Goal: Task Accomplishment & Management: Use online tool/utility

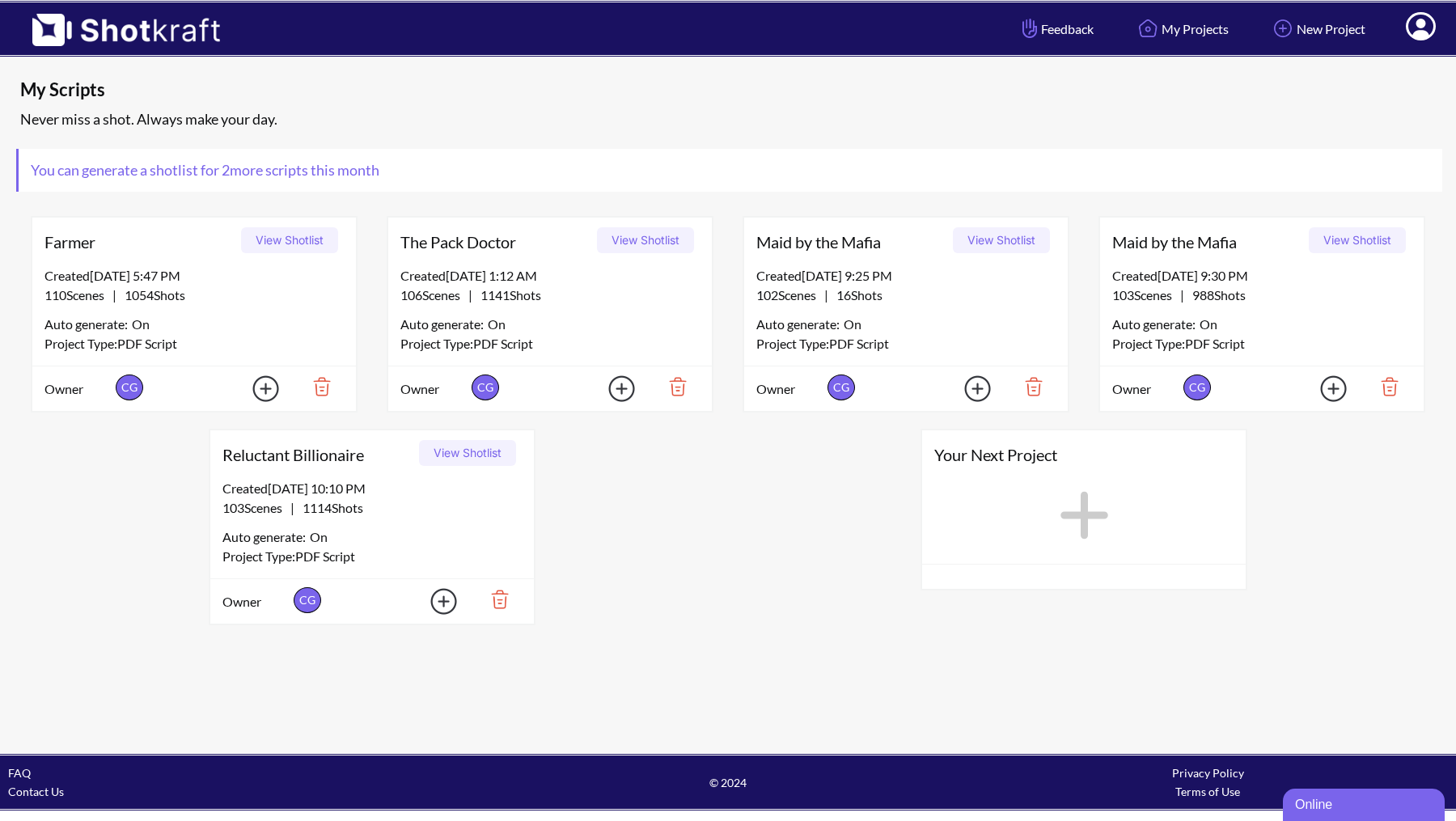
click at [1037, 383] on img at bounding box center [1027, 386] width 56 height 28
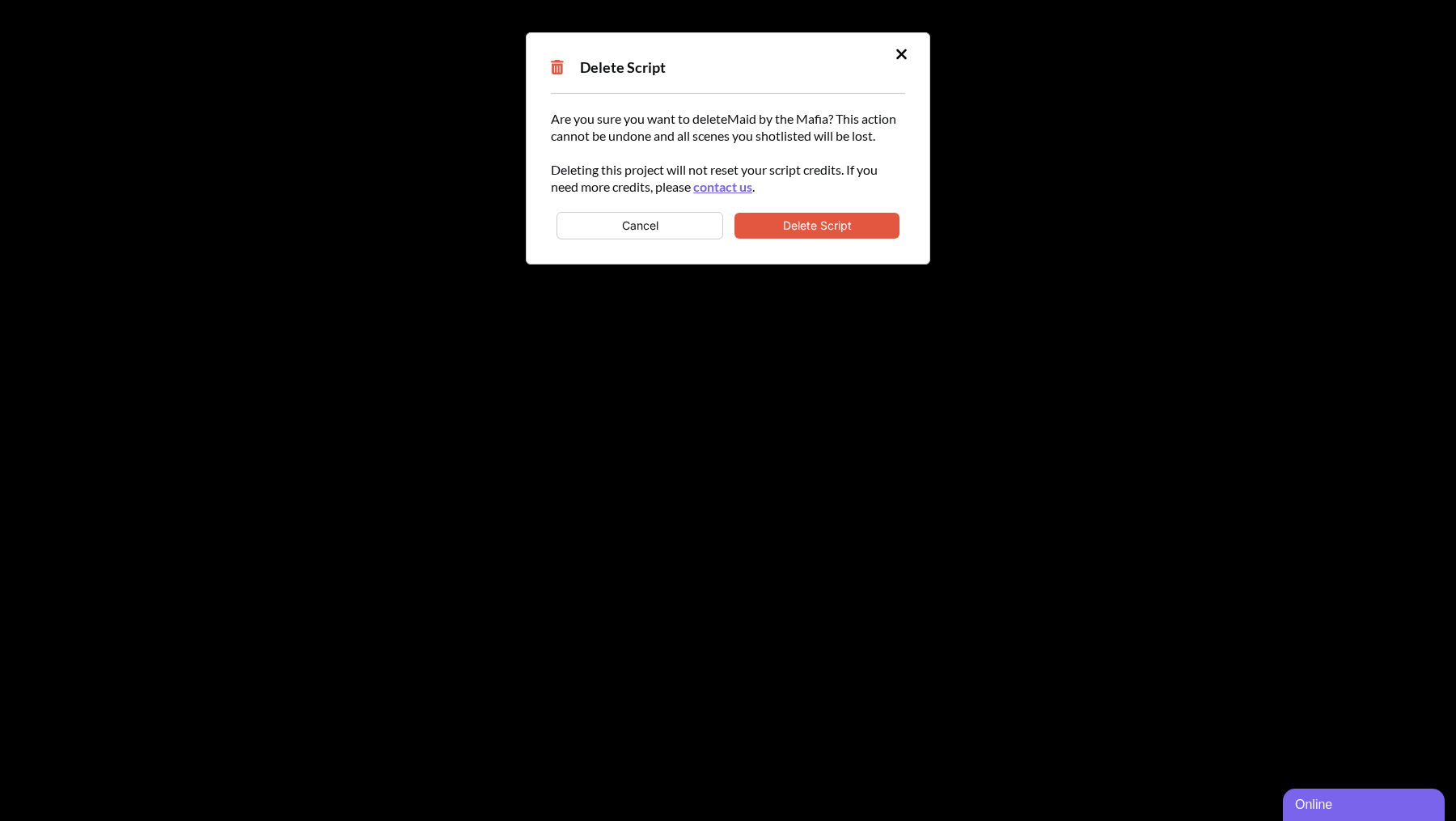
click at [814, 220] on button "Delete Script" at bounding box center [817, 225] width 165 height 26
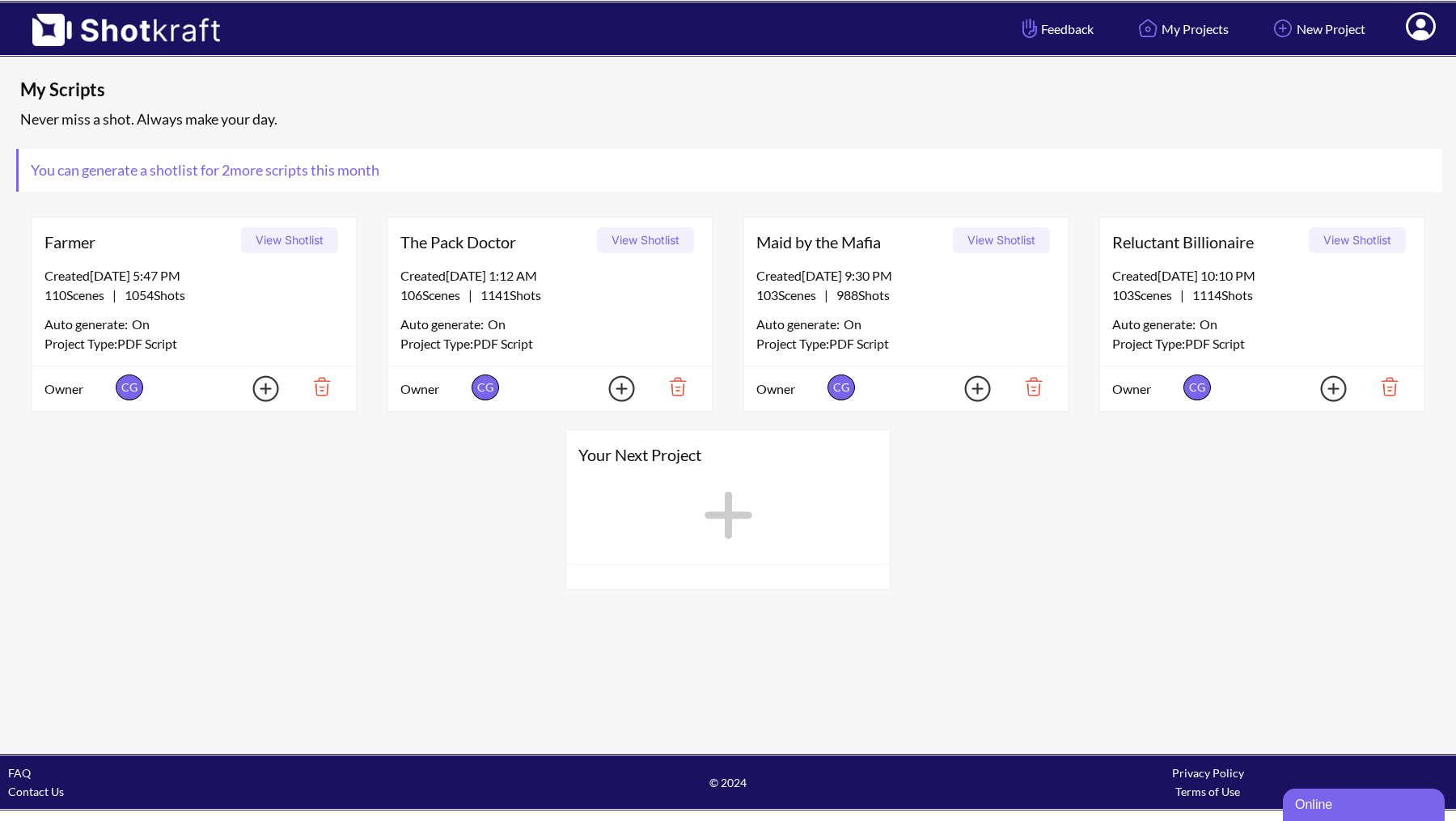
click at [730, 504] on icon at bounding box center [728, 515] width 48 height 48
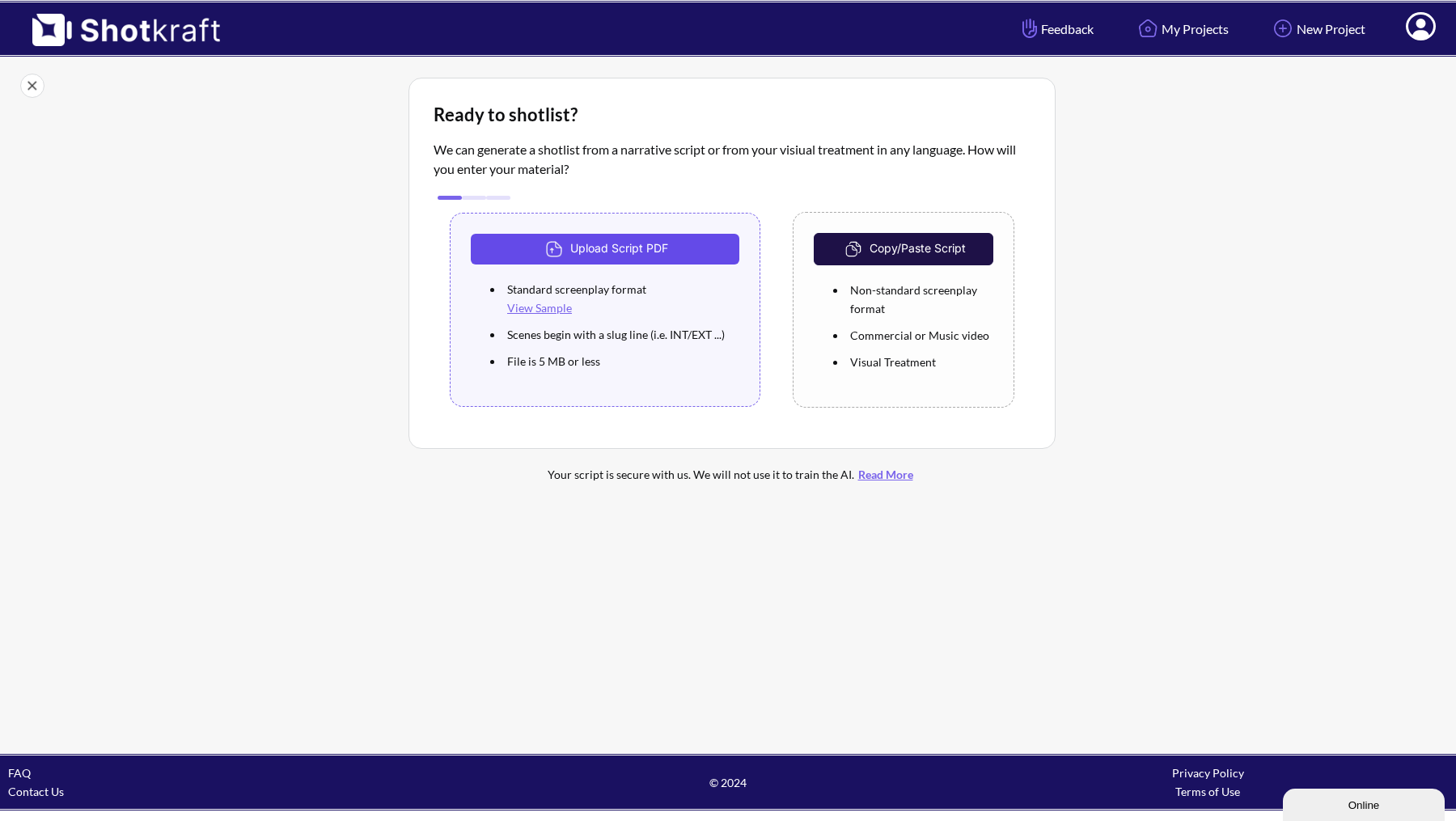
click at [624, 243] on button "Upload Script PDF" at bounding box center [605, 248] width 269 height 31
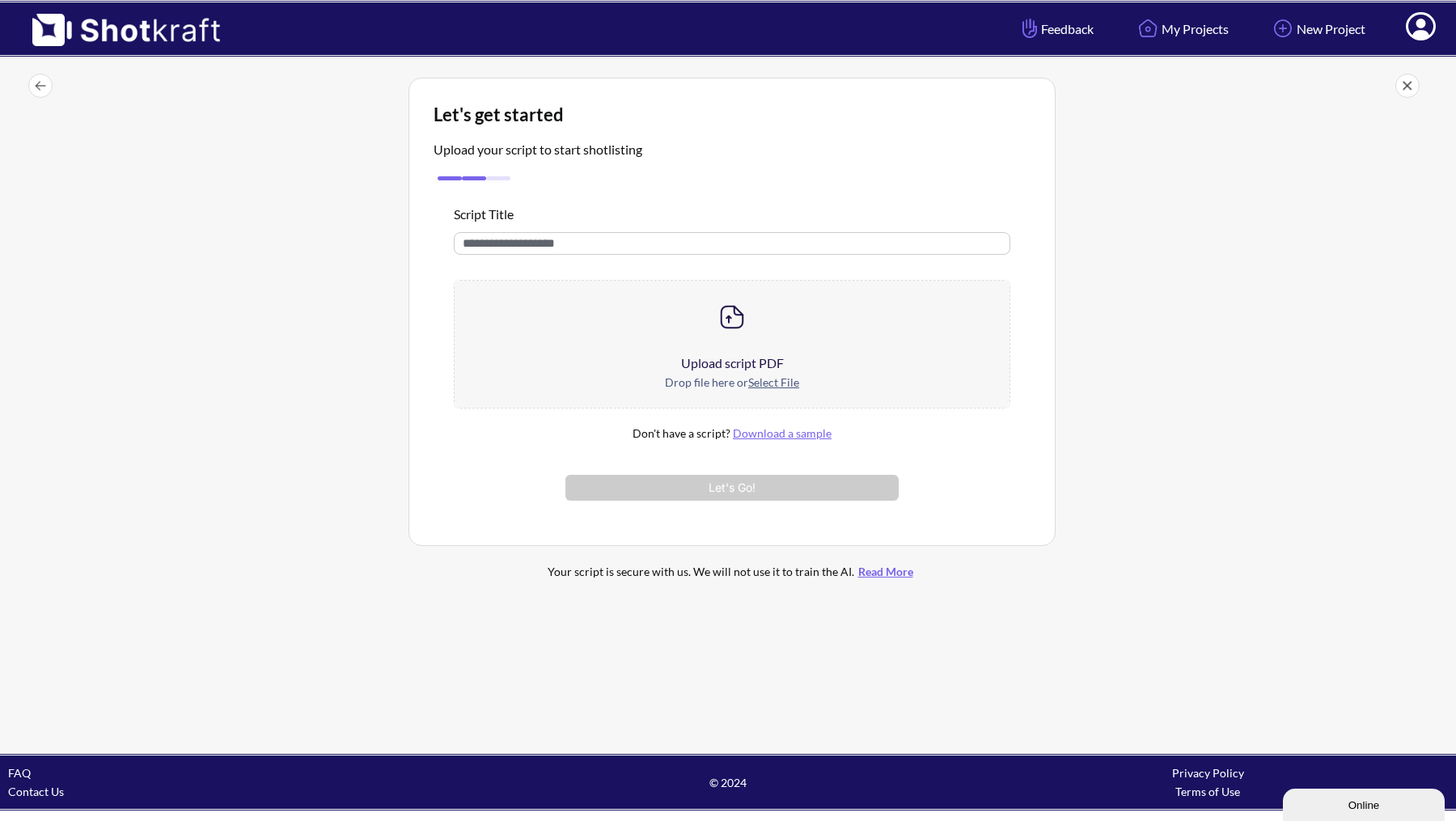
click at [765, 377] on u "Select File" at bounding box center [773, 382] width 51 height 13
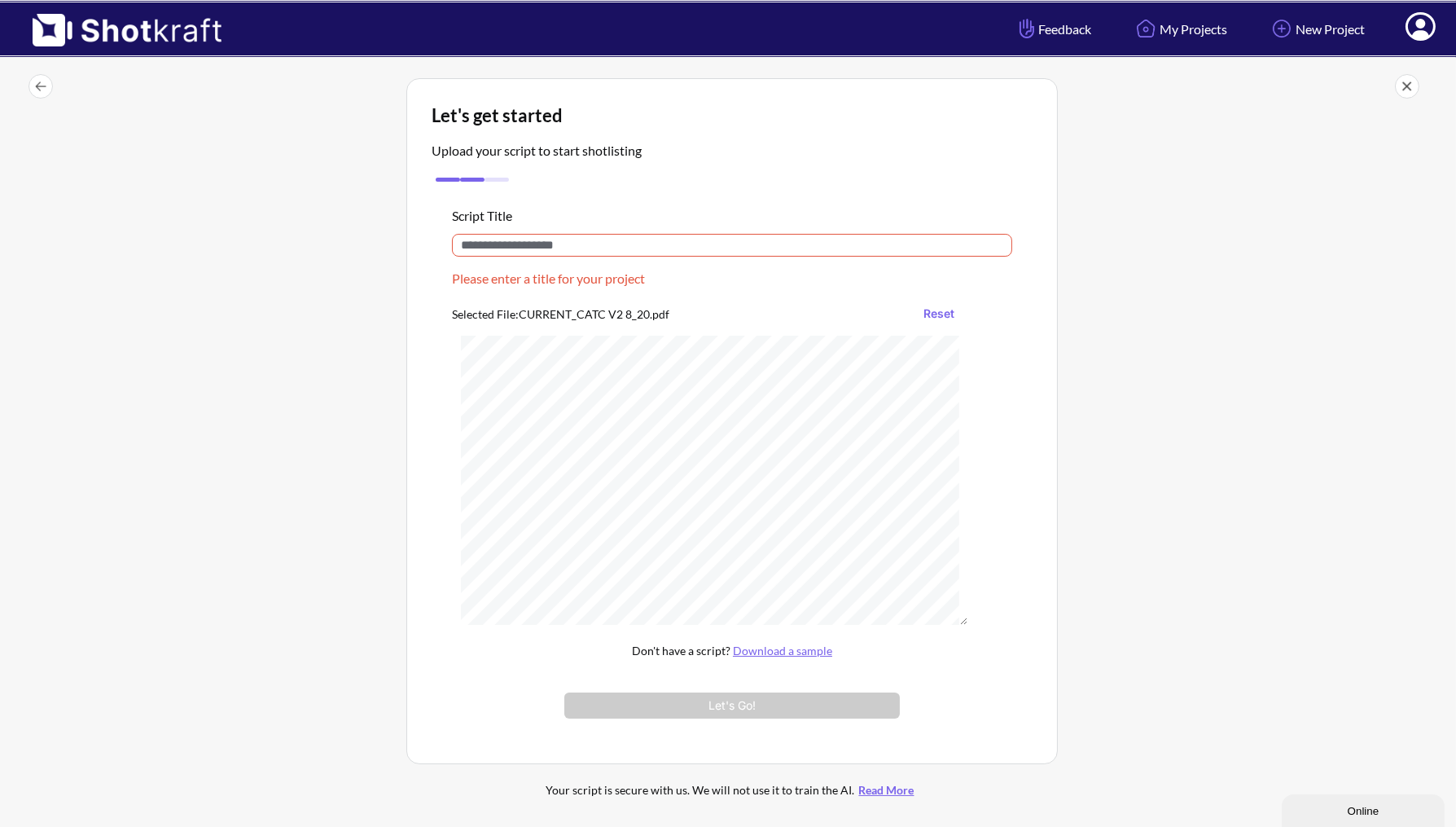
click at [629, 250] on input "text" at bounding box center [731, 244] width 560 height 23
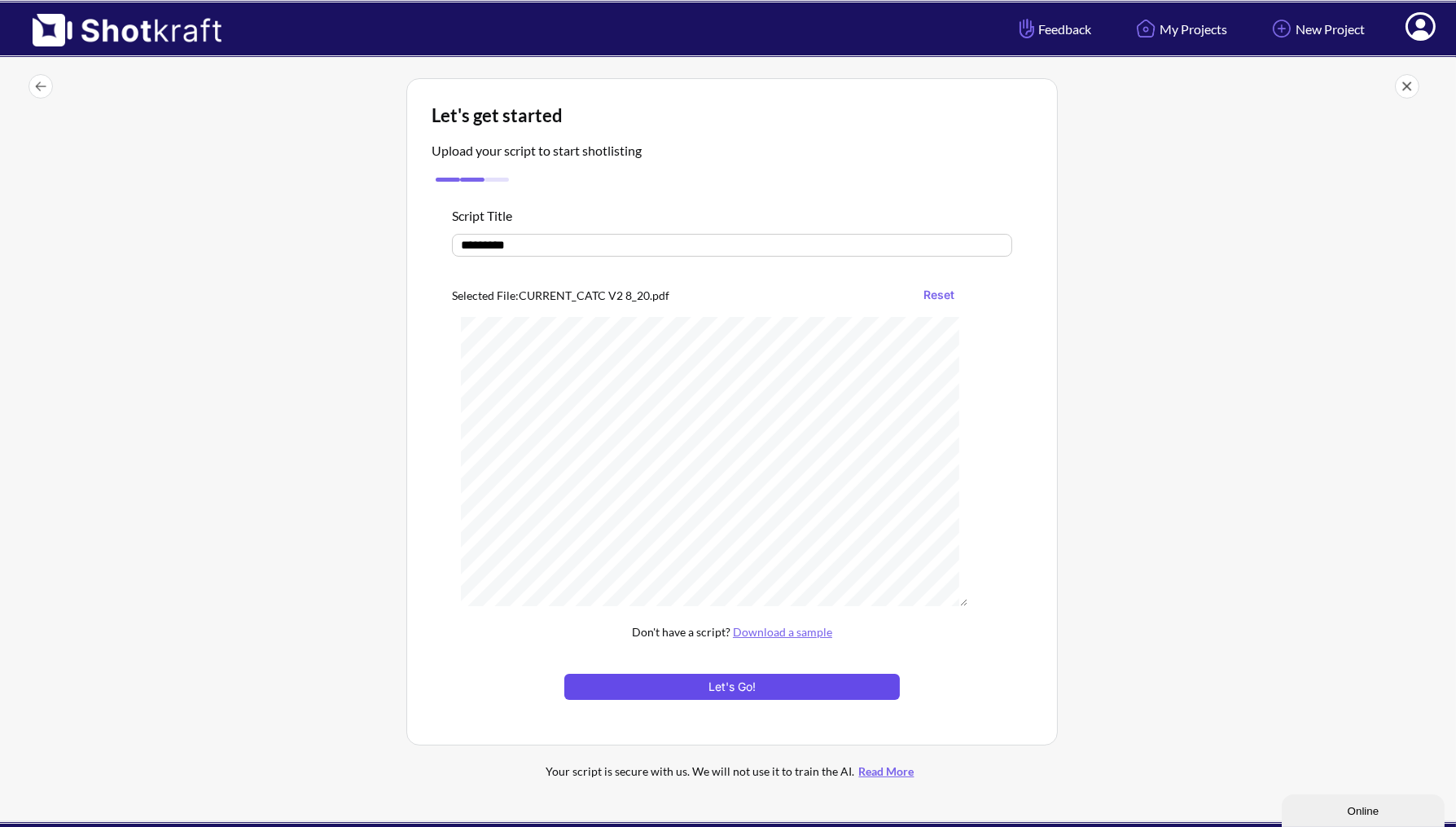
type input "*********"
click at [693, 684] on button "Let's Go!" at bounding box center [732, 686] width 336 height 26
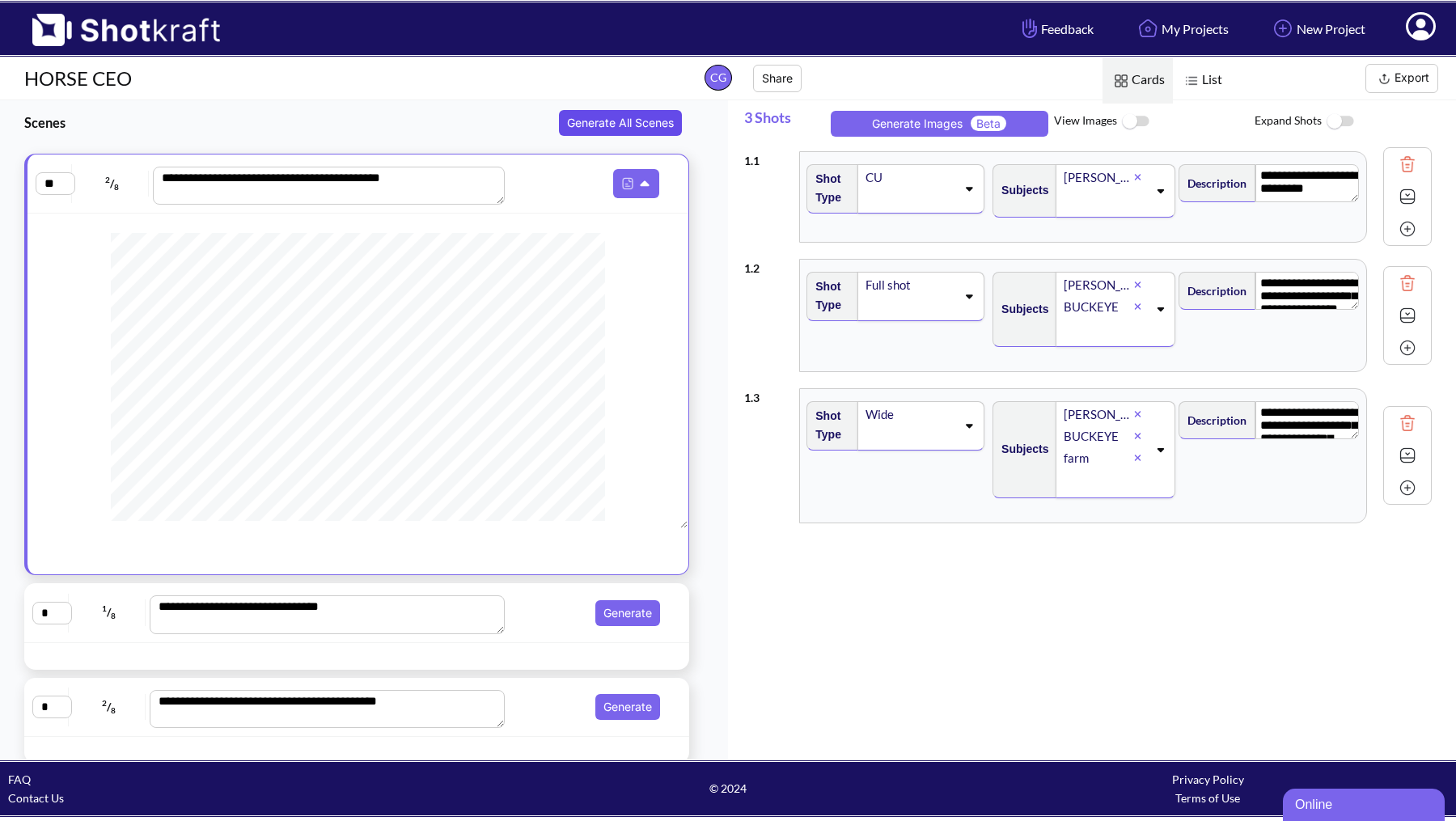
click at [631, 121] on button "Generate All Scenes" at bounding box center [620, 123] width 123 height 26
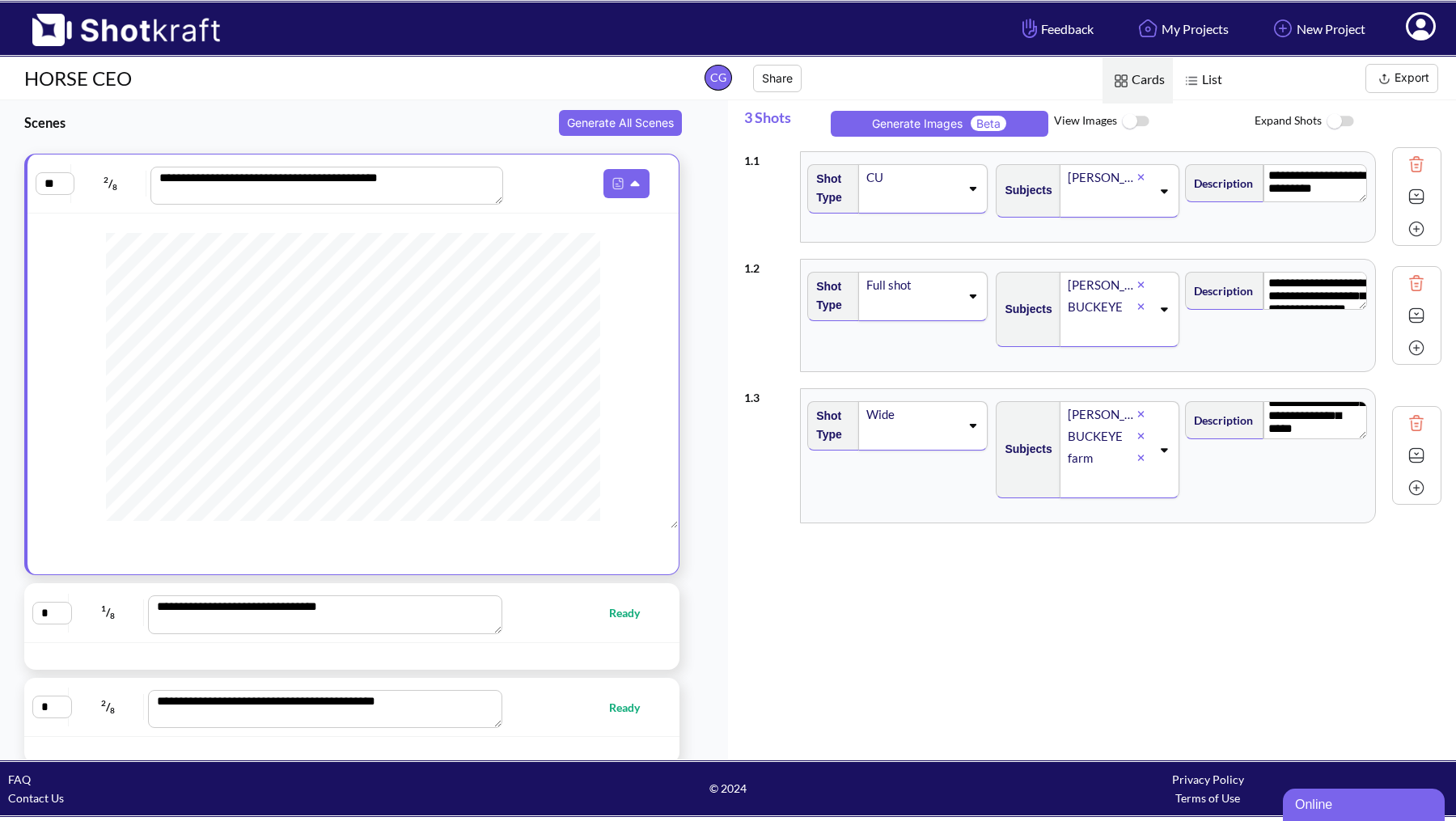
scroll to position [43, 0]
click at [1127, 118] on img at bounding box center [1136, 122] width 37 height 35
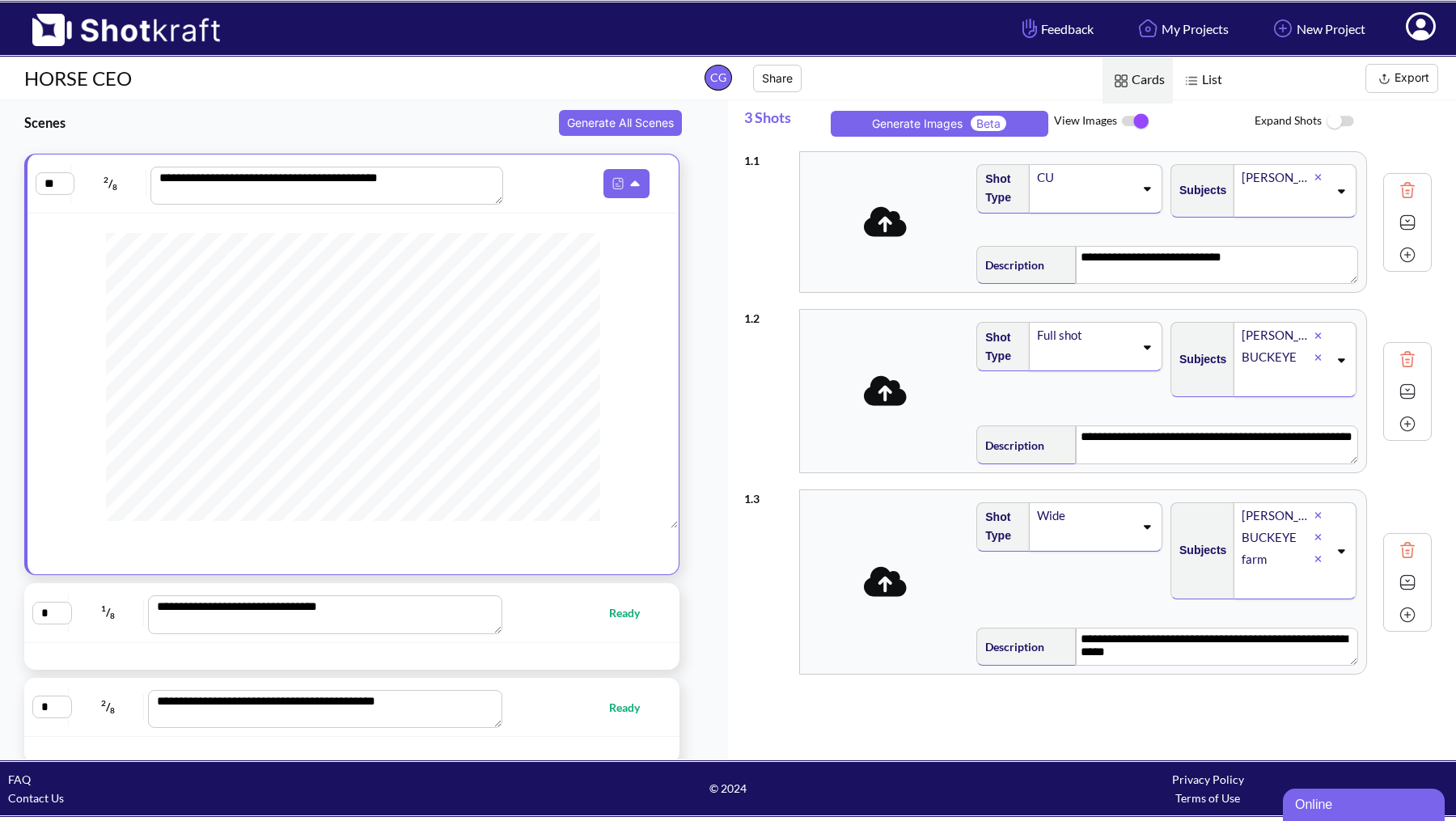
scroll to position [0, 0]
click at [919, 128] on button "Generate Images Beta" at bounding box center [939, 123] width 218 height 26
click at [543, 618] on span "Ready" at bounding box center [587, 613] width 156 height 18
type textarea "**********"
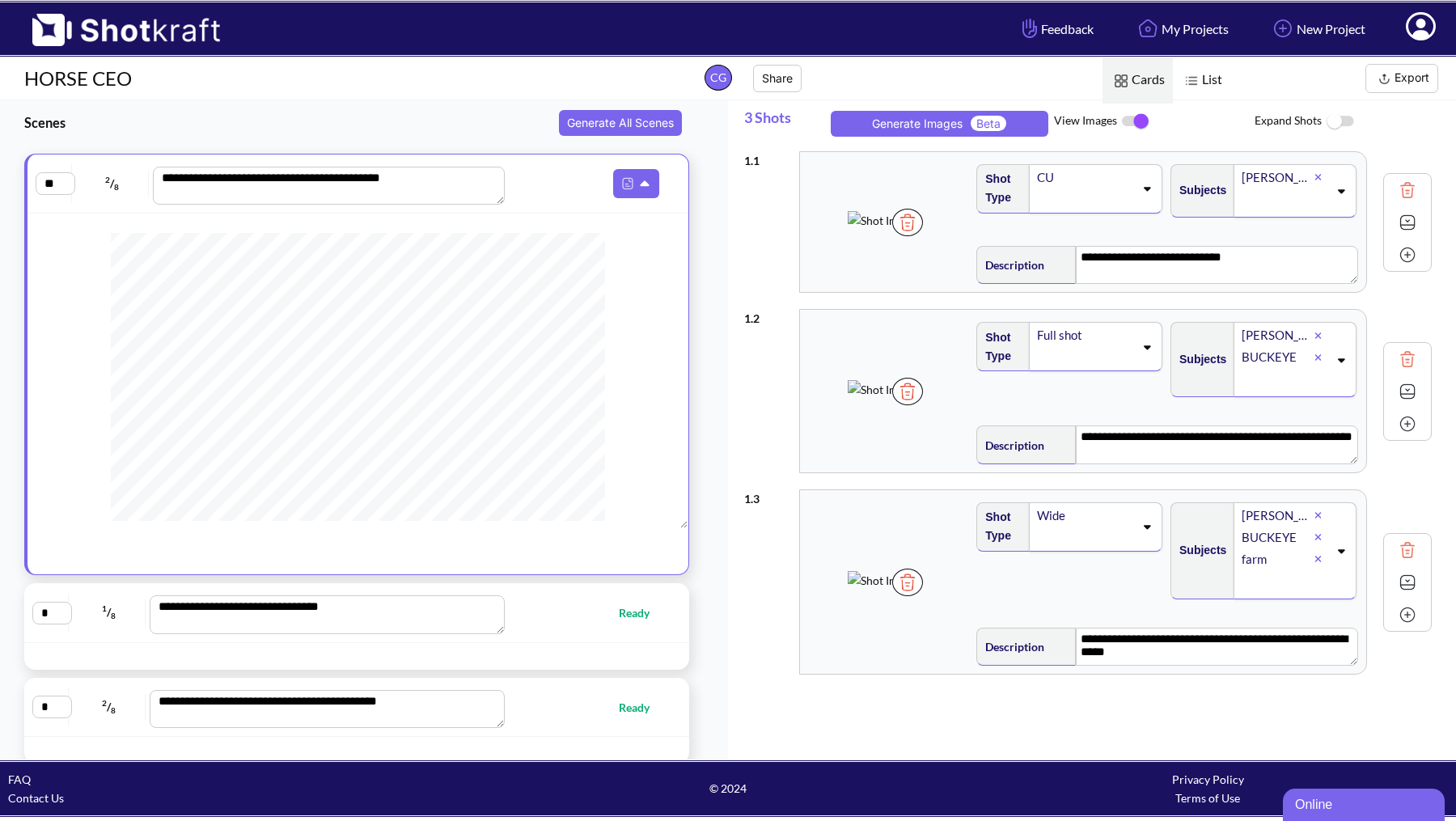
type textarea "**********"
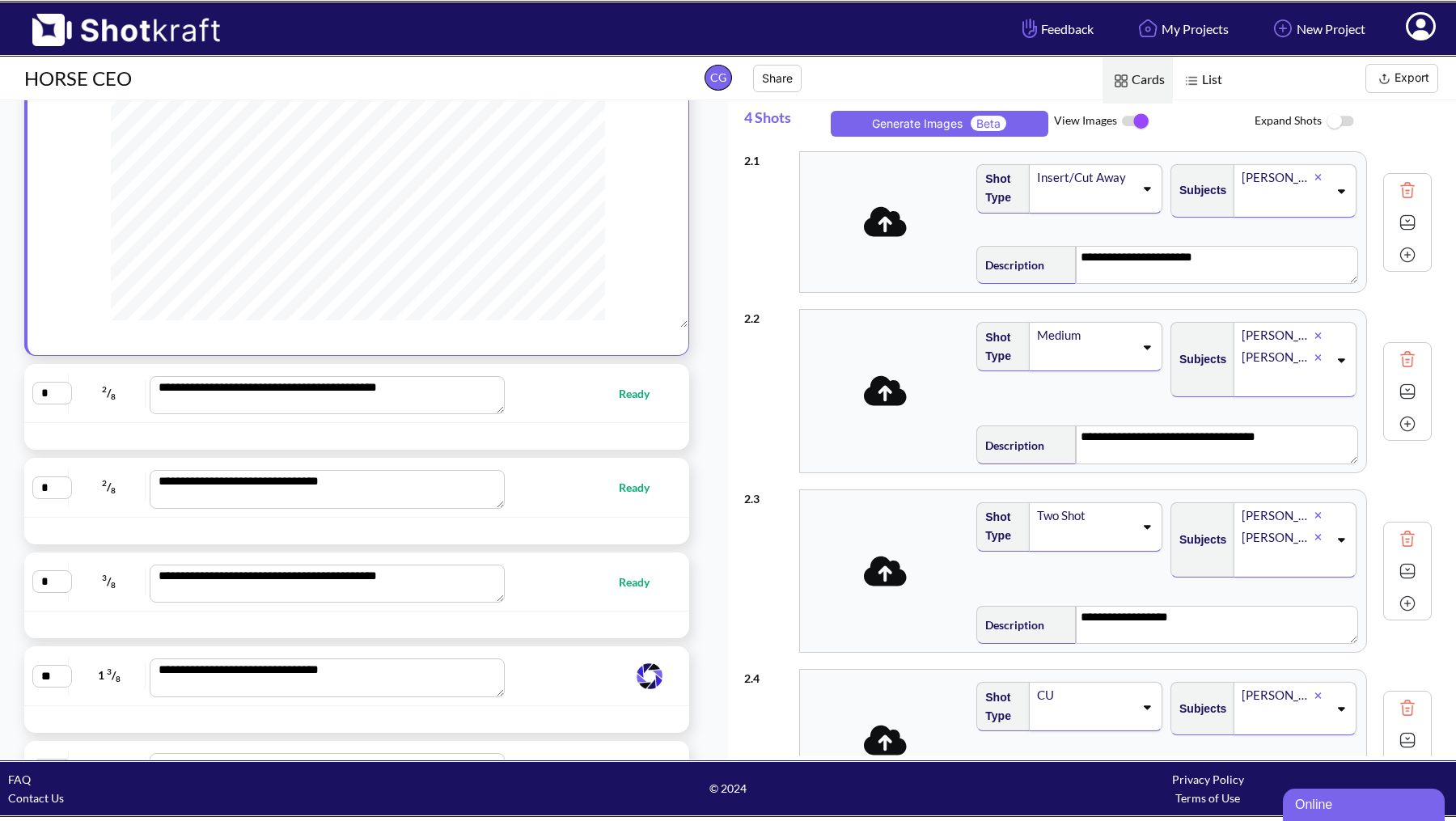
scroll to position [288, 0]
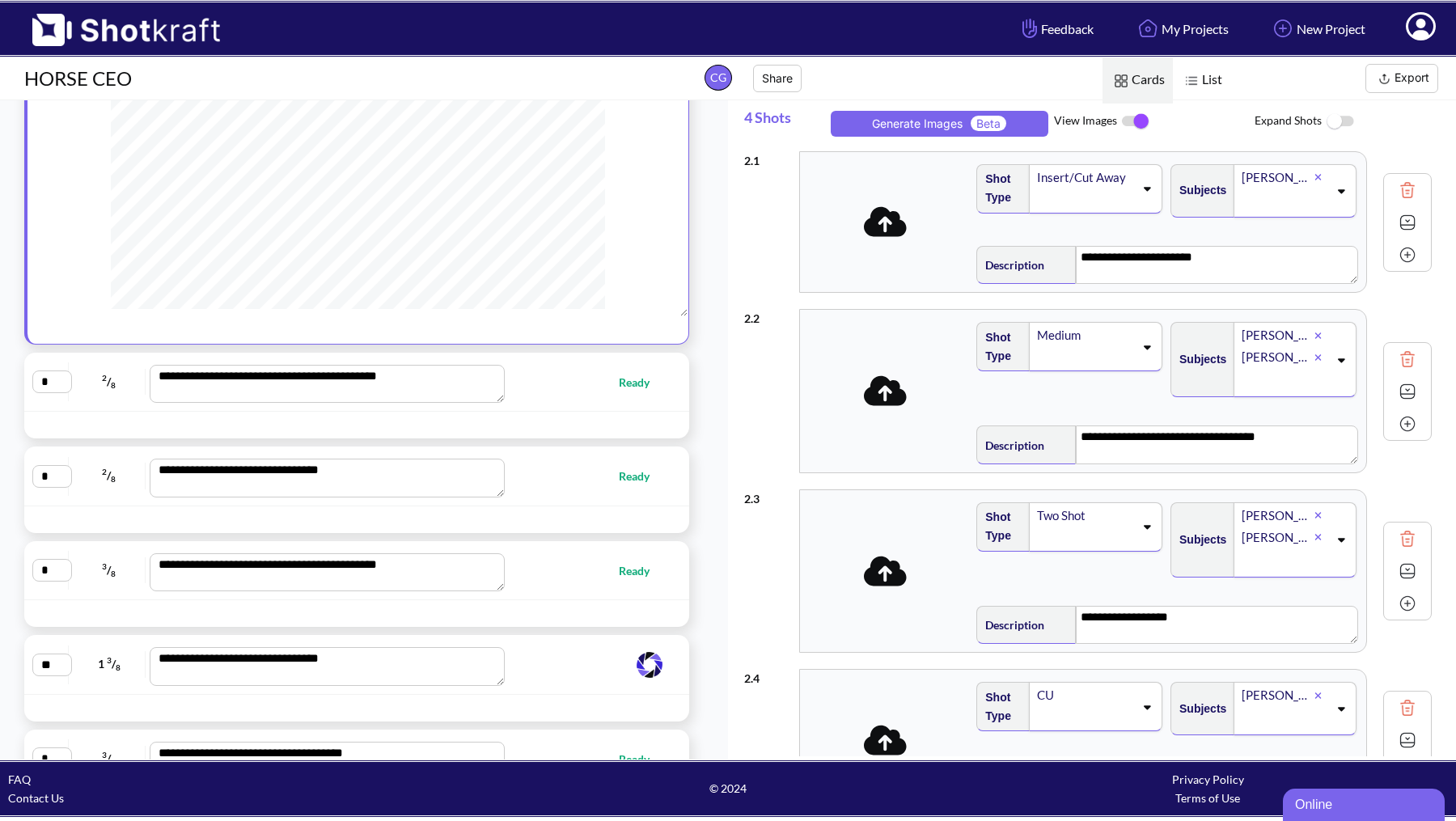
click at [567, 392] on div "**********" at bounding box center [356, 383] width 665 height 60
type textarea "**********"
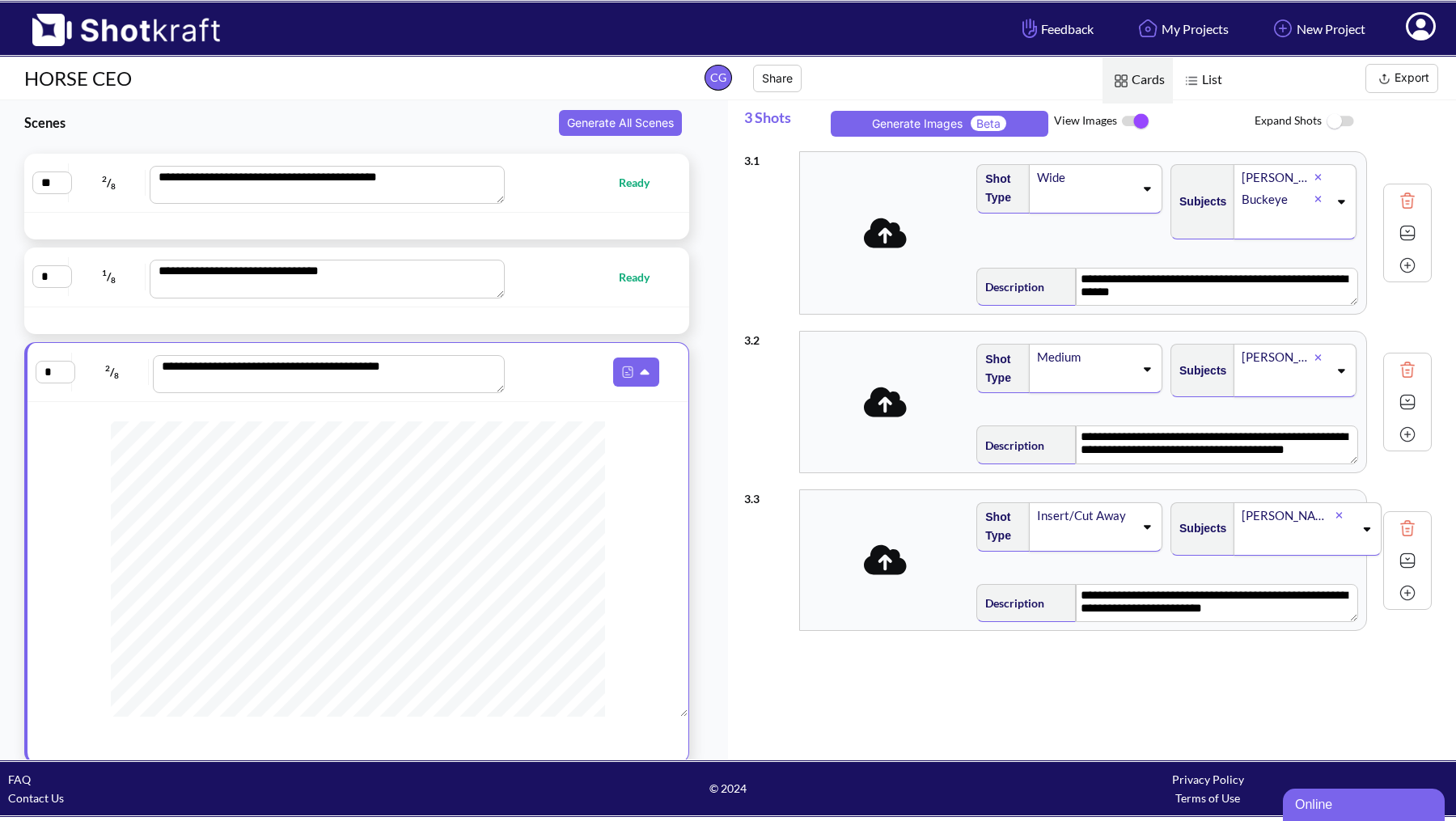
scroll to position [361, 0]
click at [566, 283] on span "Ready" at bounding box center [587, 277] width 156 height 18
type textarea "**********"
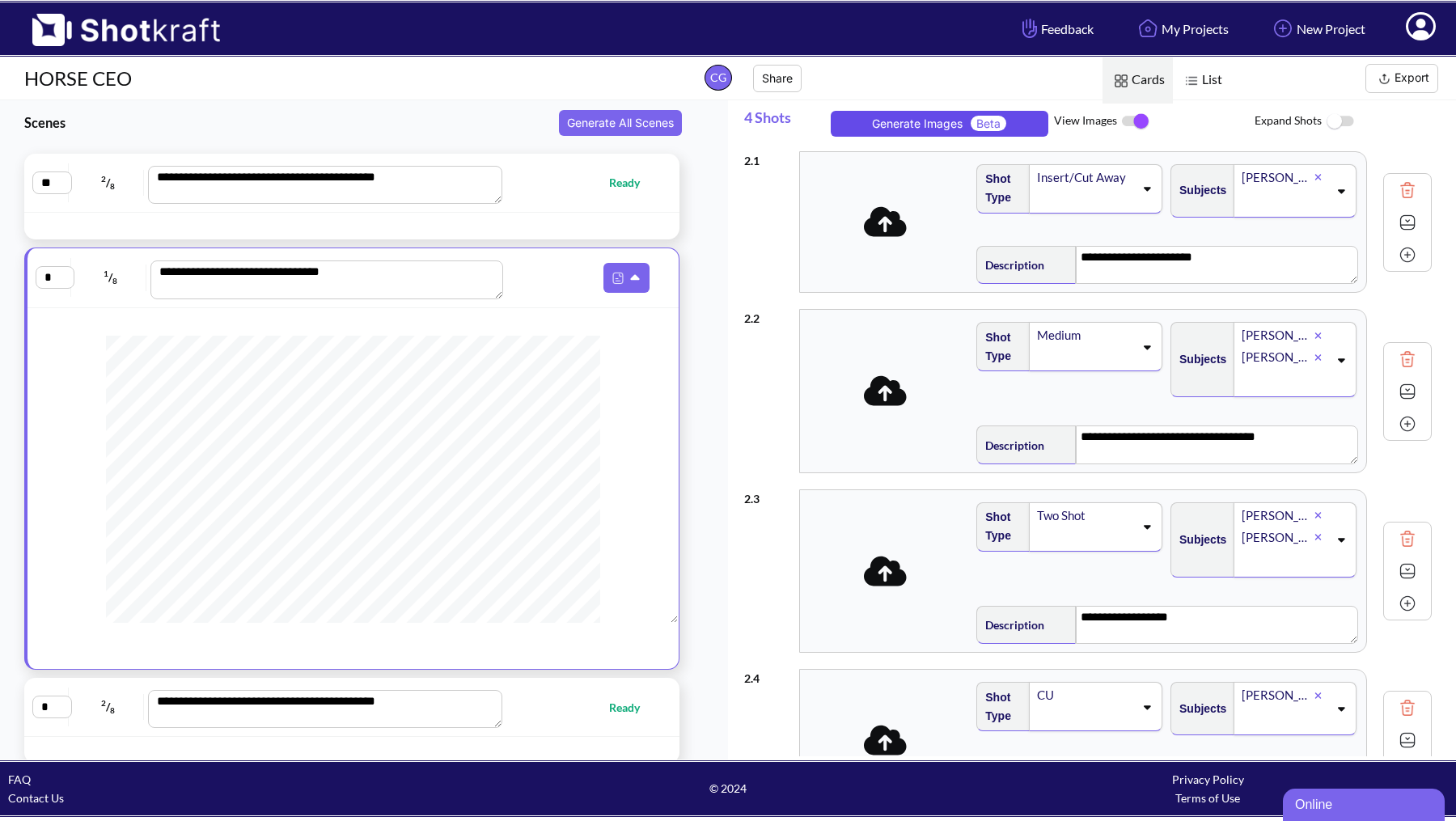
click at [1020, 123] on button "Generate Images Beta" at bounding box center [939, 123] width 218 height 26
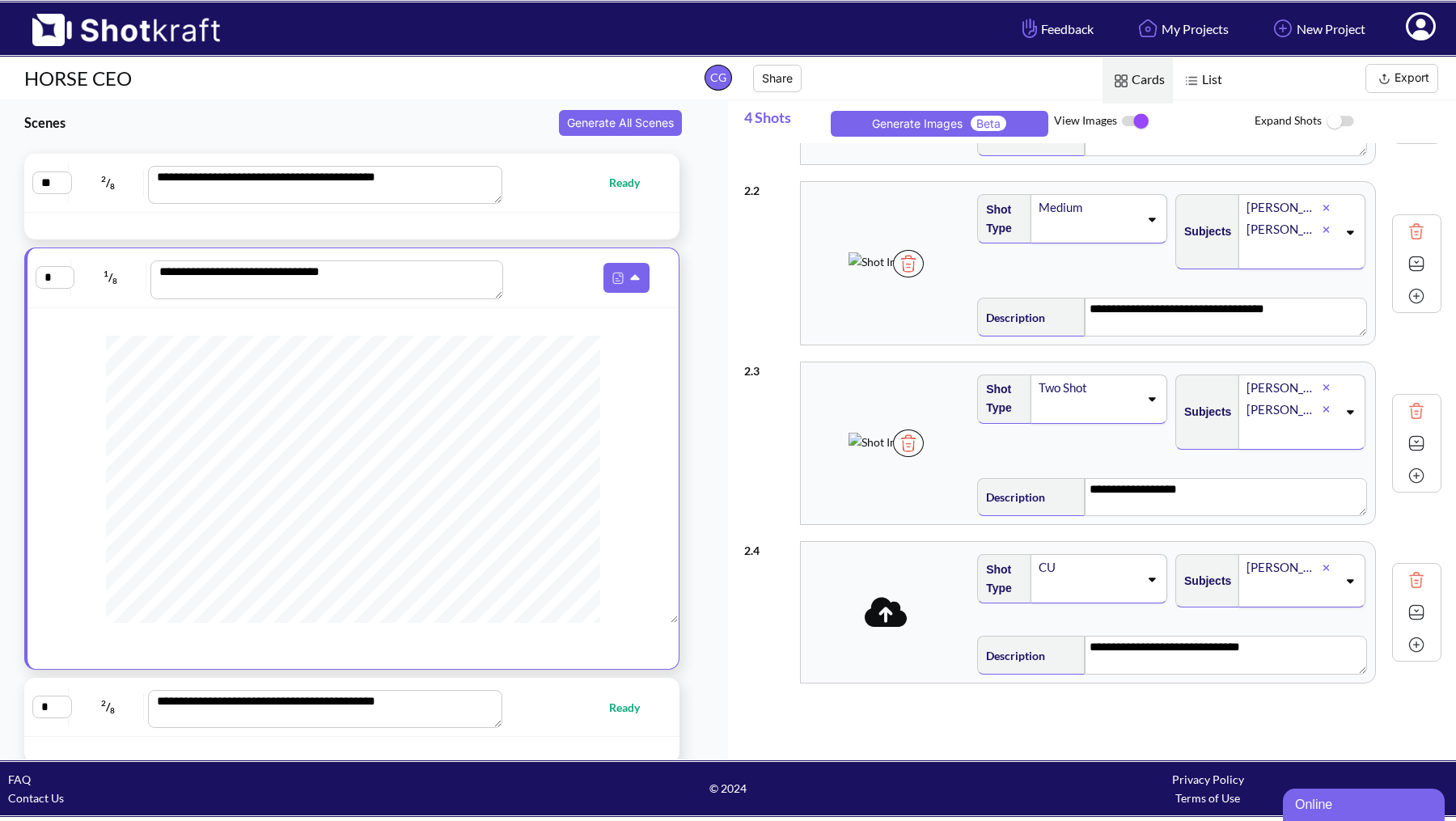
scroll to position [132, 0]
click at [895, 619] on icon at bounding box center [886, 612] width 43 height 30
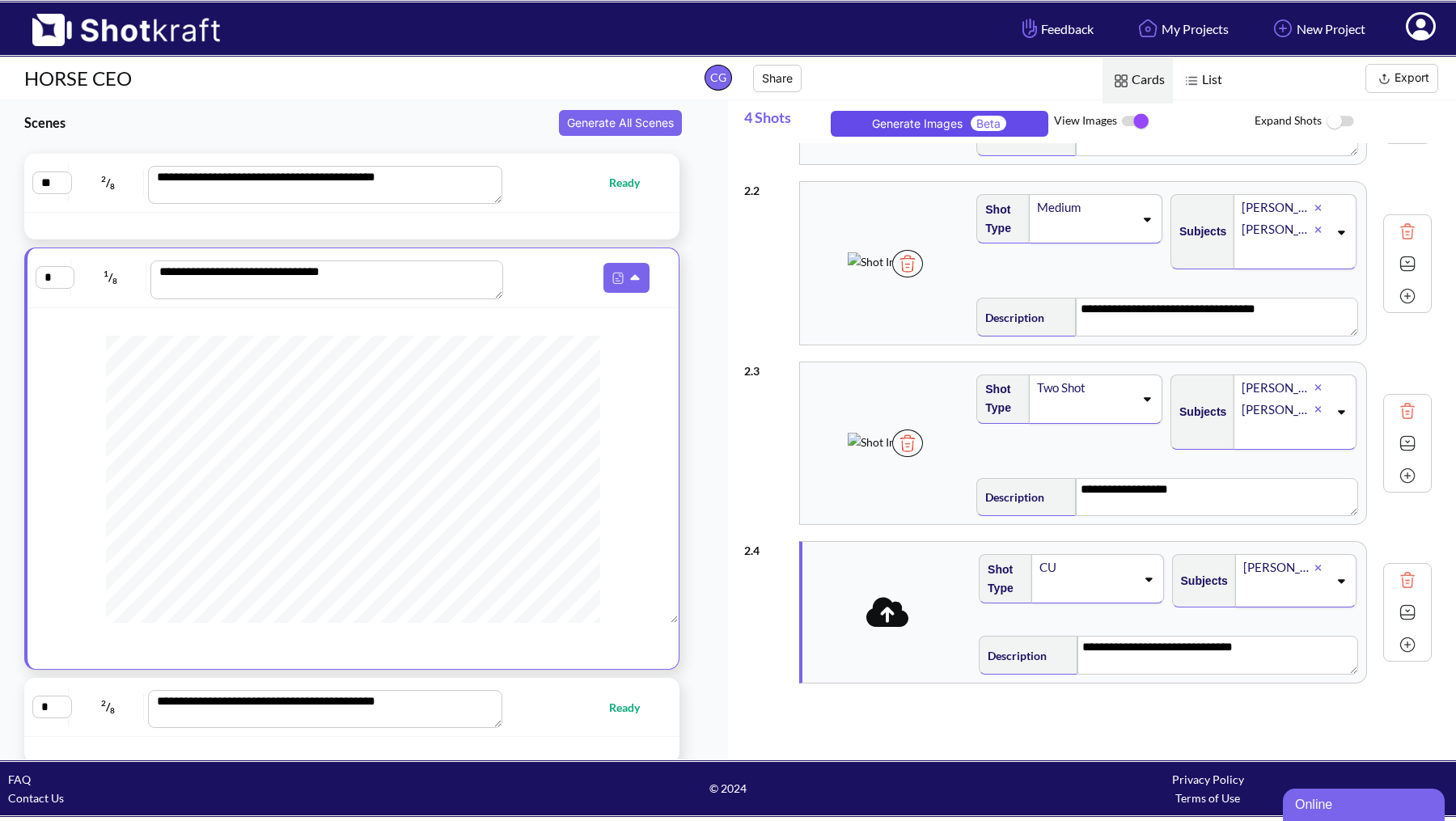
click at [905, 118] on button "Generate Images Beta" at bounding box center [939, 123] width 218 height 26
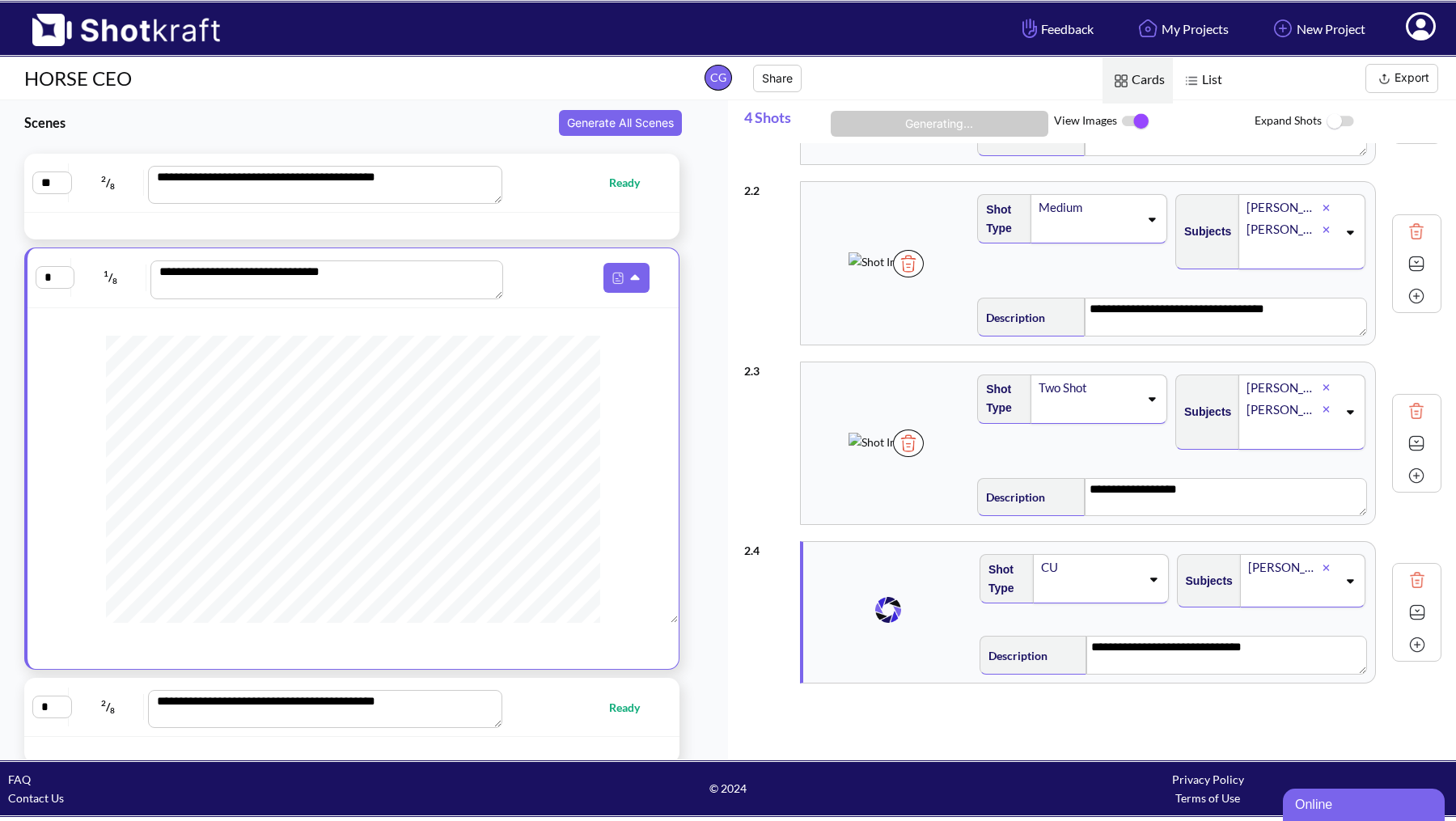
click at [1311, 588] on span at bounding box center [1292, 592] width 91 height 27
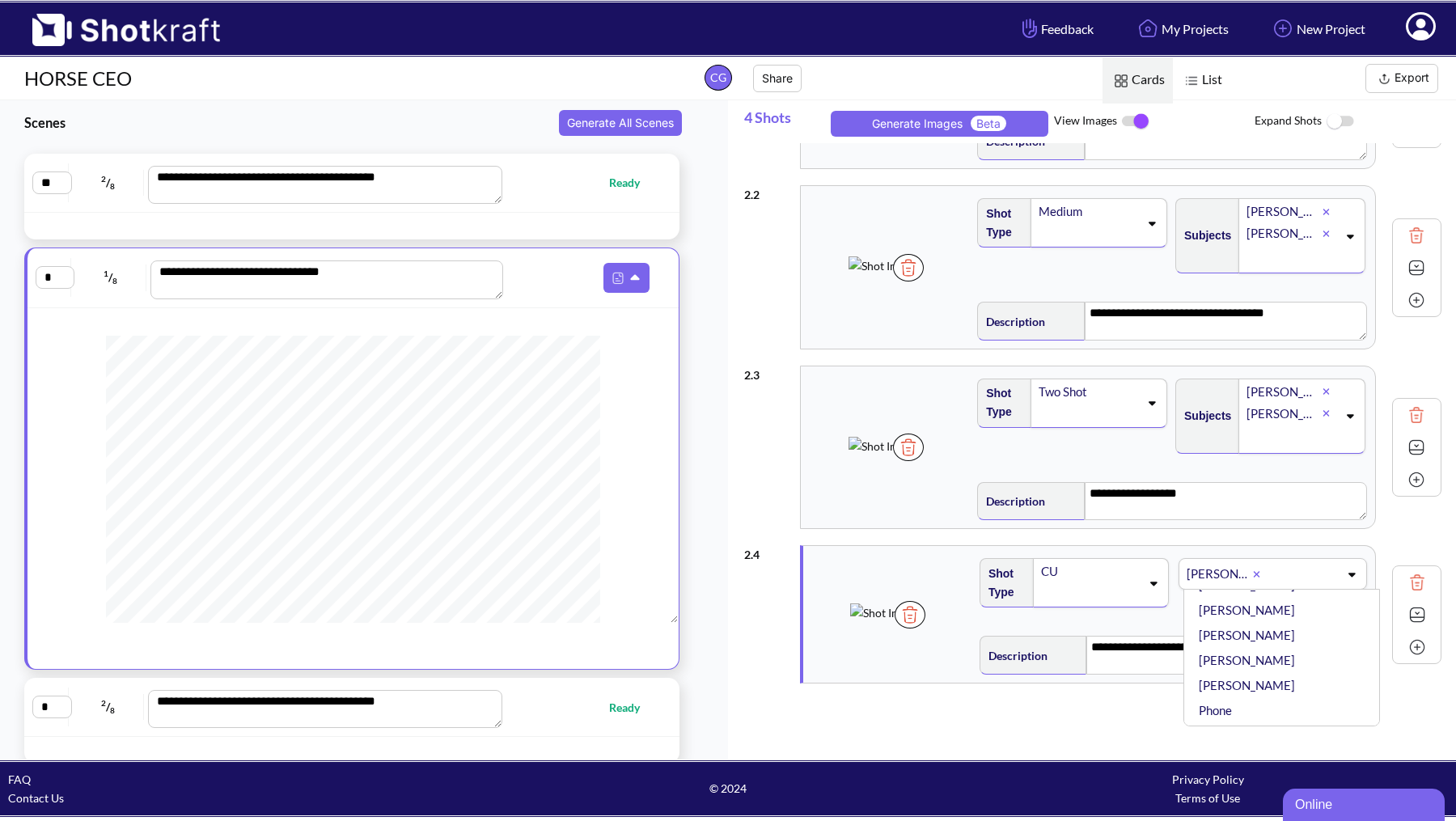
scroll to position [183, 0]
click at [1212, 662] on li "Lyla" at bounding box center [1286, 659] width 181 height 25
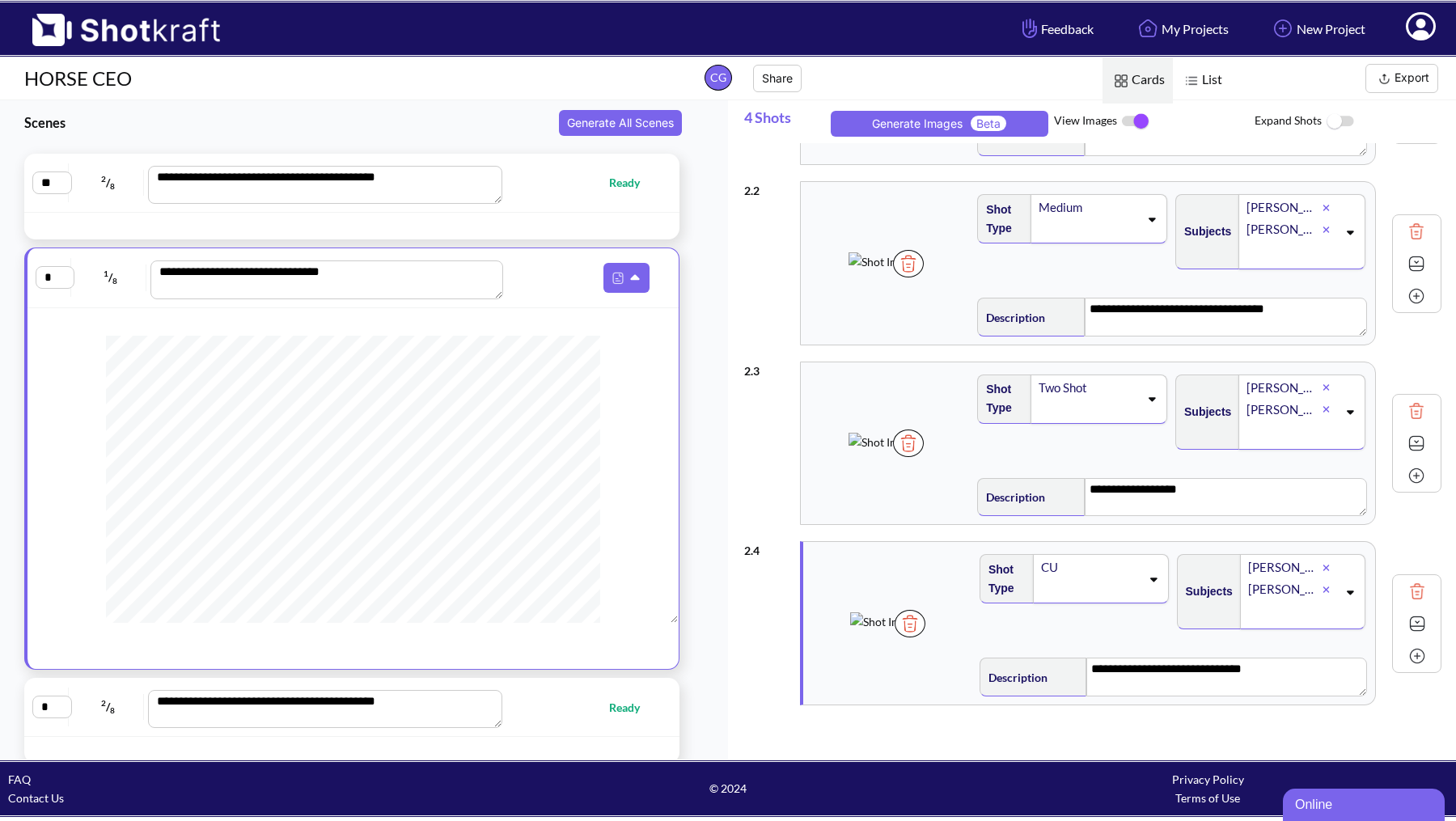
click at [888, 631] on img at bounding box center [883, 621] width 68 height 18
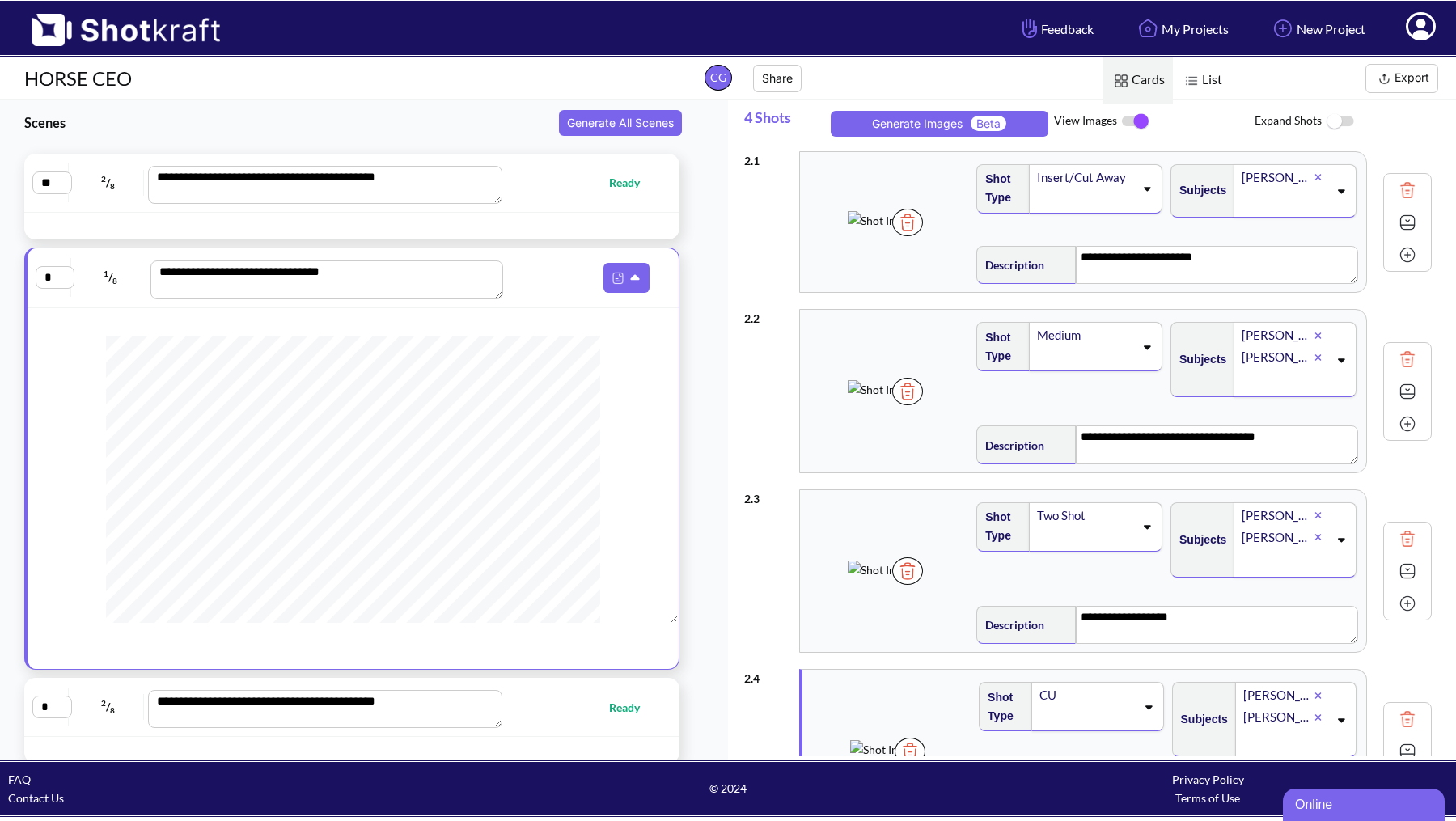
click at [1408, 72] on button "Export" at bounding box center [1401, 78] width 73 height 29
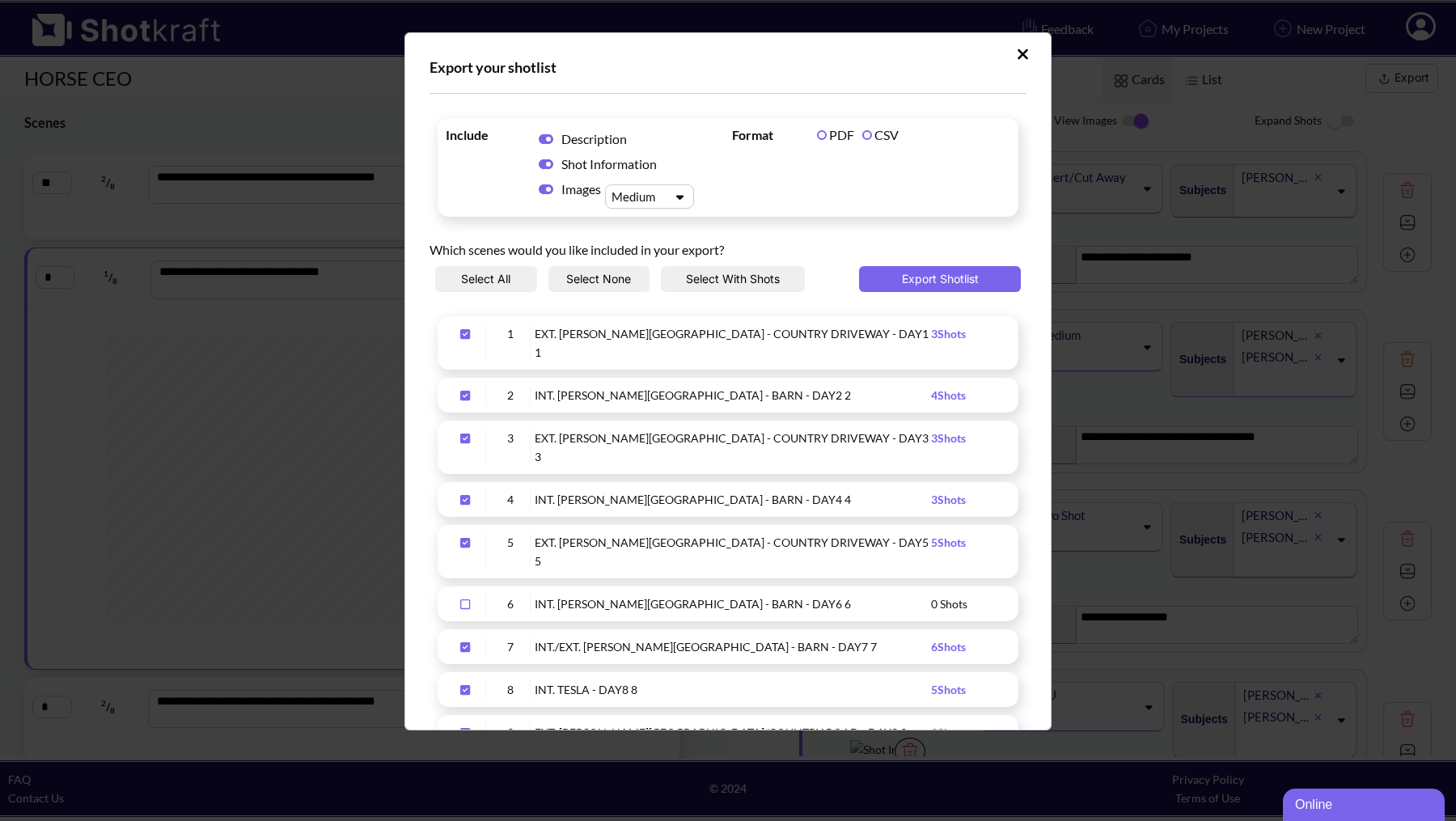
click at [862, 135] on label "CSV" at bounding box center [881, 134] width 37 height 15
click at [550, 188] on icon "Upload Script" at bounding box center [545, 189] width 14 height 13
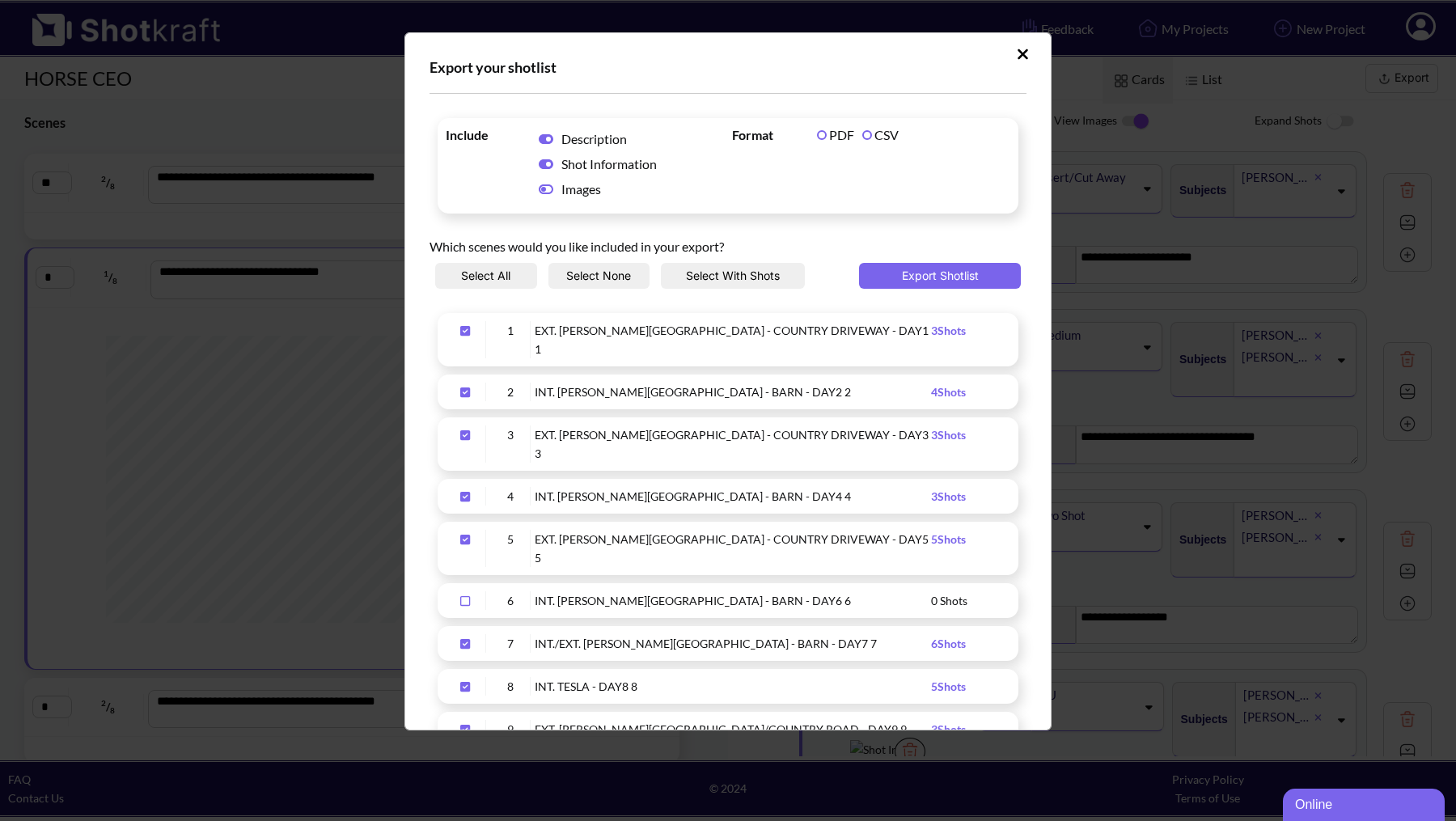
click at [1017, 53] on icon "Upload Script" at bounding box center [1022, 53] width 13 height 16
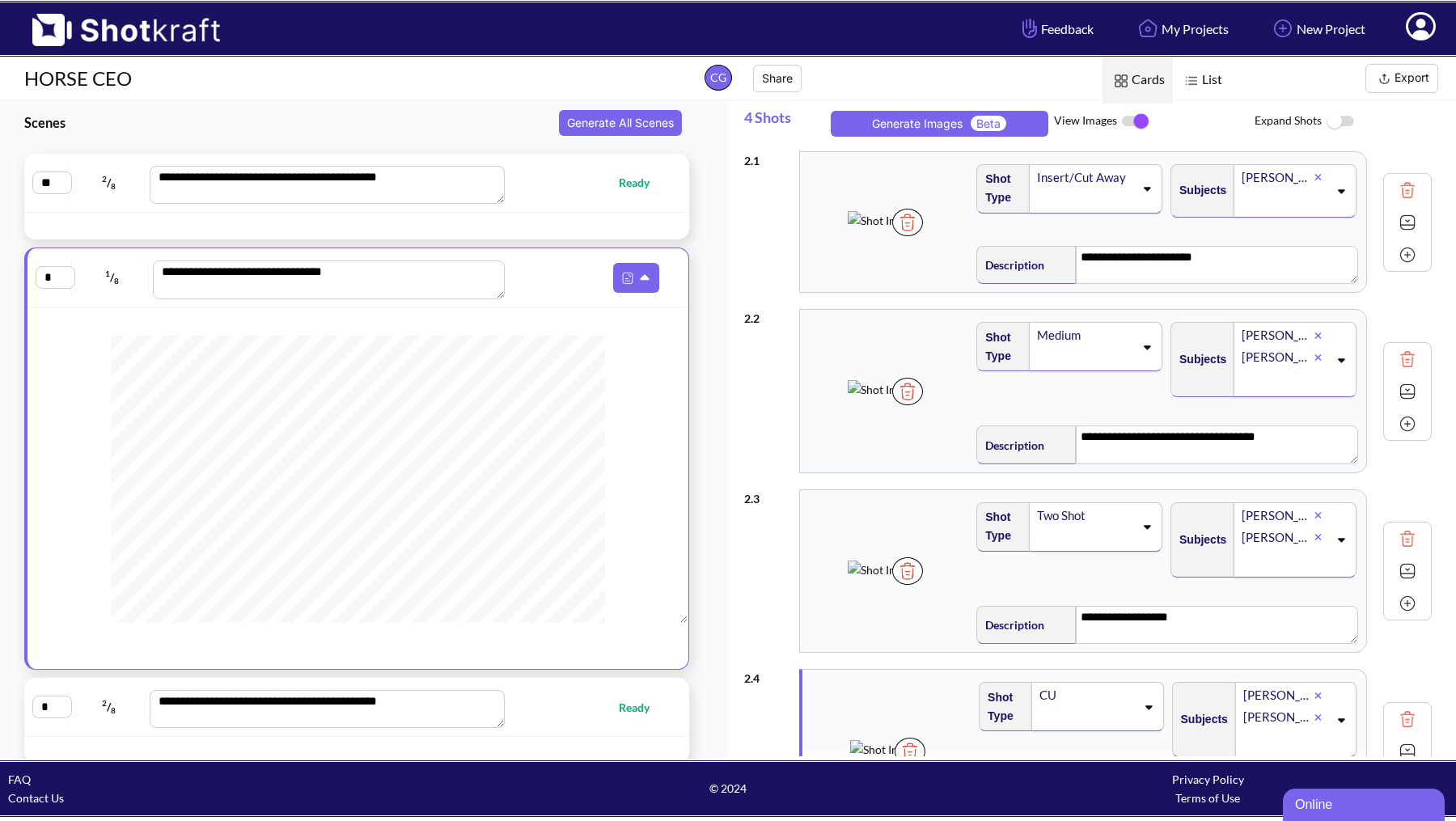
scroll to position [361, 0]
click at [634, 264] on button at bounding box center [635, 277] width 46 height 29
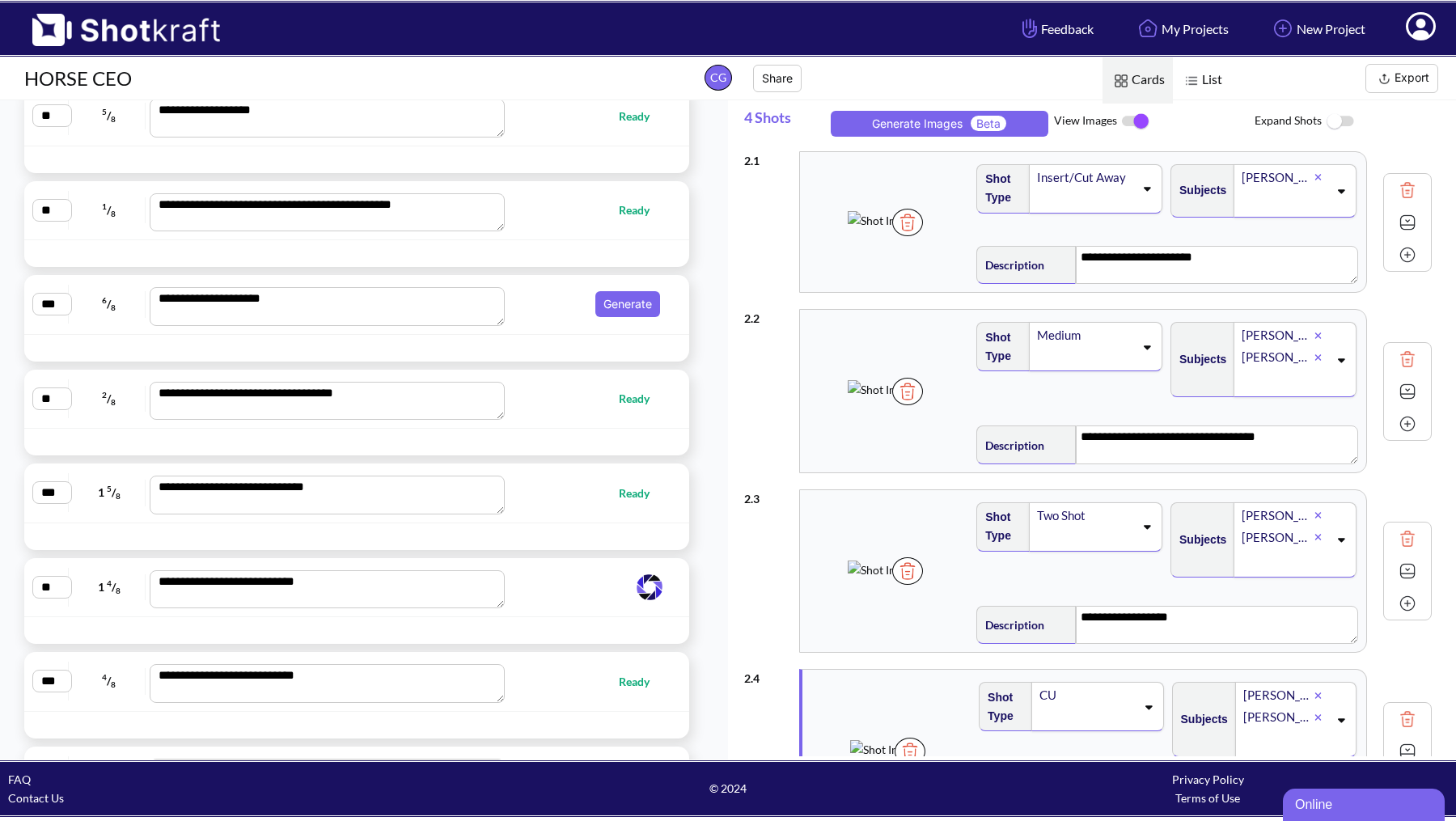
scroll to position [729, 0]
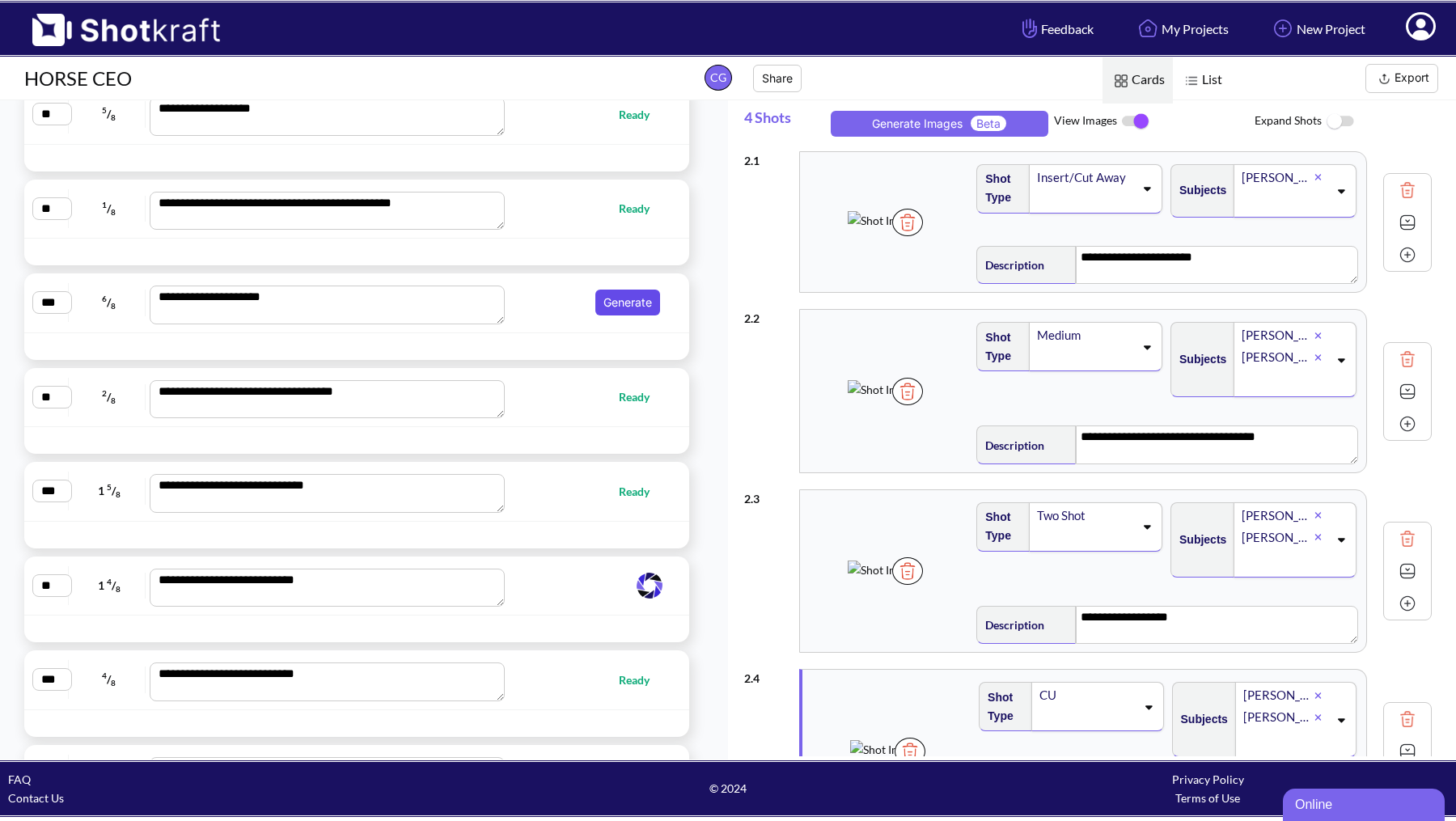
click at [618, 304] on button "Generate" at bounding box center [628, 302] width 65 height 26
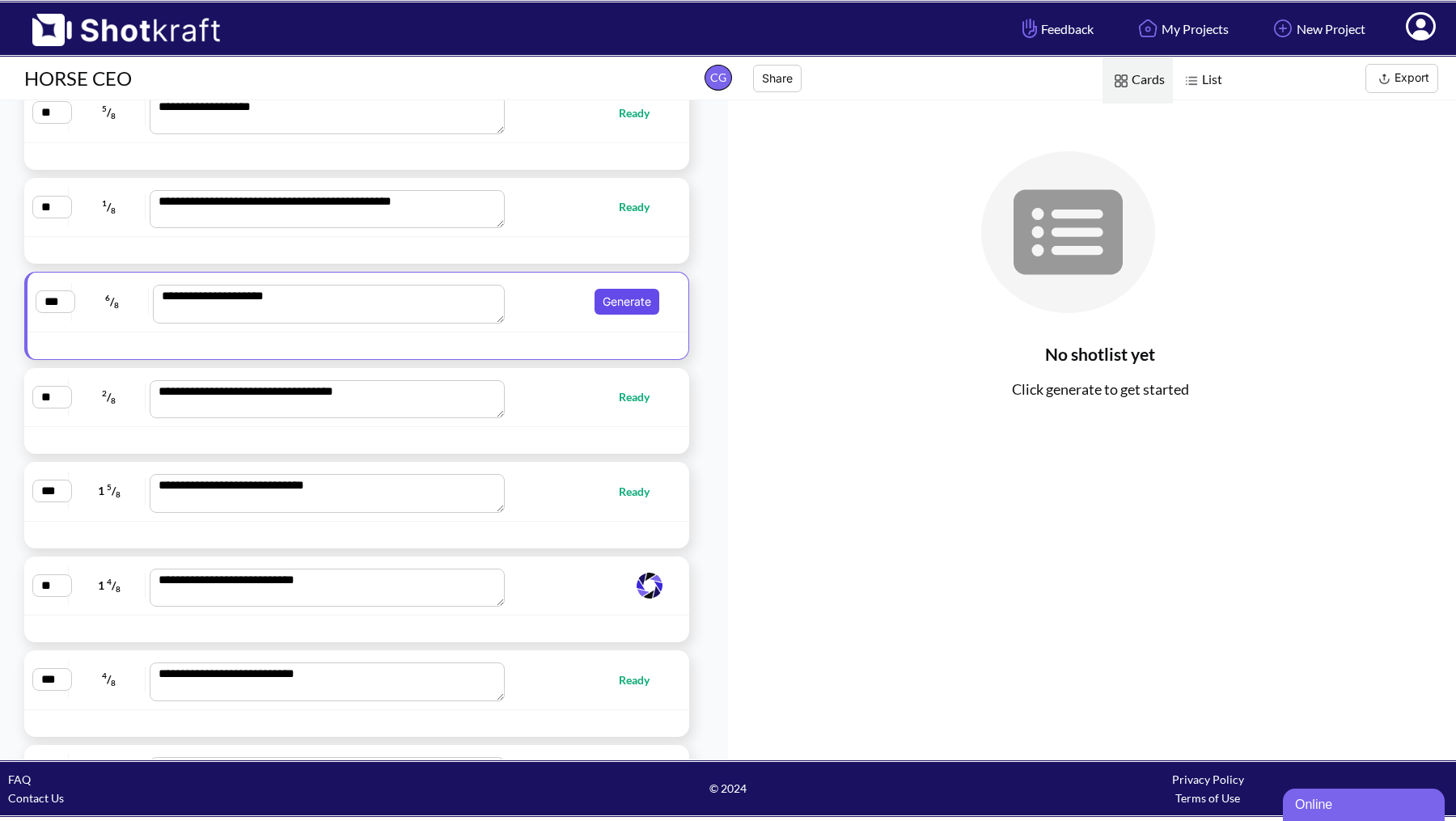
scroll to position [728, 0]
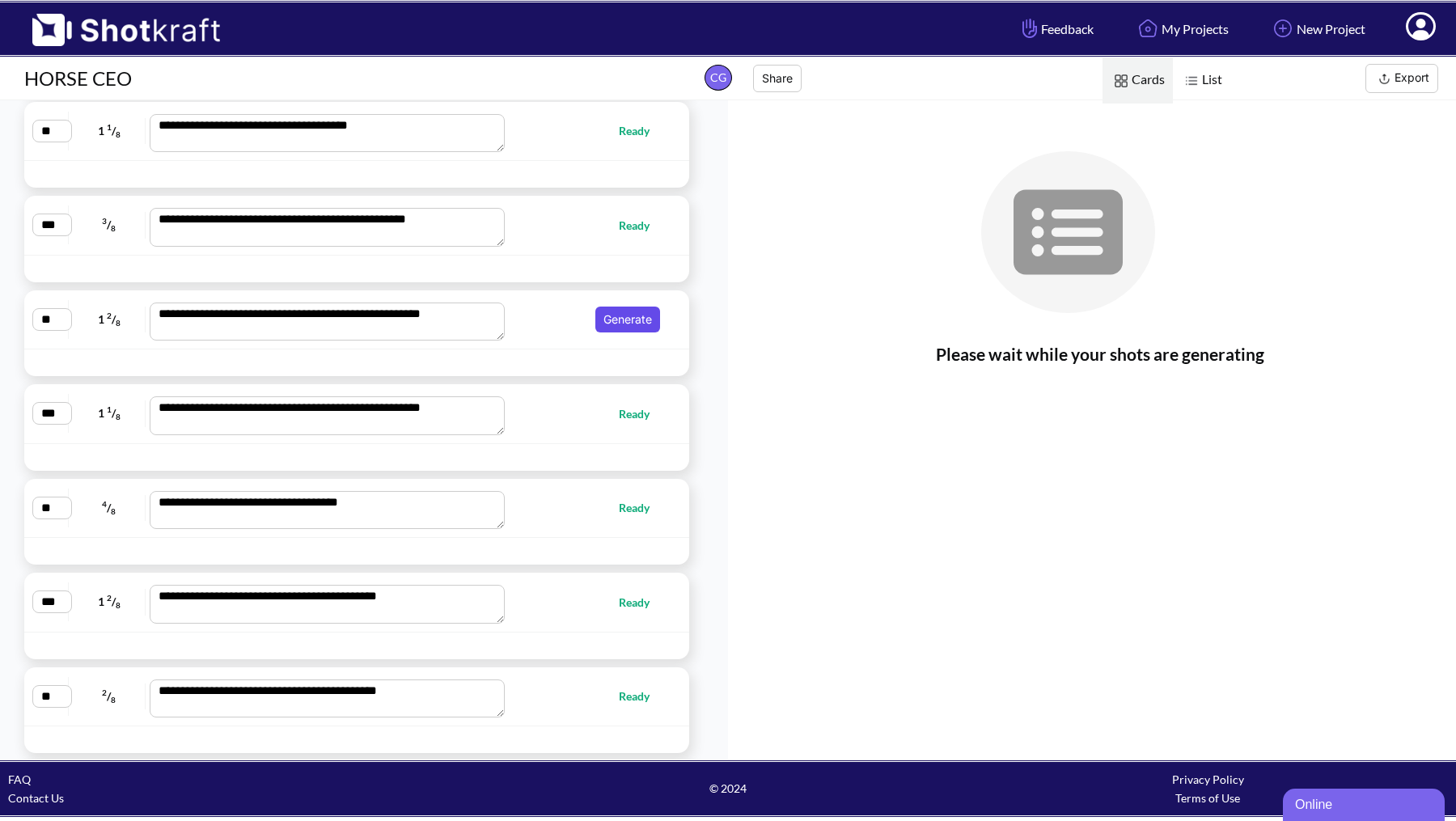
click at [625, 307] on button "Generate" at bounding box center [628, 319] width 65 height 26
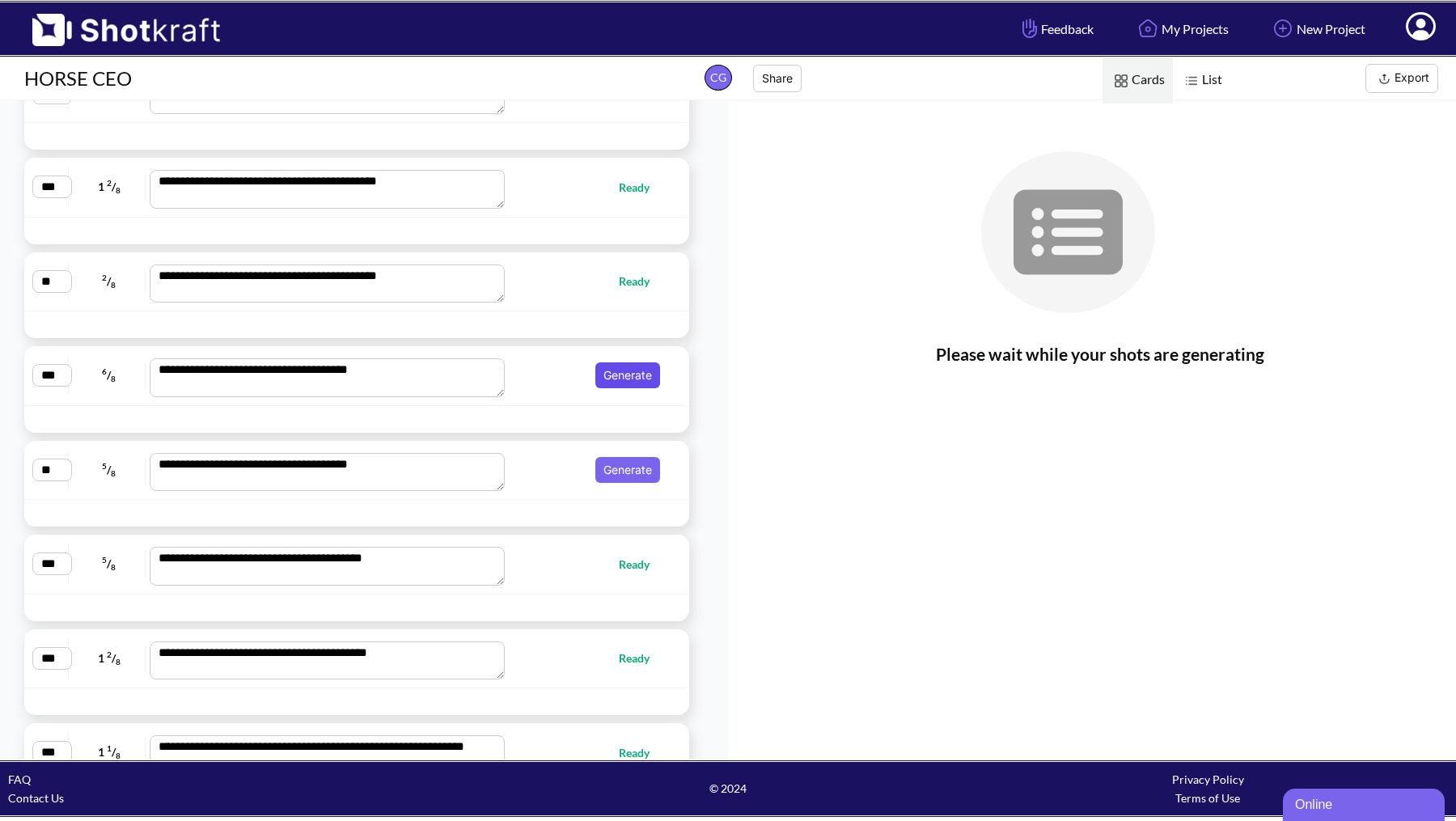
click at [595, 363] on button "Generate" at bounding box center [628, 375] width 65 height 26
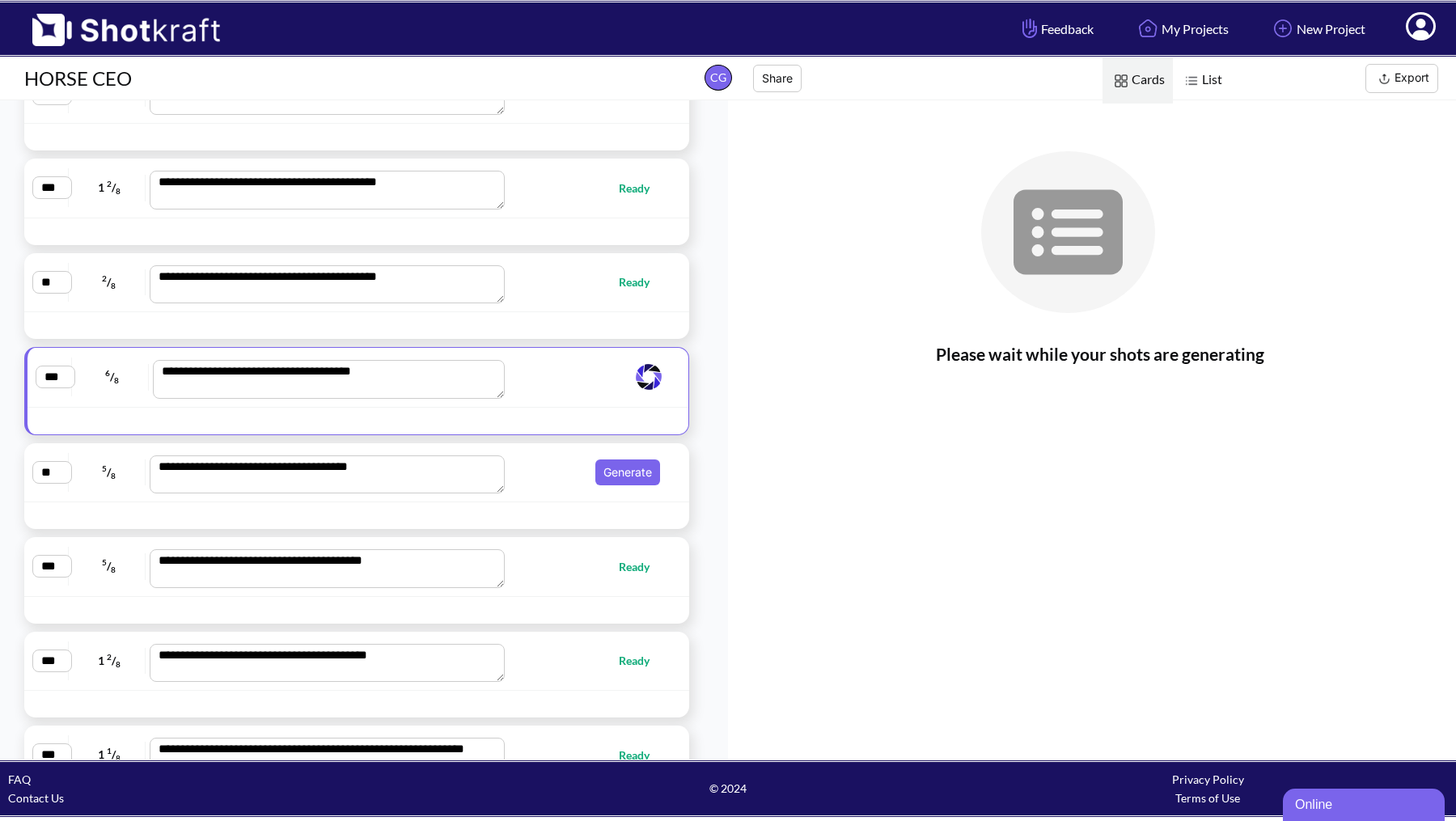
click at [600, 454] on div "**********" at bounding box center [357, 472] width 649 height 43
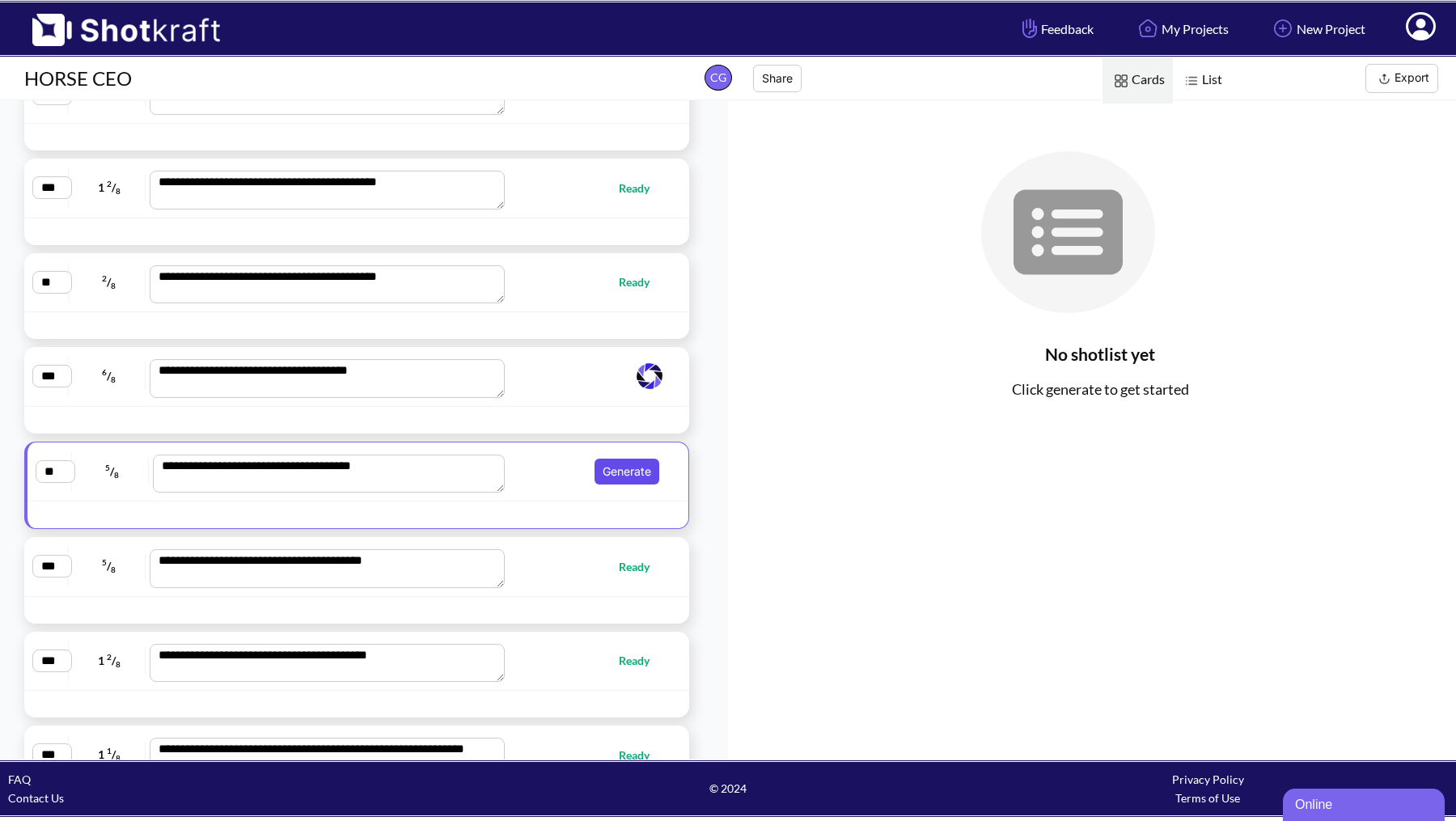
click at [611, 458] on button "Generate" at bounding box center [627, 471] width 65 height 26
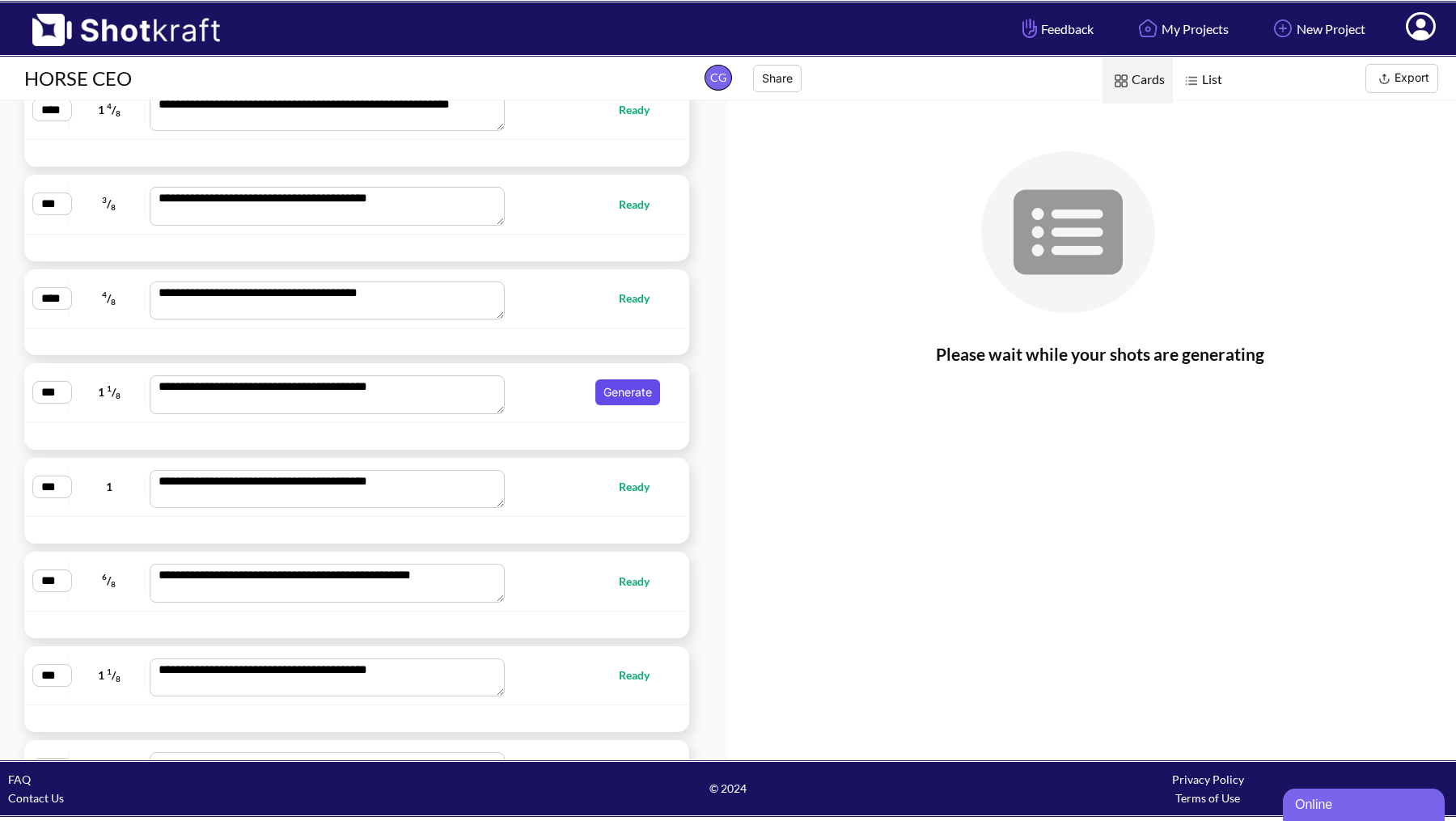
click at [618, 379] on button "Generate" at bounding box center [628, 392] width 65 height 26
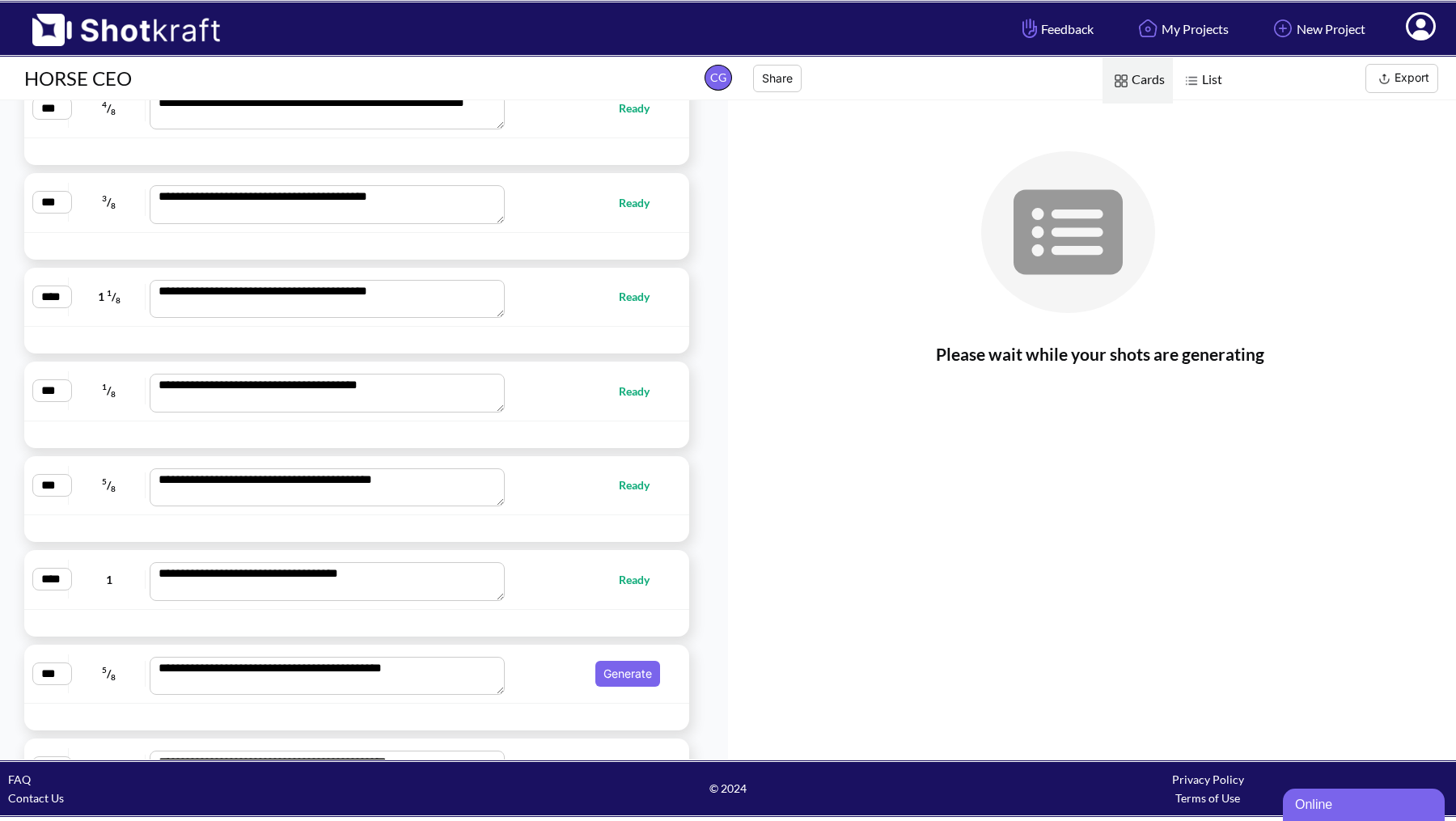
scroll to position [9469, 0]
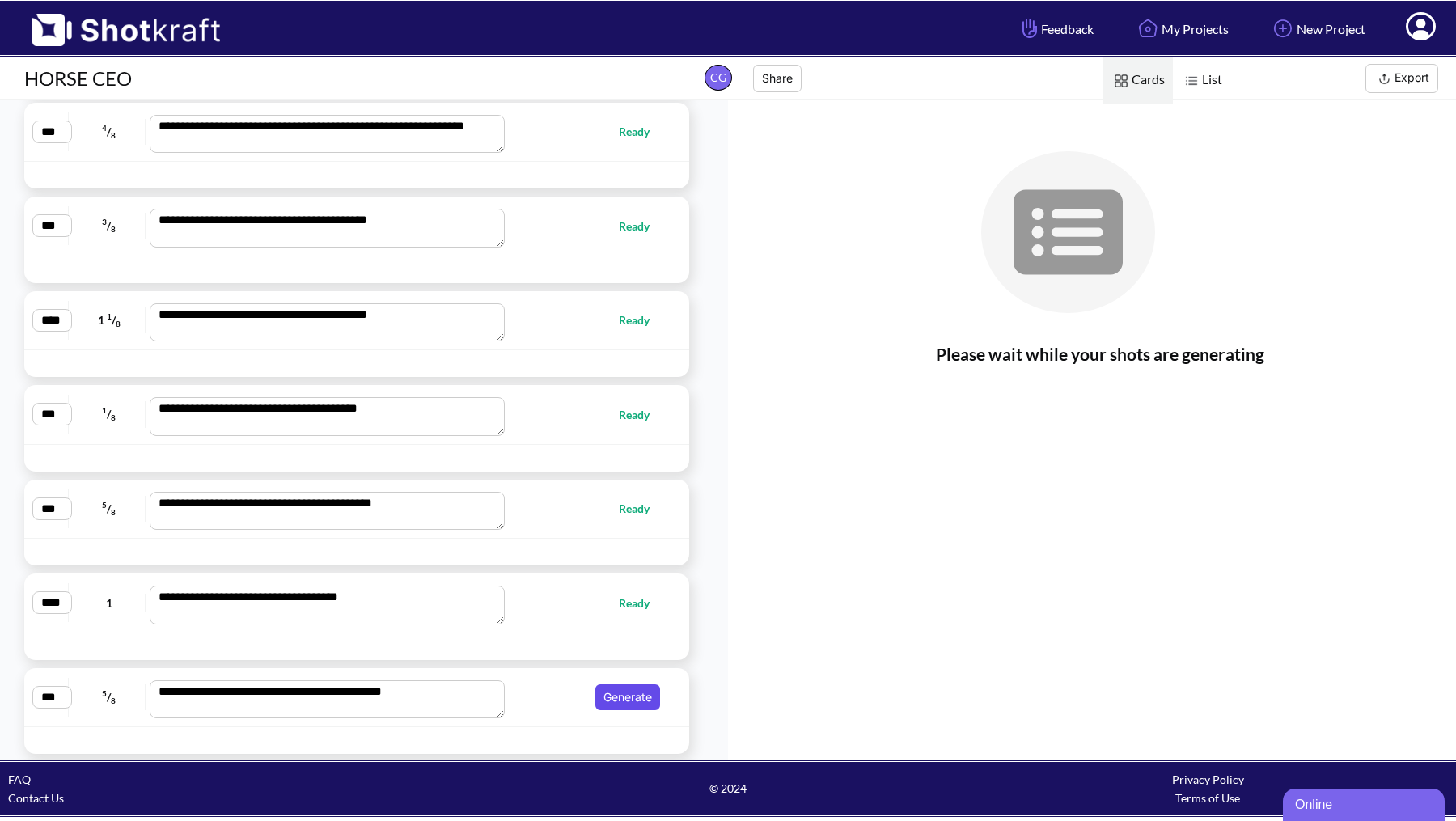
click at [602, 684] on button "Generate" at bounding box center [628, 697] width 65 height 26
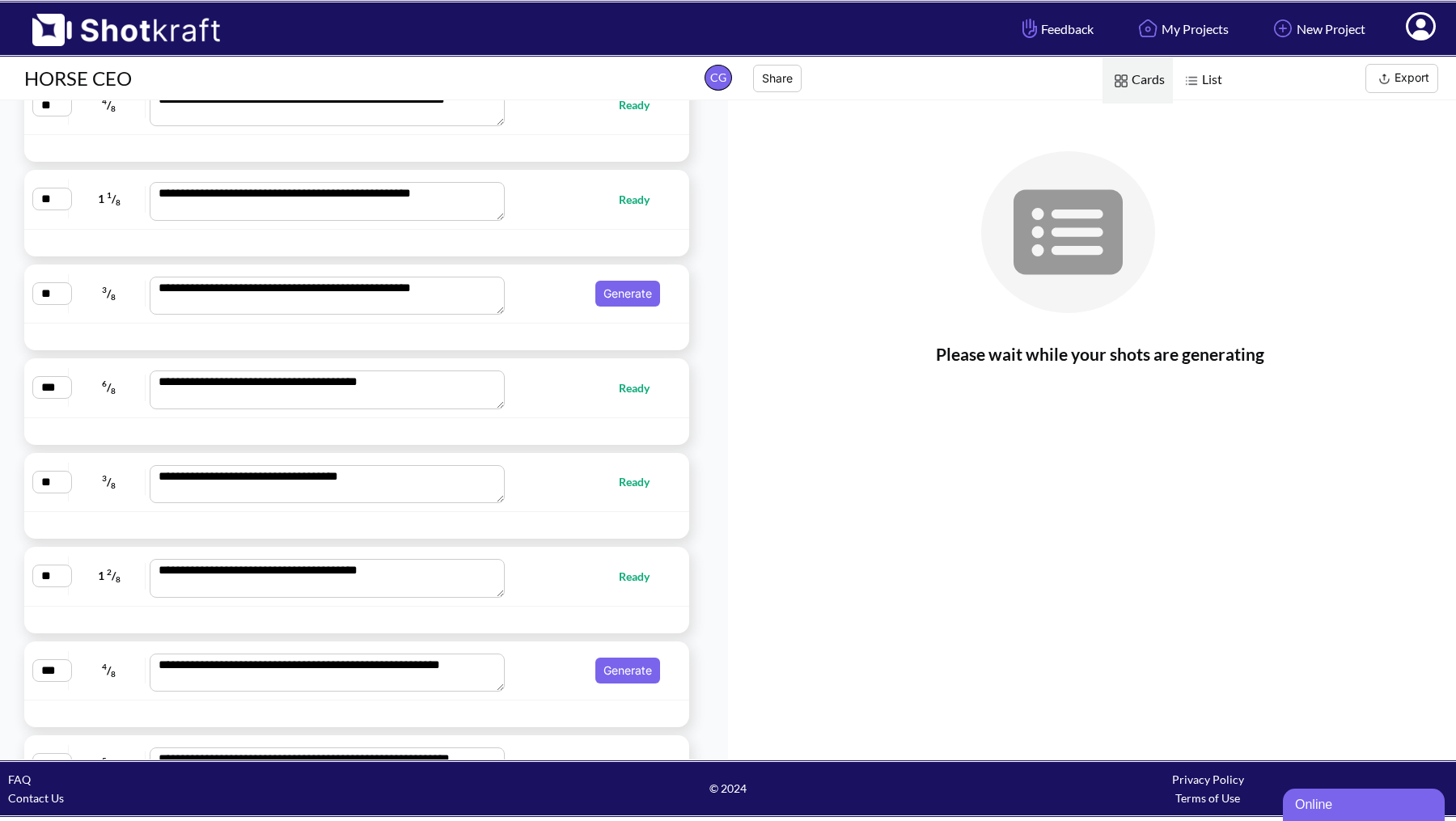
scroll to position [7581, 0]
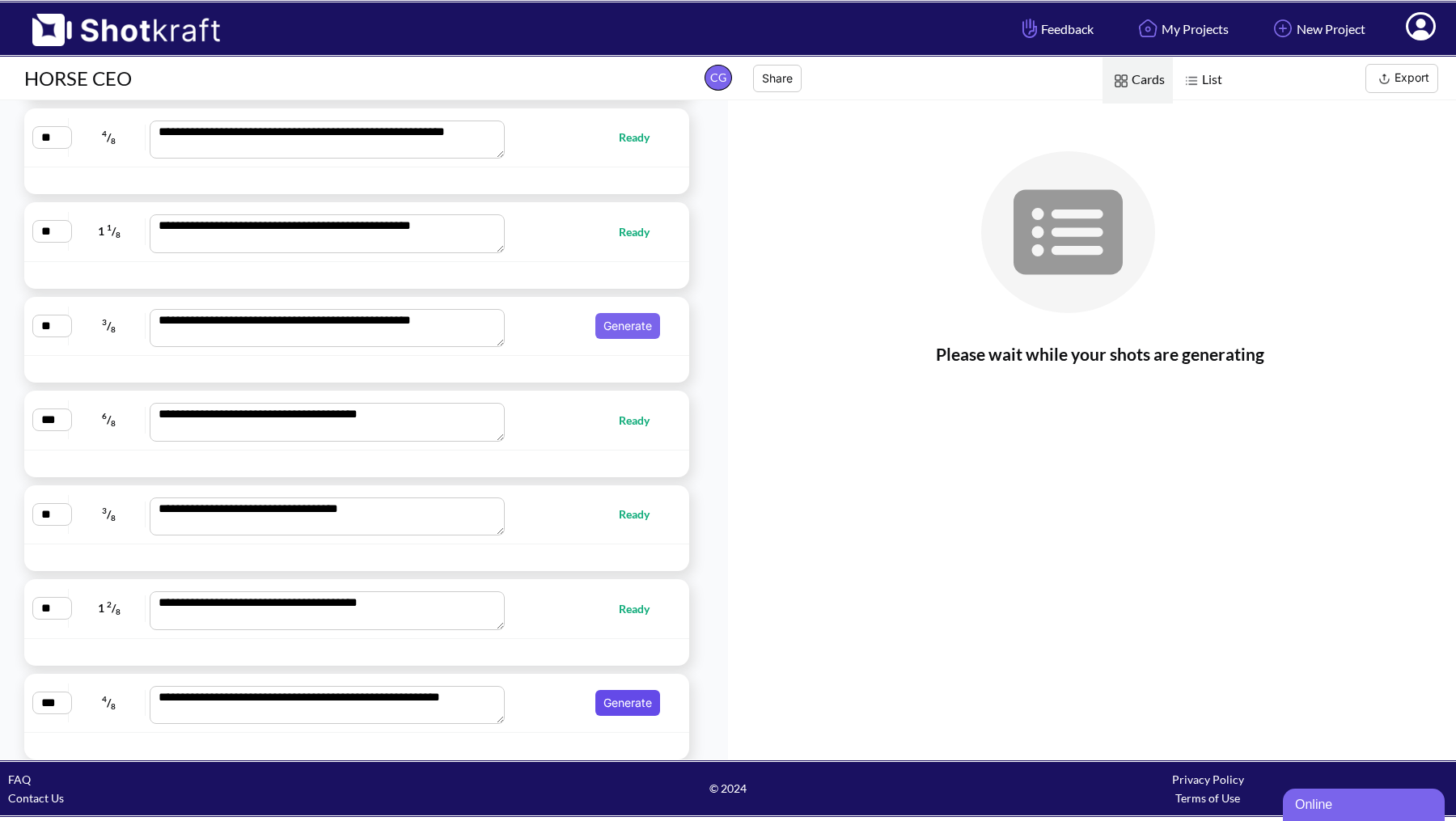
click at [609, 689] on button "Generate" at bounding box center [628, 702] width 65 height 26
click at [608, 313] on button "Generate" at bounding box center [628, 325] width 65 height 26
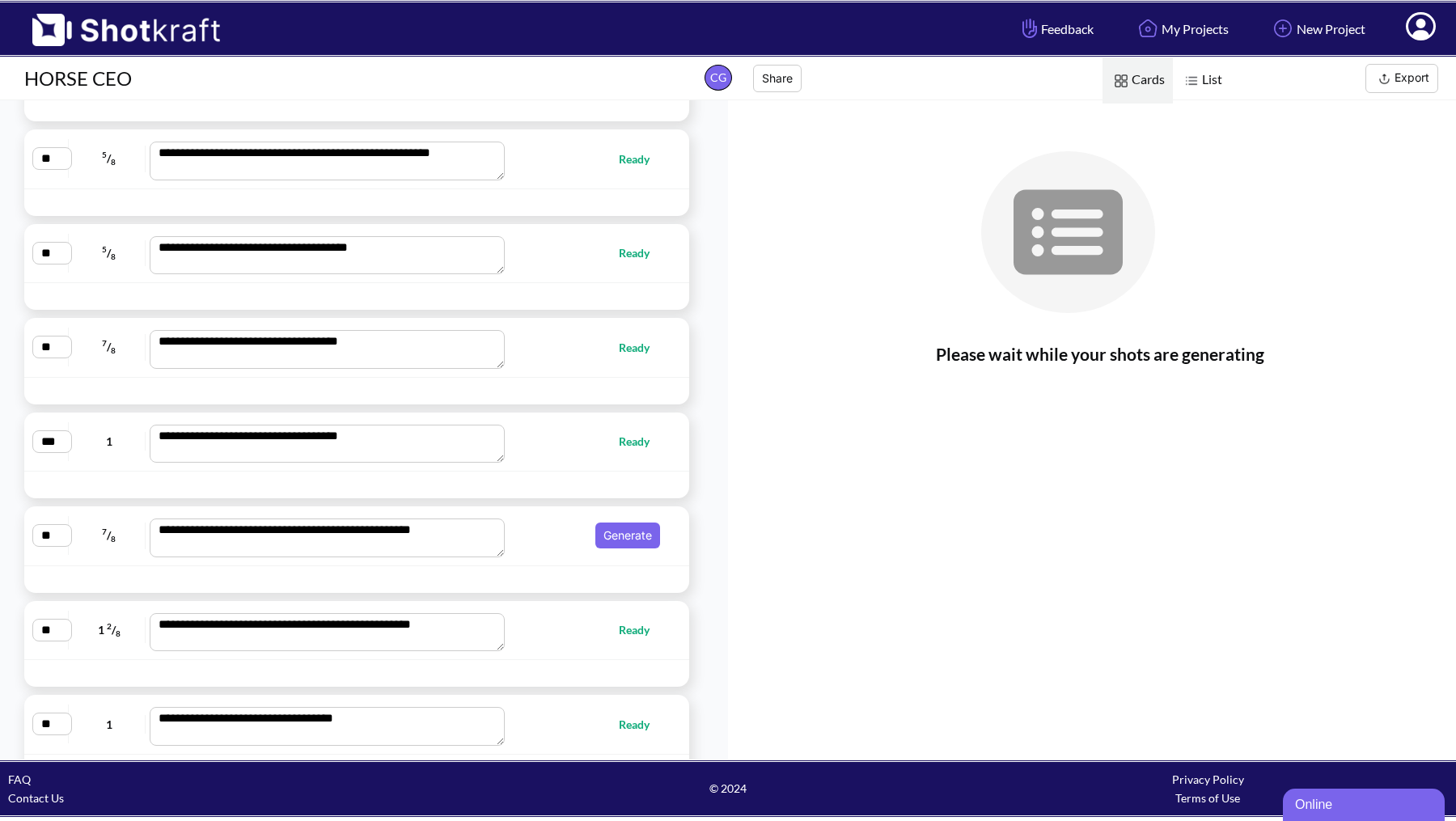
scroll to position [6344, 0]
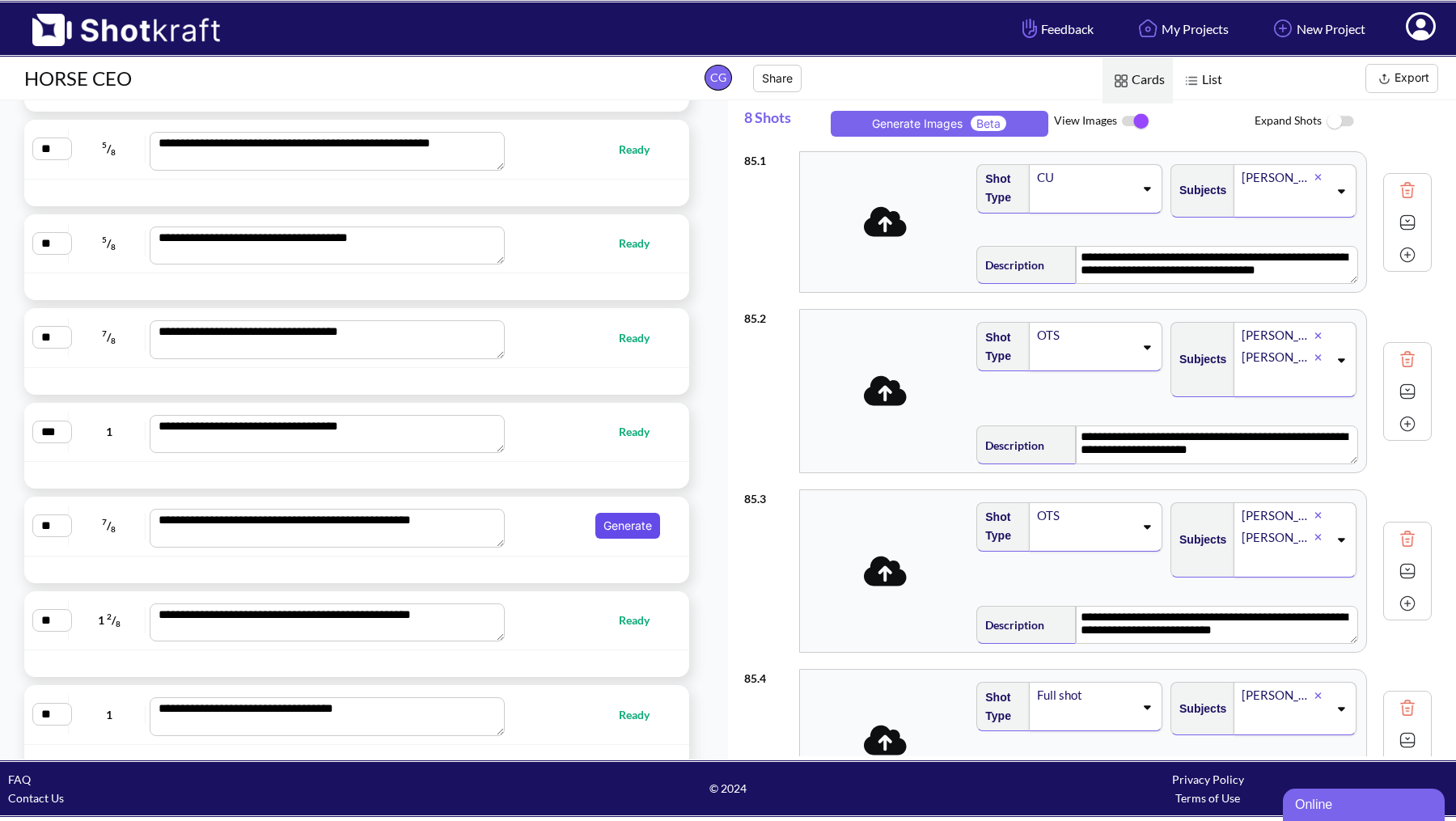
click at [611, 513] on button "Generate" at bounding box center [628, 525] width 65 height 26
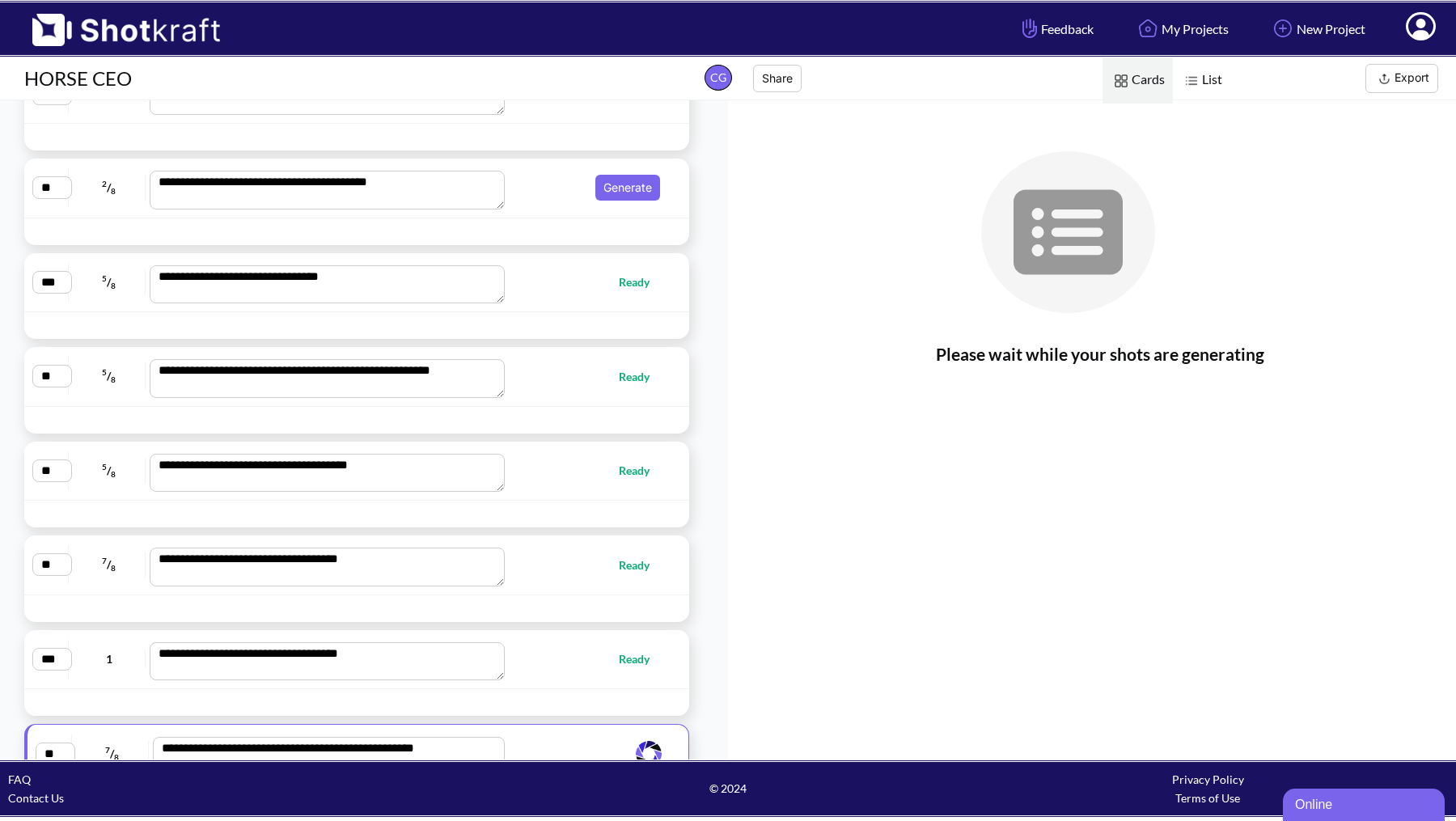
scroll to position [6116, 0]
click at [614, 175] on button "Generate" at bounding box center [628, 188] width 65 height 26
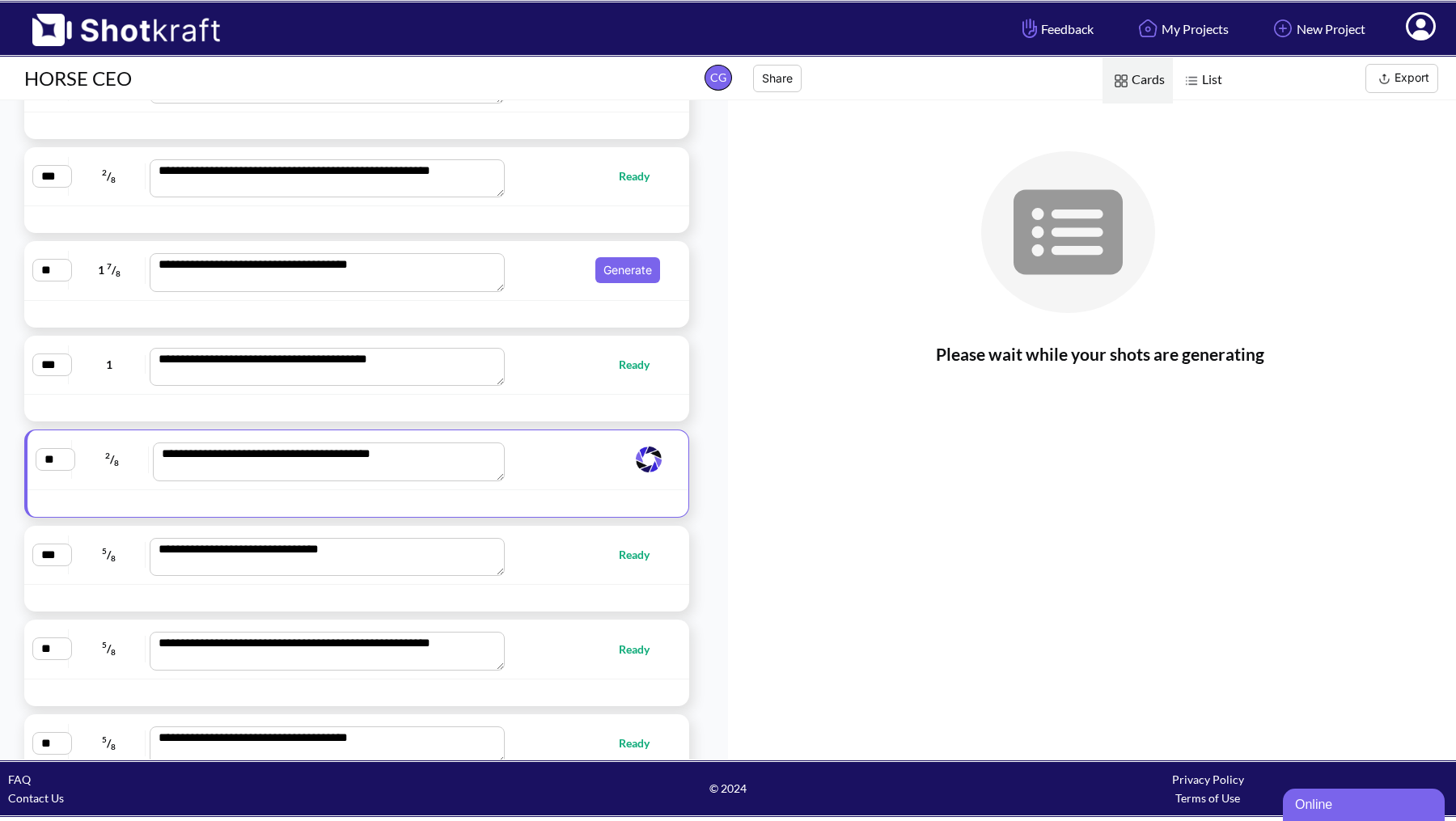
scroll to position [5804, 0]
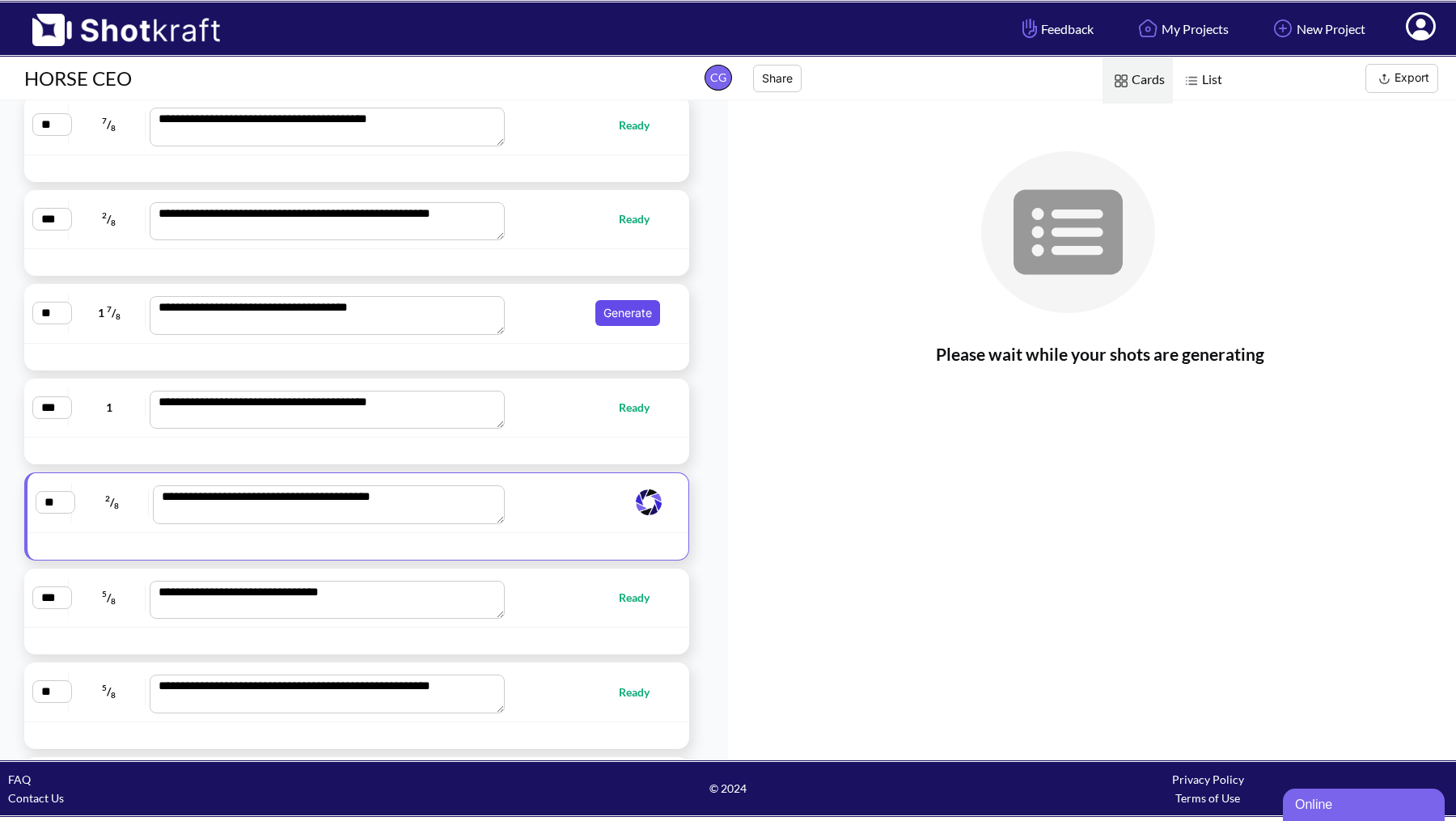
click at [599, 300] on button "Generate" at bounding box center [628, 313] width 65 height 26
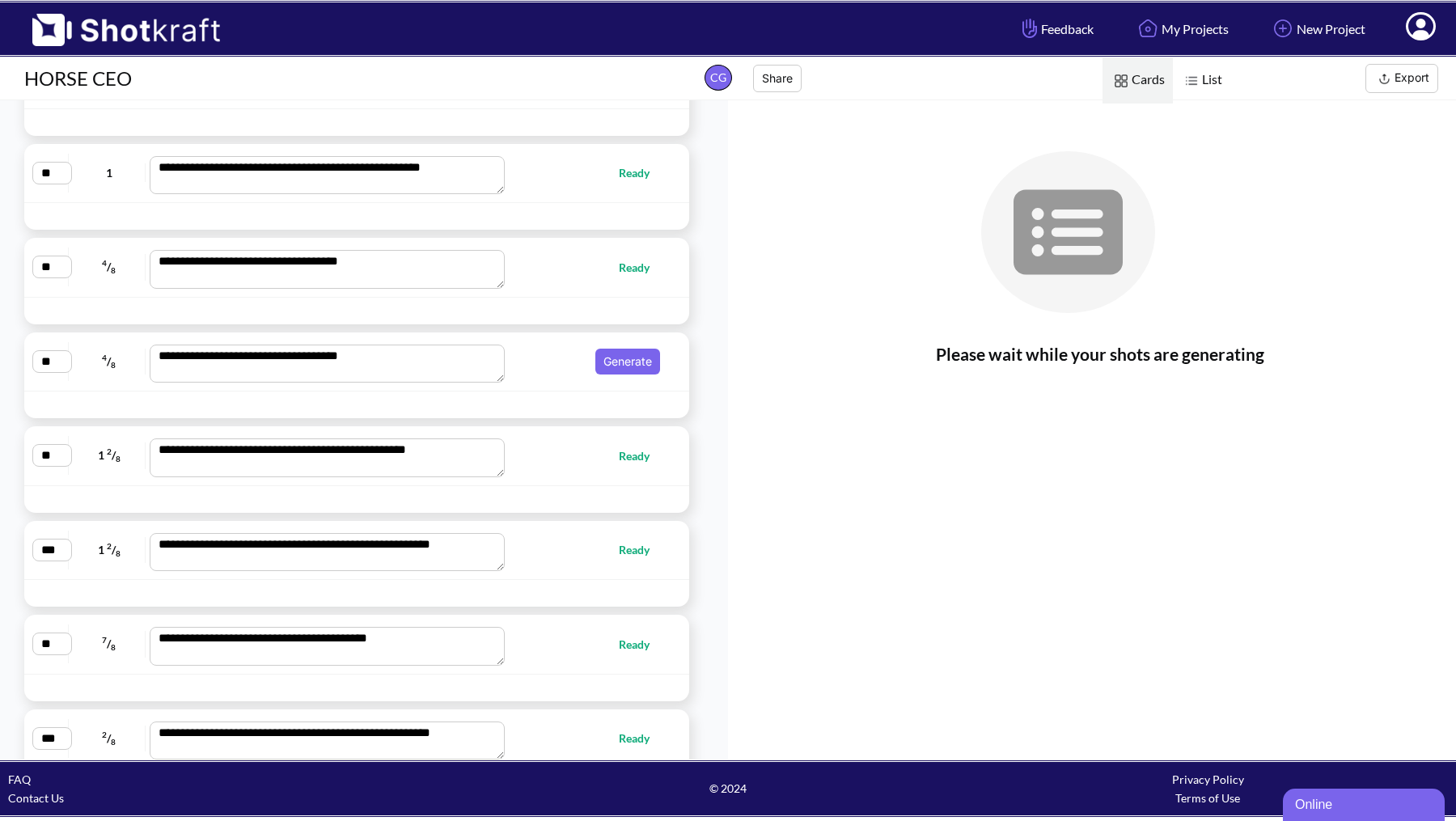
scroll to position [5274, 0]
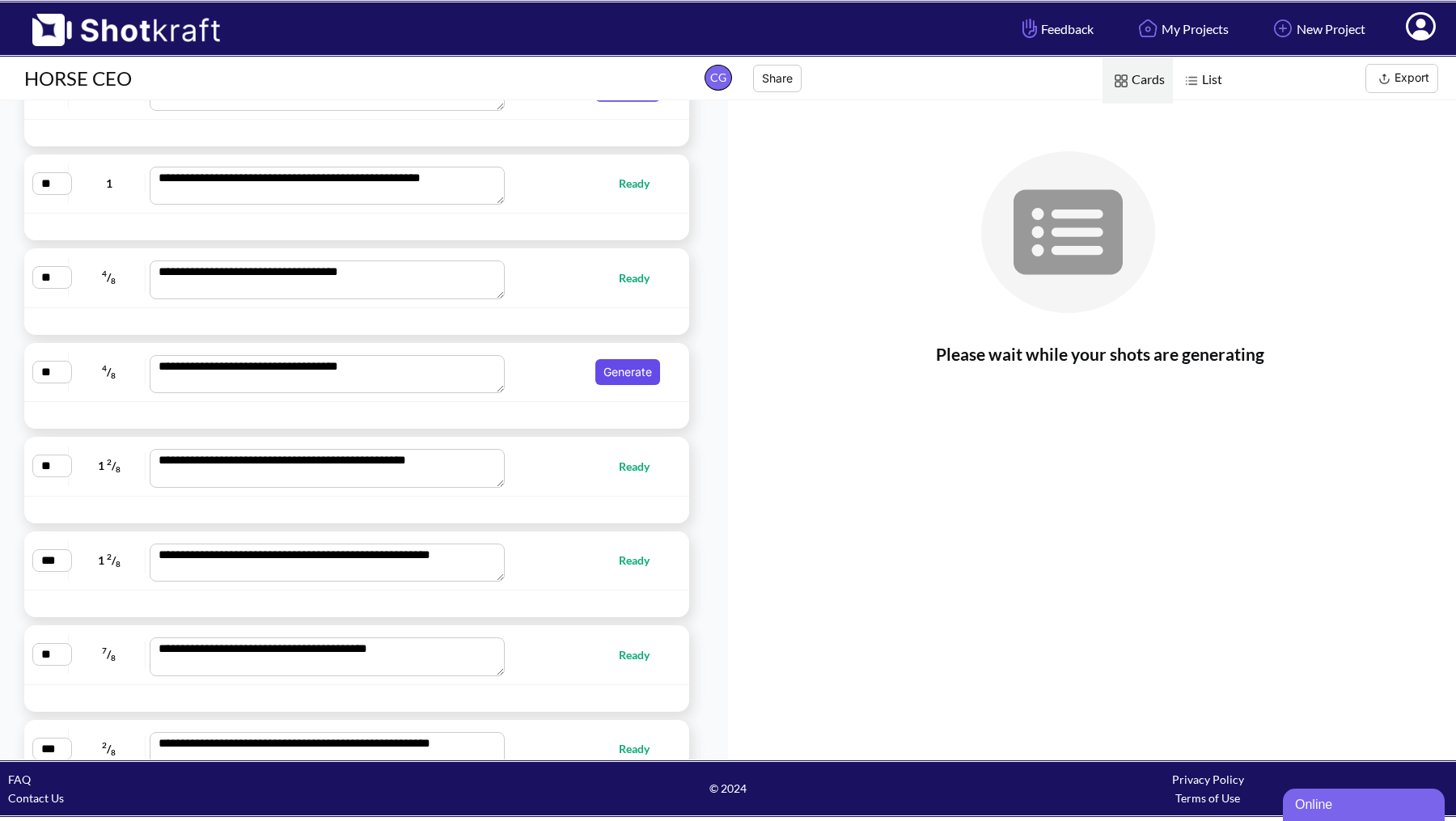
click at [615, 359] on button "Generate" at bounding box center [628, 372] width 65 height 26
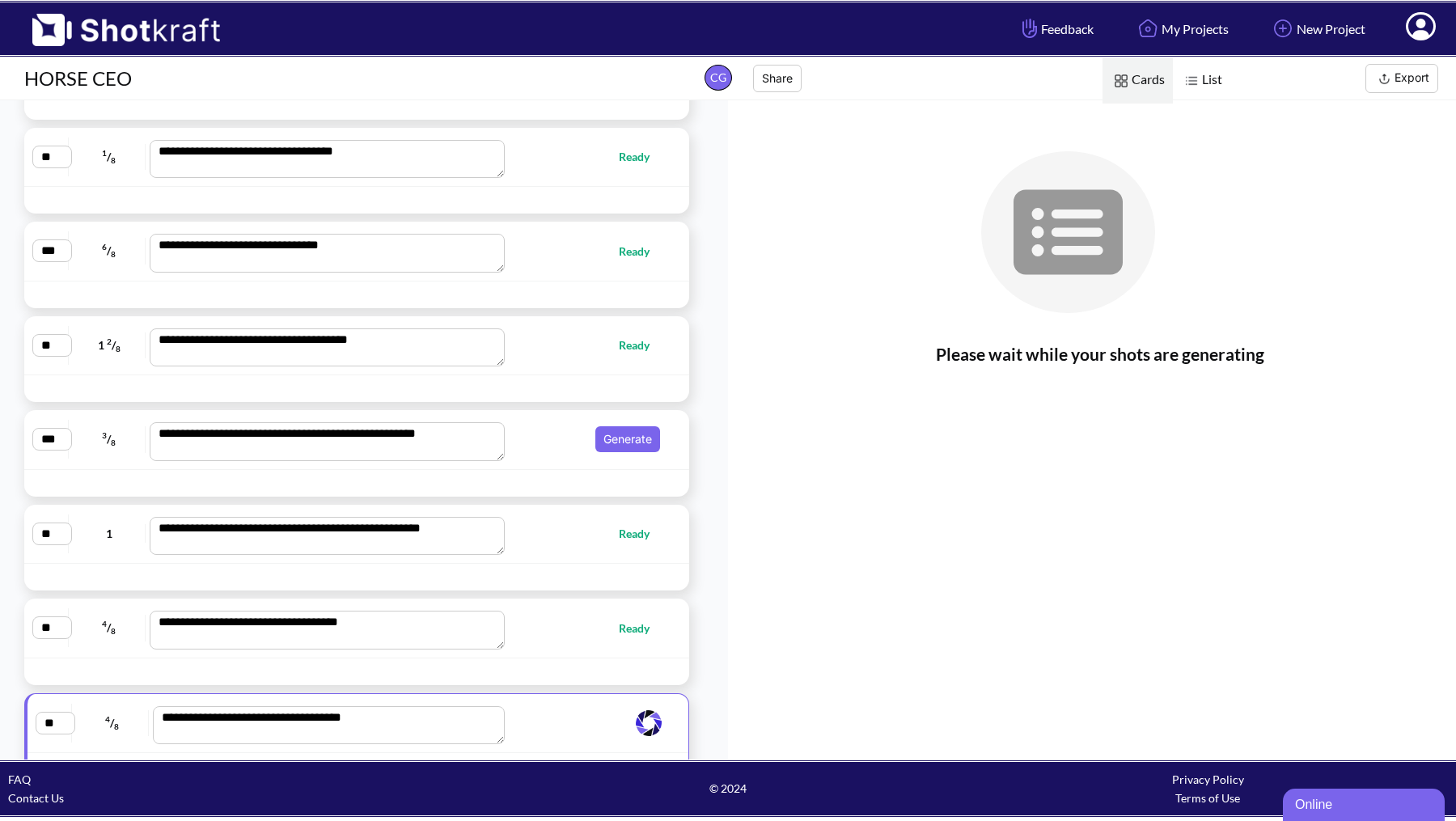
scroll to position [4905, 0]
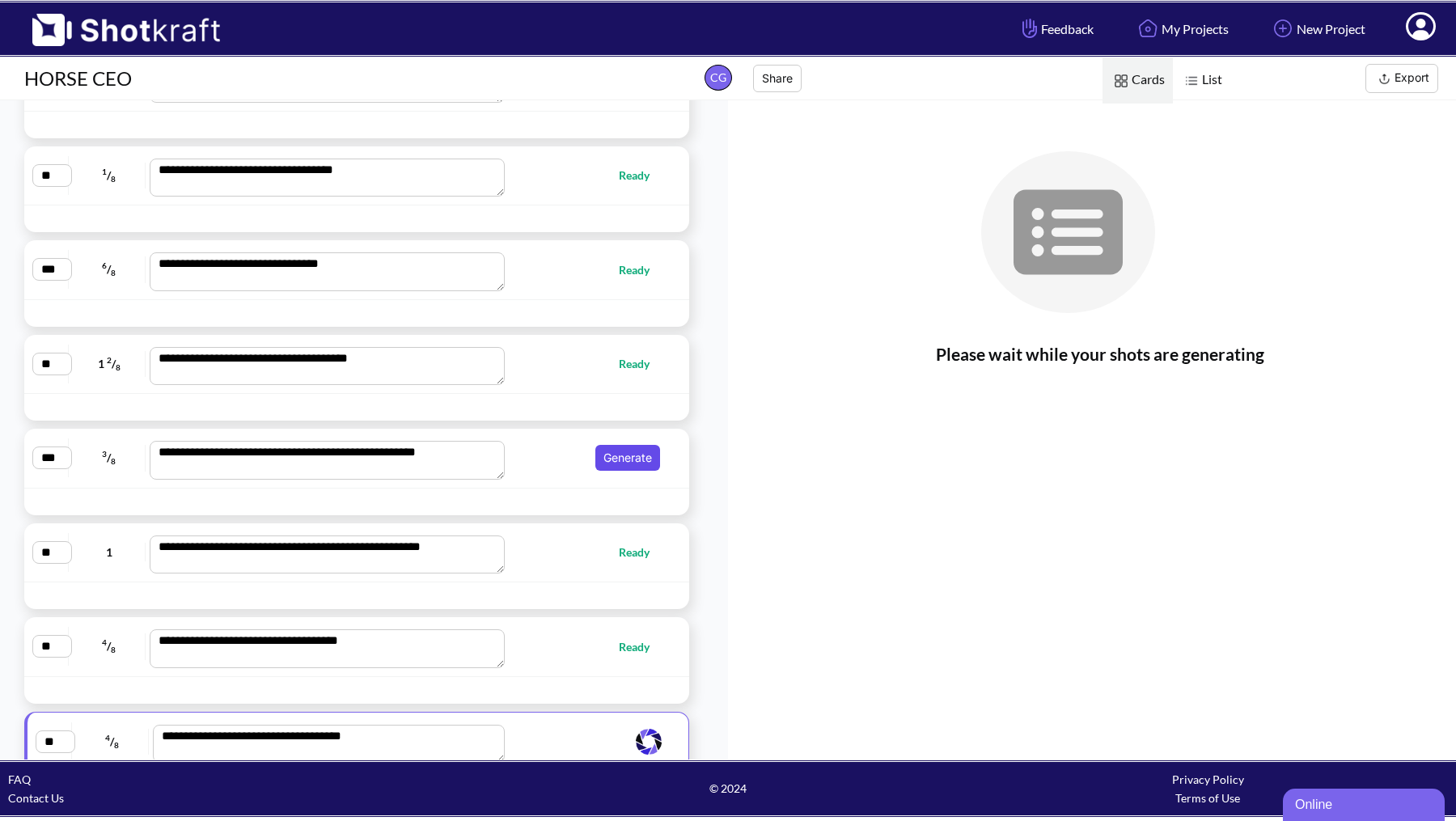
click at [607, 444] on button "Generate" at bounding box center [628, 457] width 65 height 26
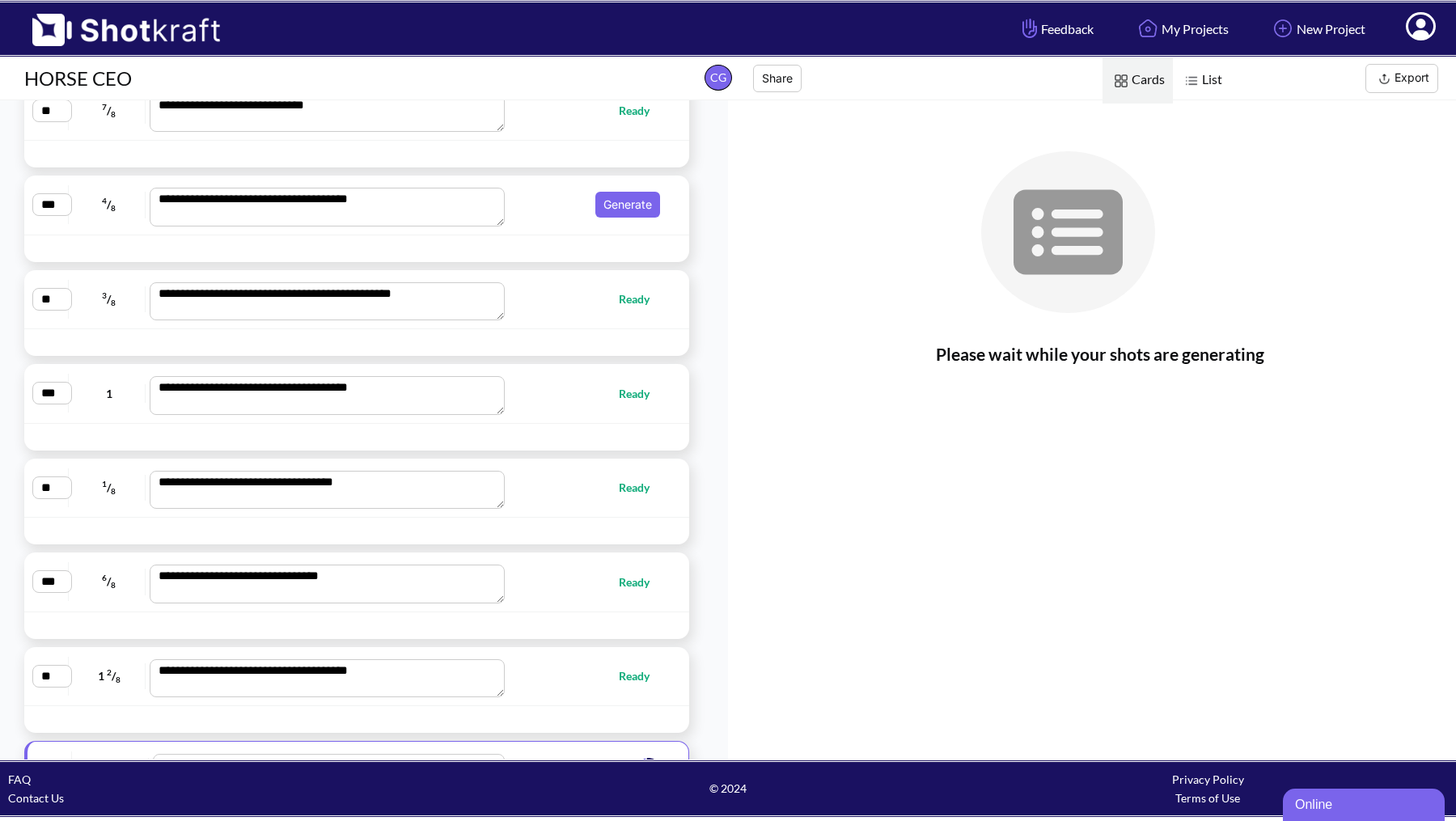
scroll to position [4591, 0]
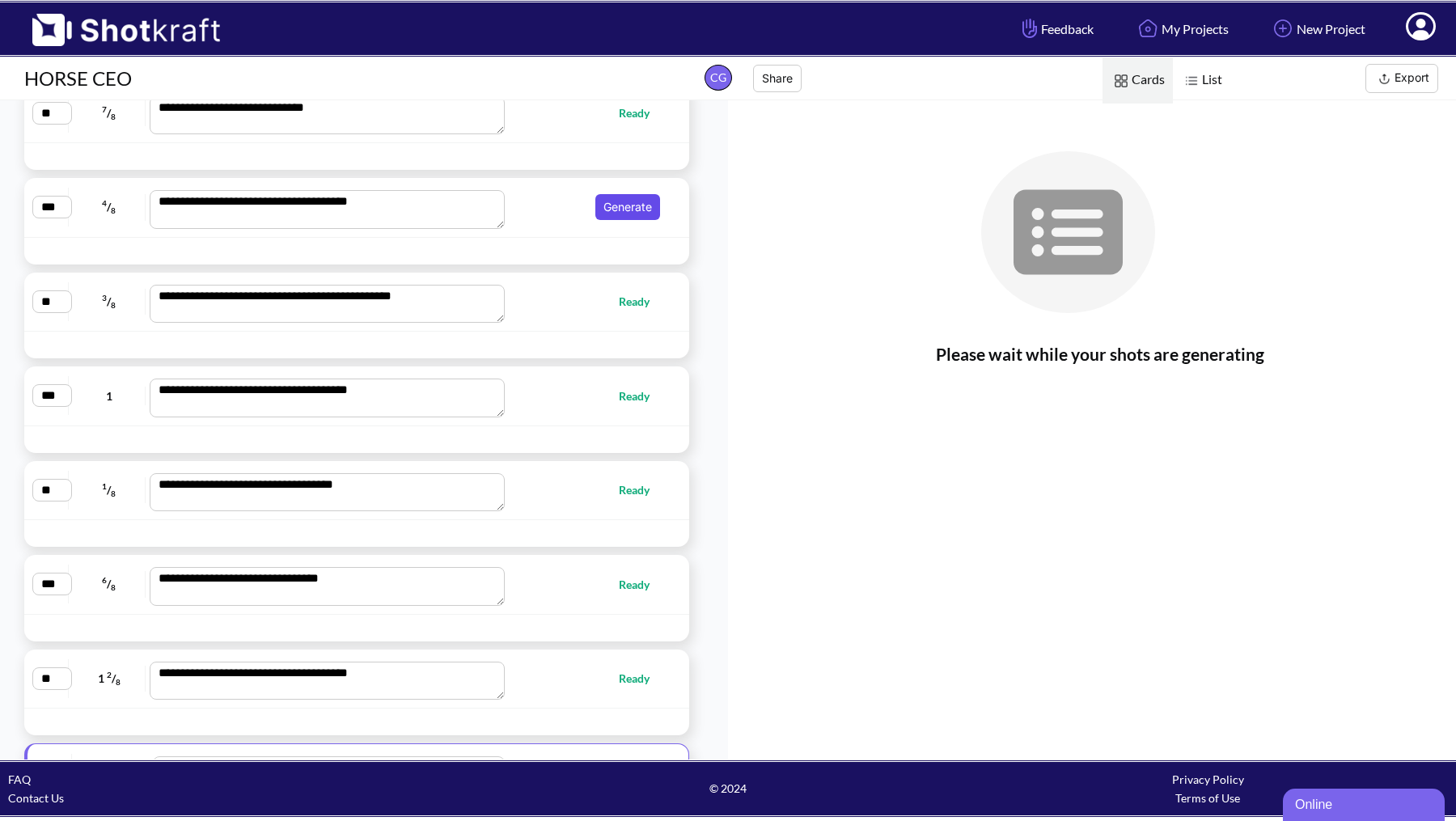
click at [607, 194] on button "Generate" at bounding box center [628, 207] width 65 height 26
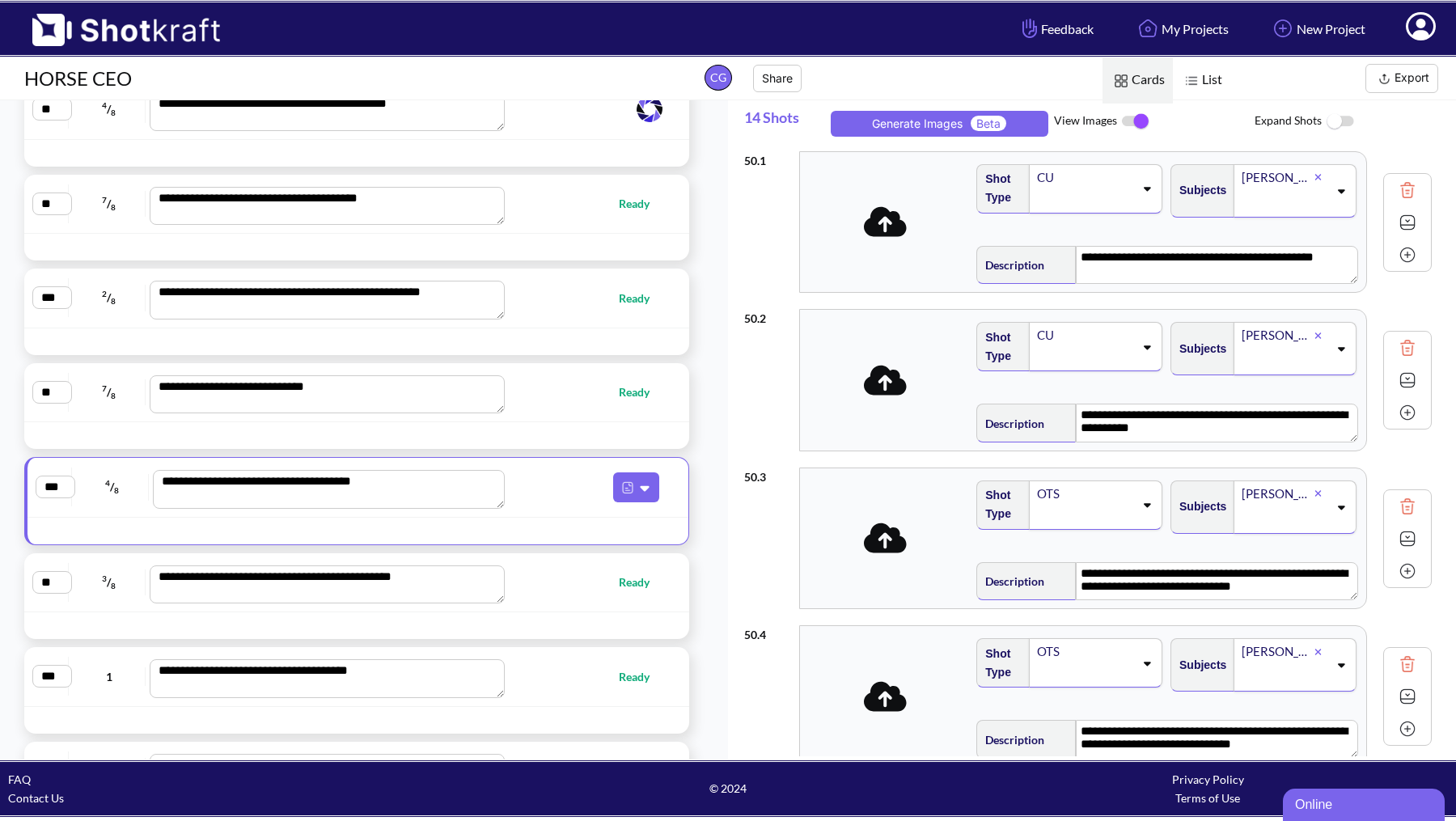
scroll to position [4325, 0]
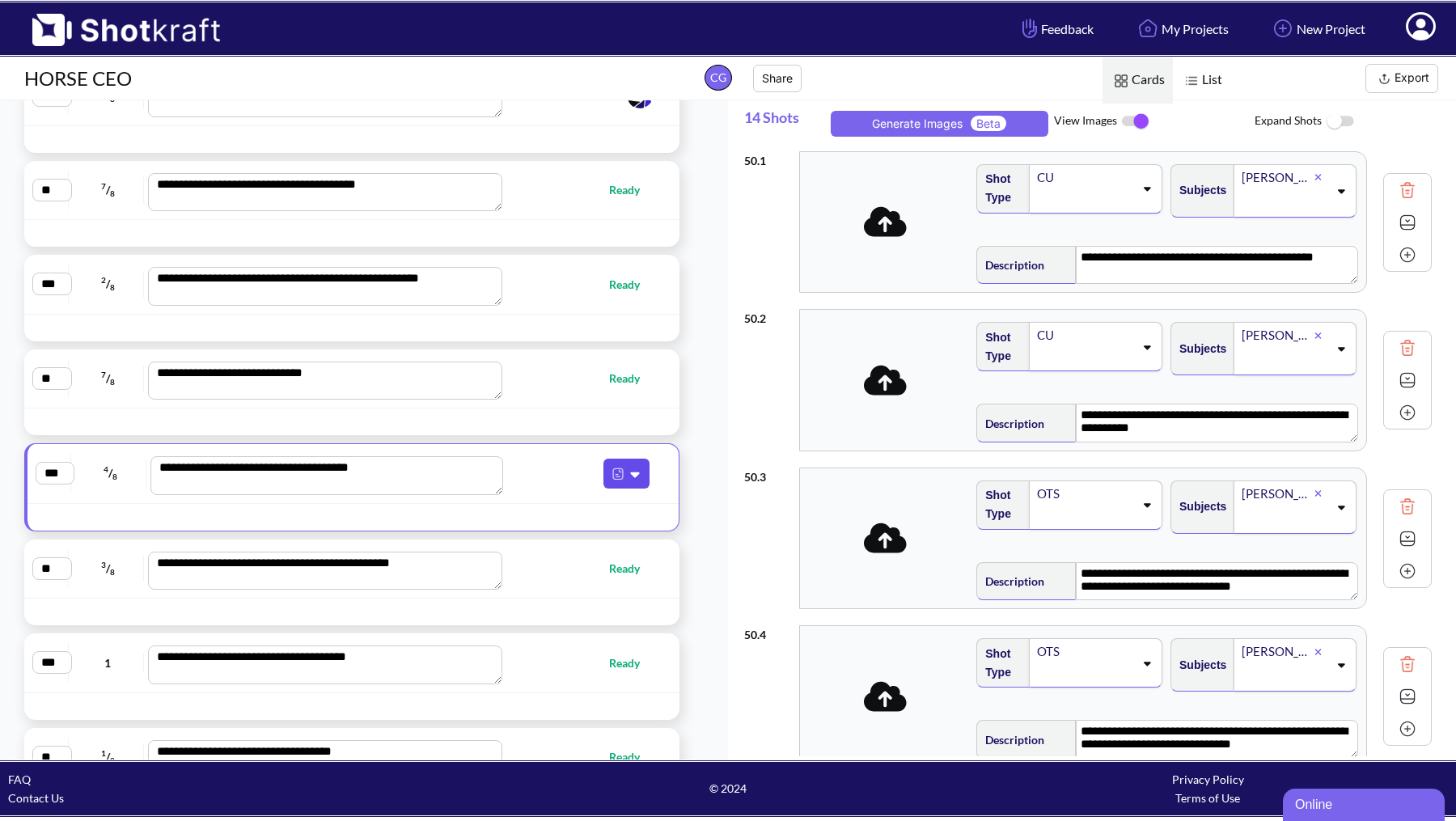
click at [638, 467] on icon at bounding box center [637, 473] width 17 height 14
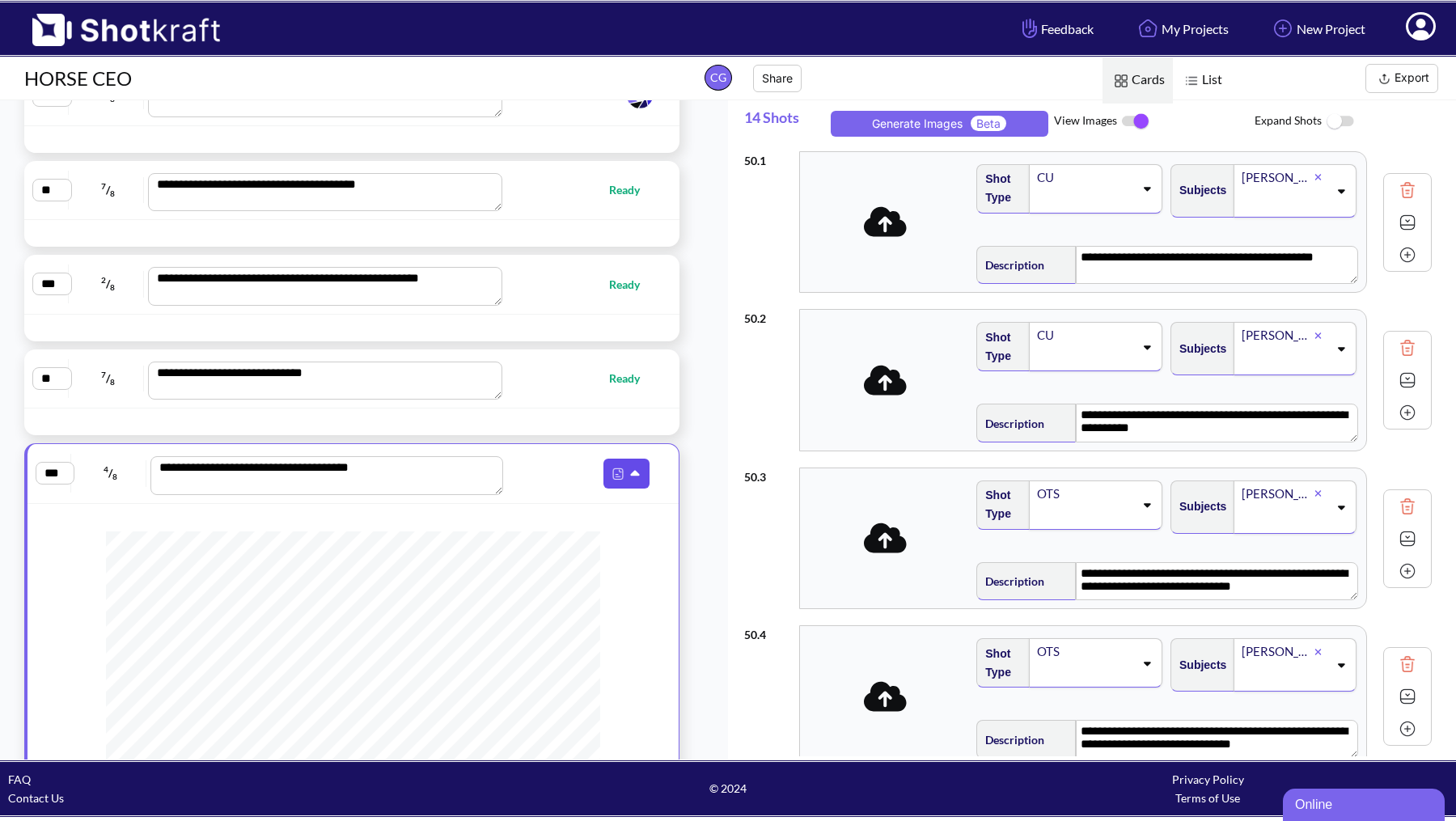
click at [638, 467] on icon at bounding box center [637, 473] width 17 height 14
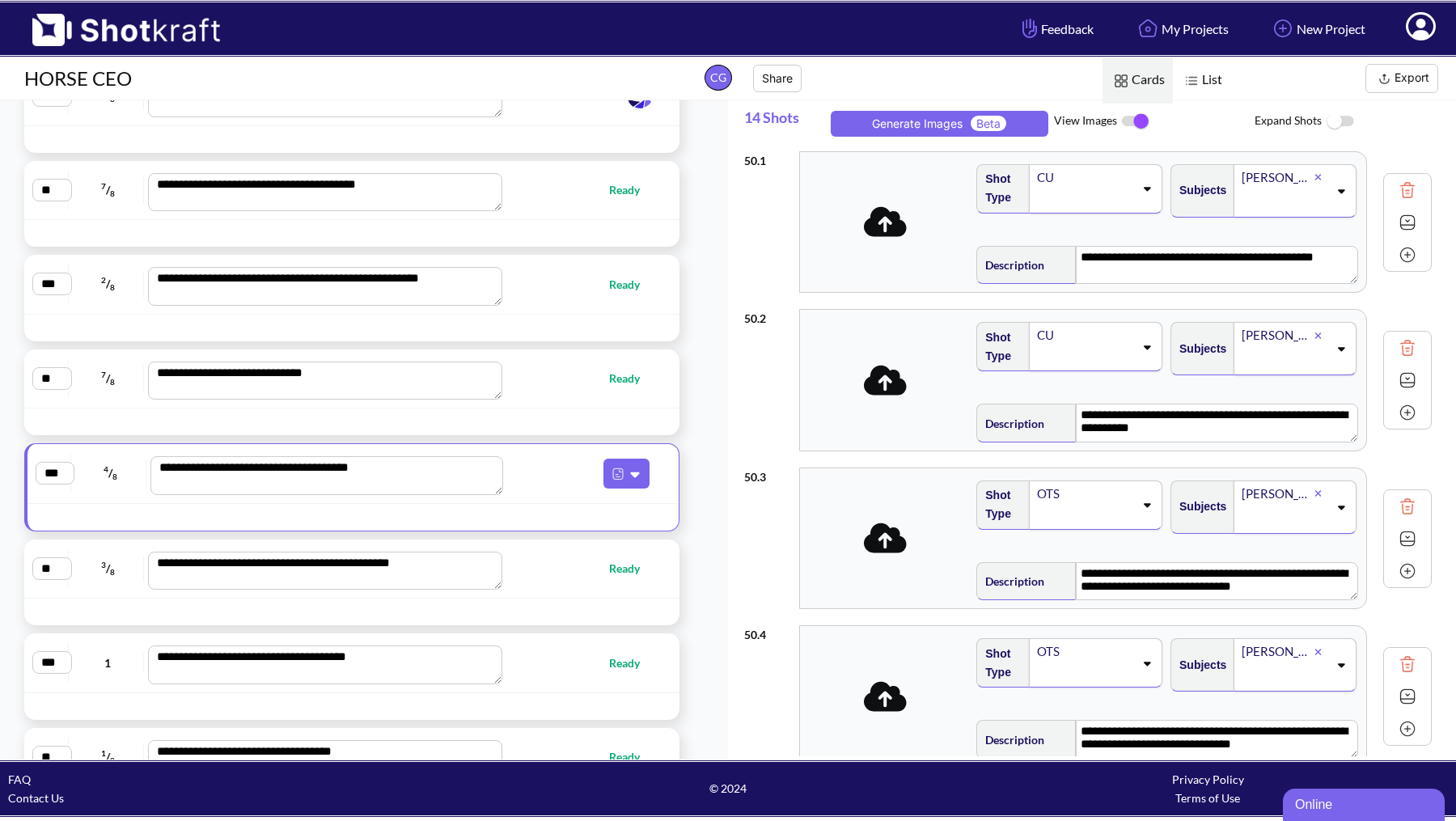
click at [637, 373] on div "**********" at bounding box center [352, 378] width 639 height 43
type textarea "**********"
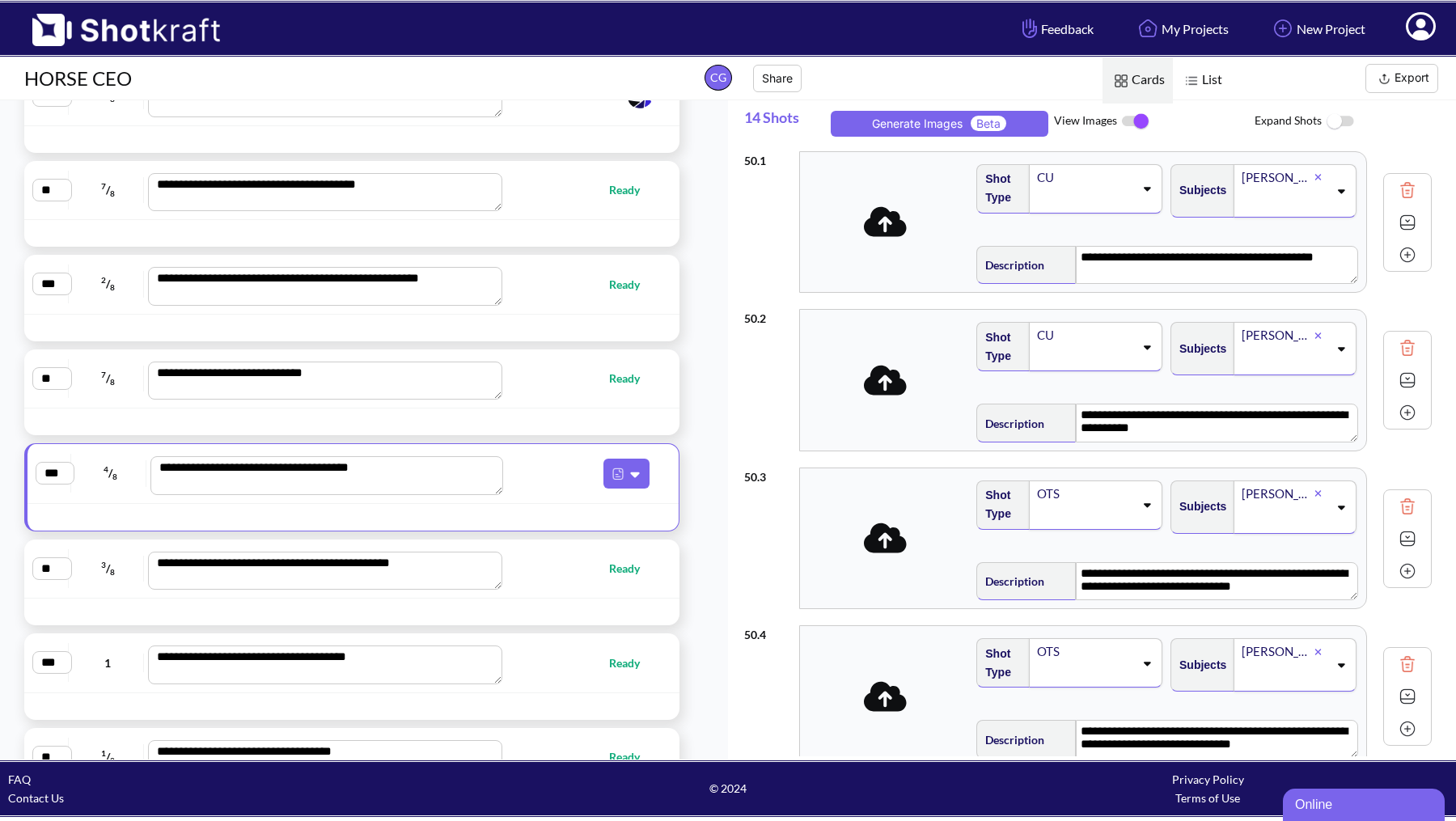
type textarea "**********"
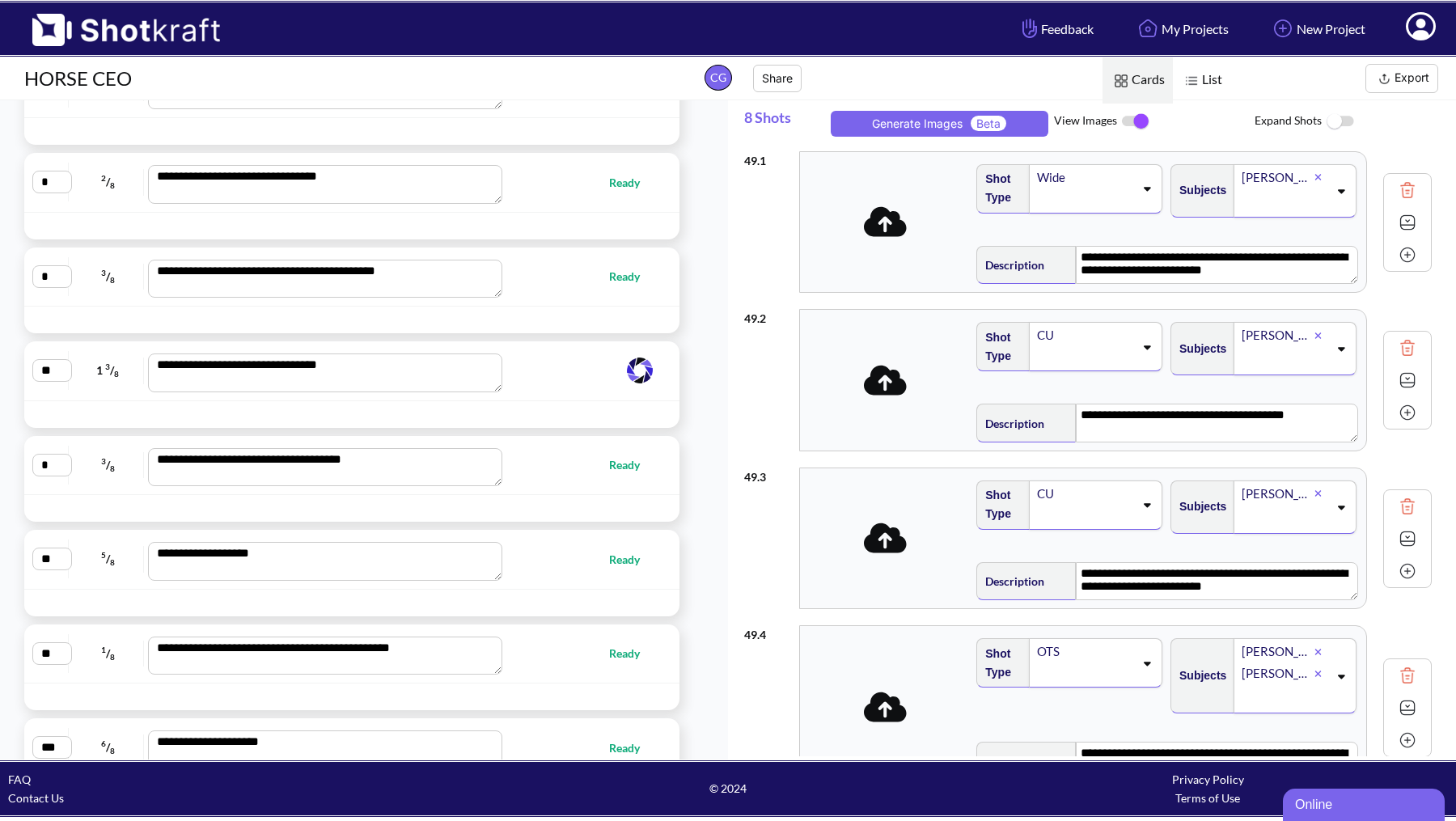
scroll to position [288, 0]
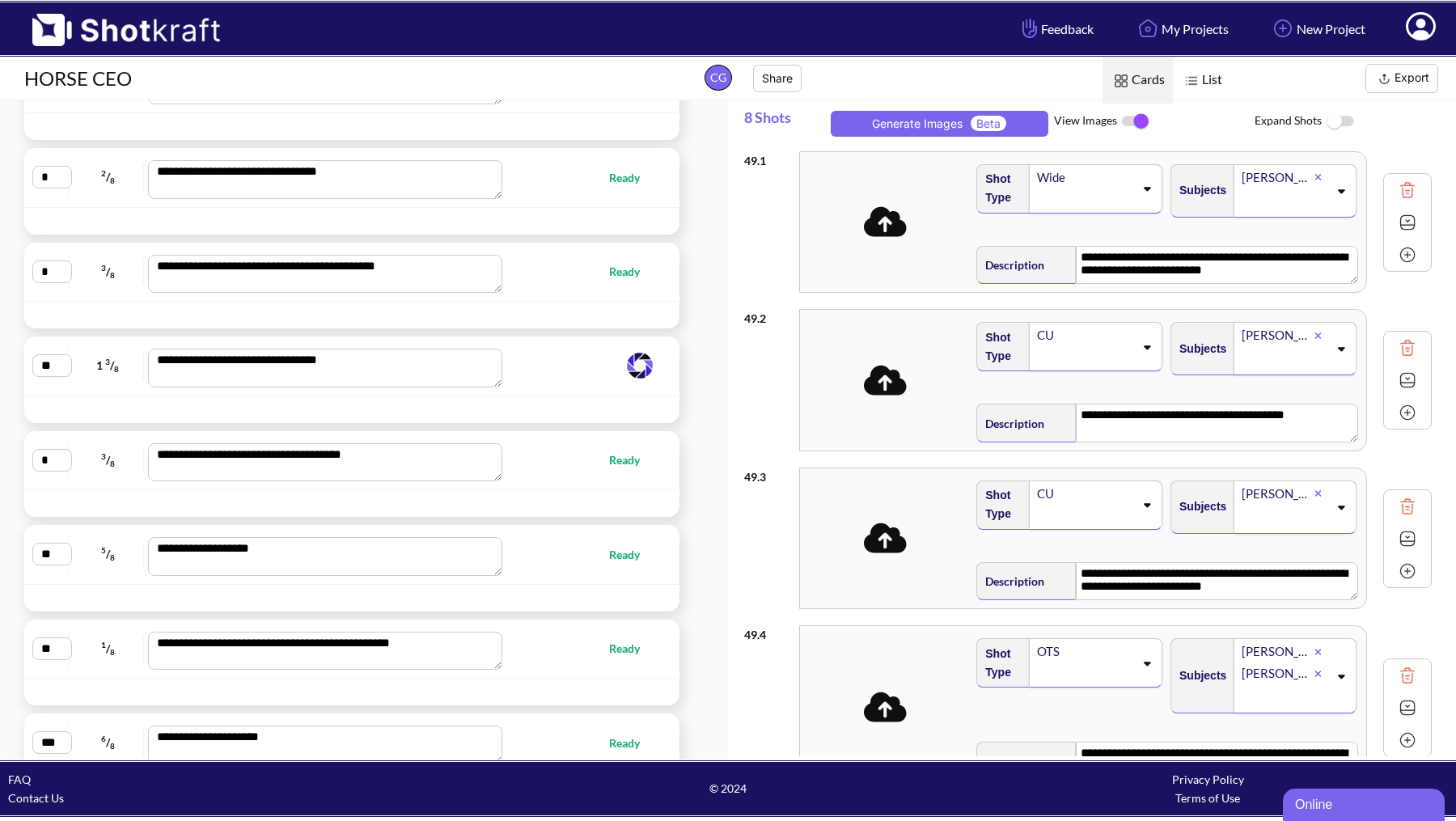
click at [589, 368] on span at bounding box center [579, 365] width 153 height 33
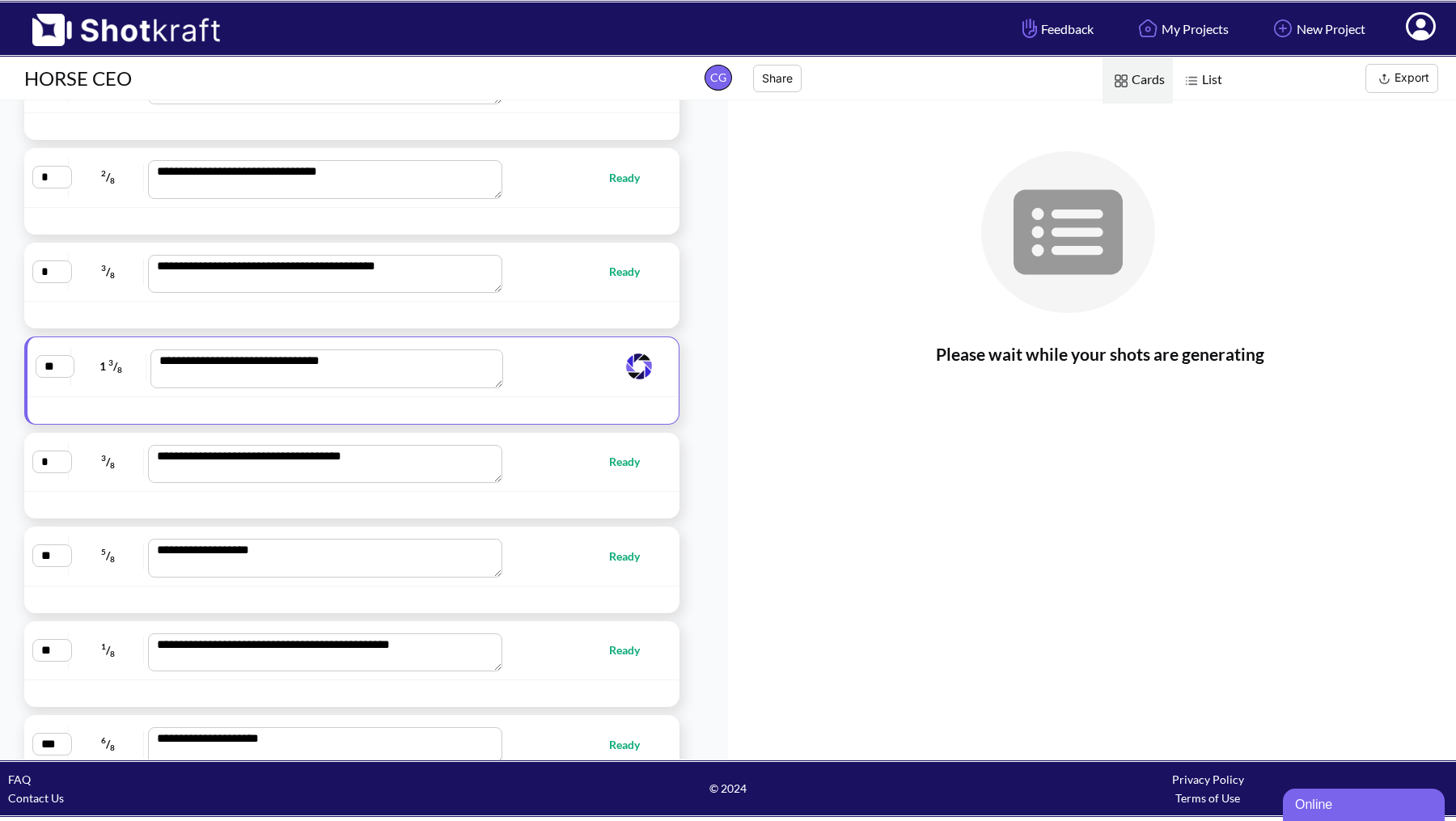
click at [629, 475] on div "**********" at bounding box center [352, 462] width 639 height 43
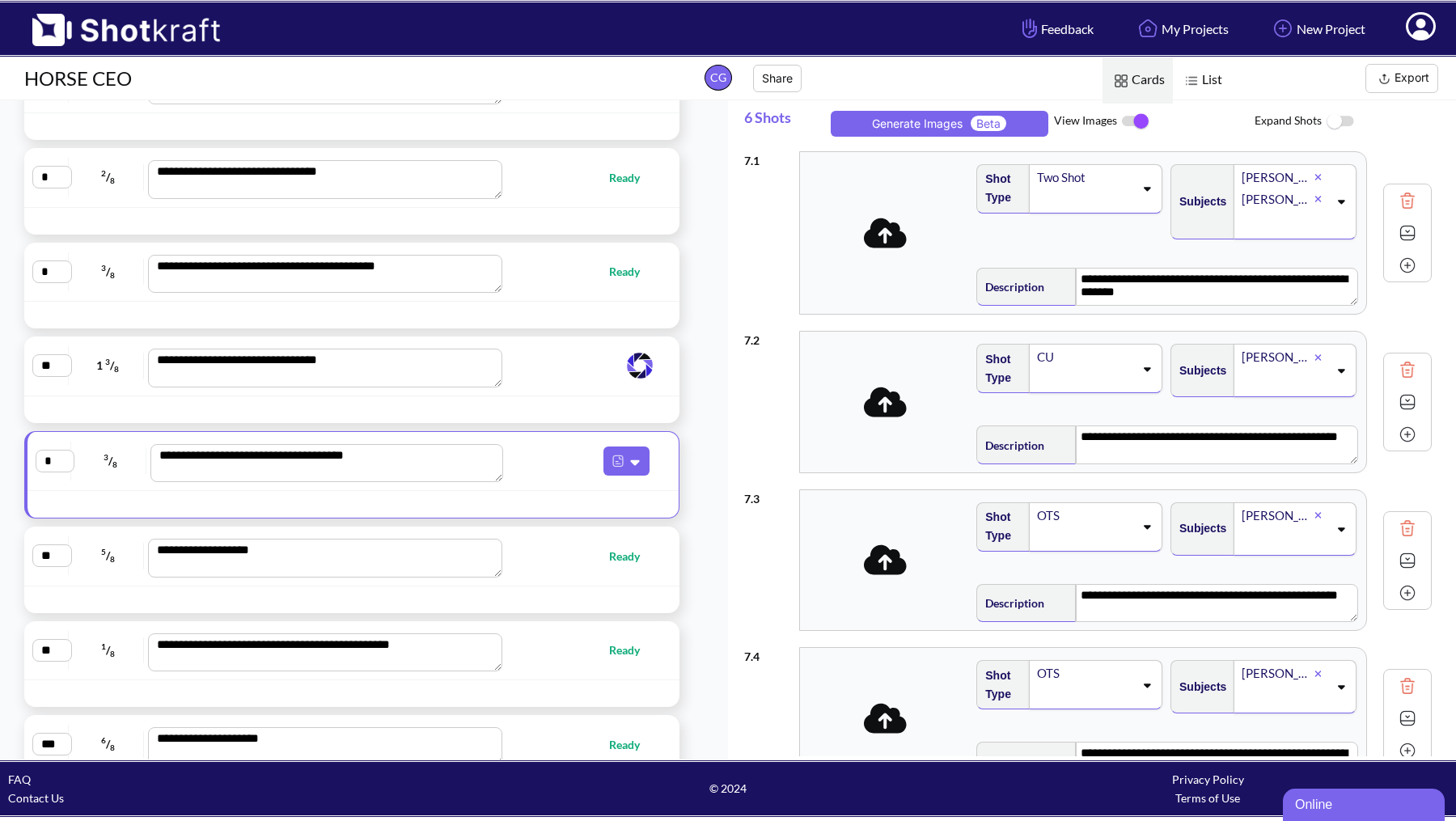
click at [600, 450] on span at bounding box center [579, 460] width 152 height 29
click at [615, 450] on img at bounding box center [617, 460] width 21 height 21
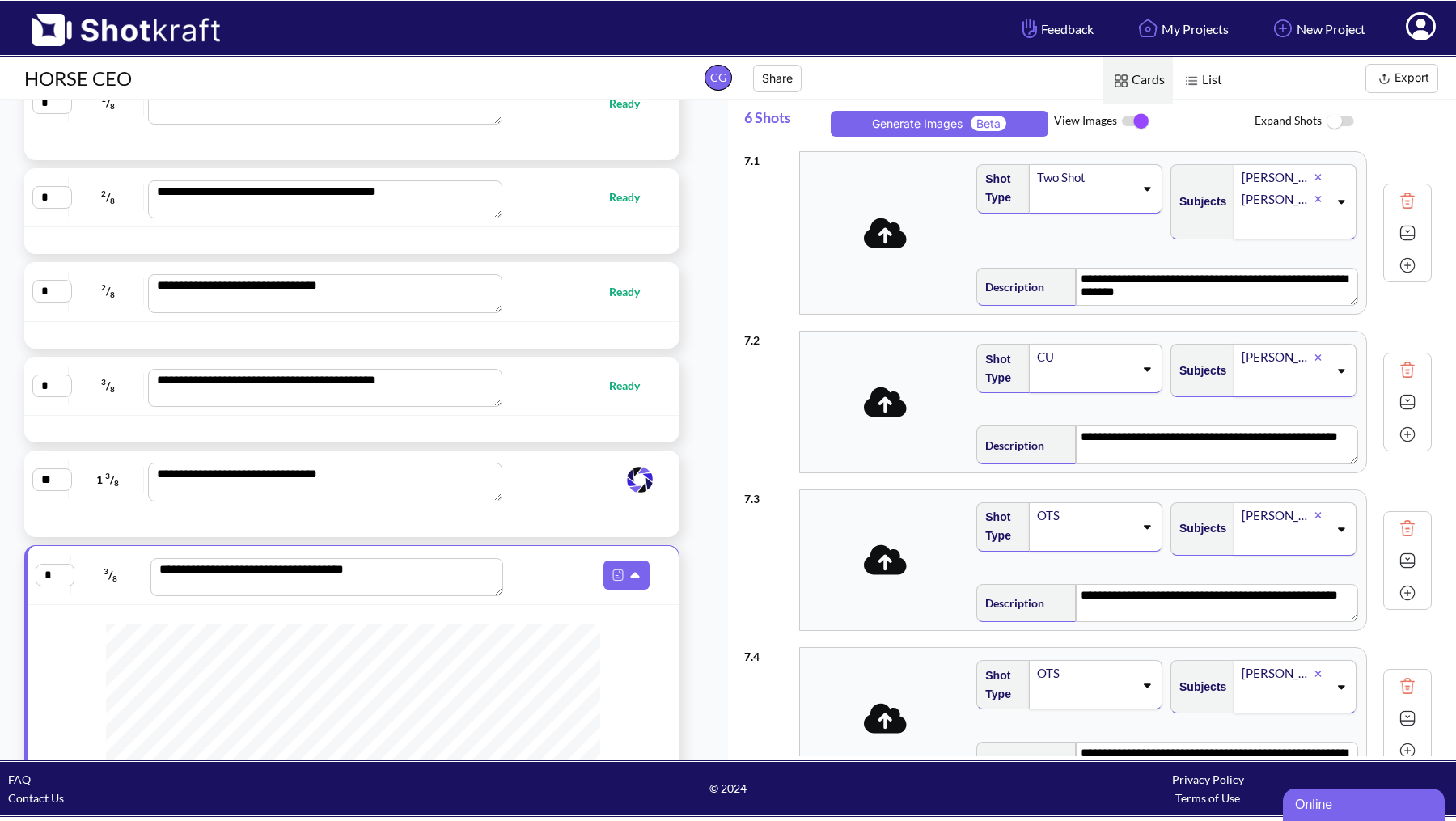
scroll to position [175, 0]
click at [560, 484] on span at bounding box center [579, 478] width 153 height 33
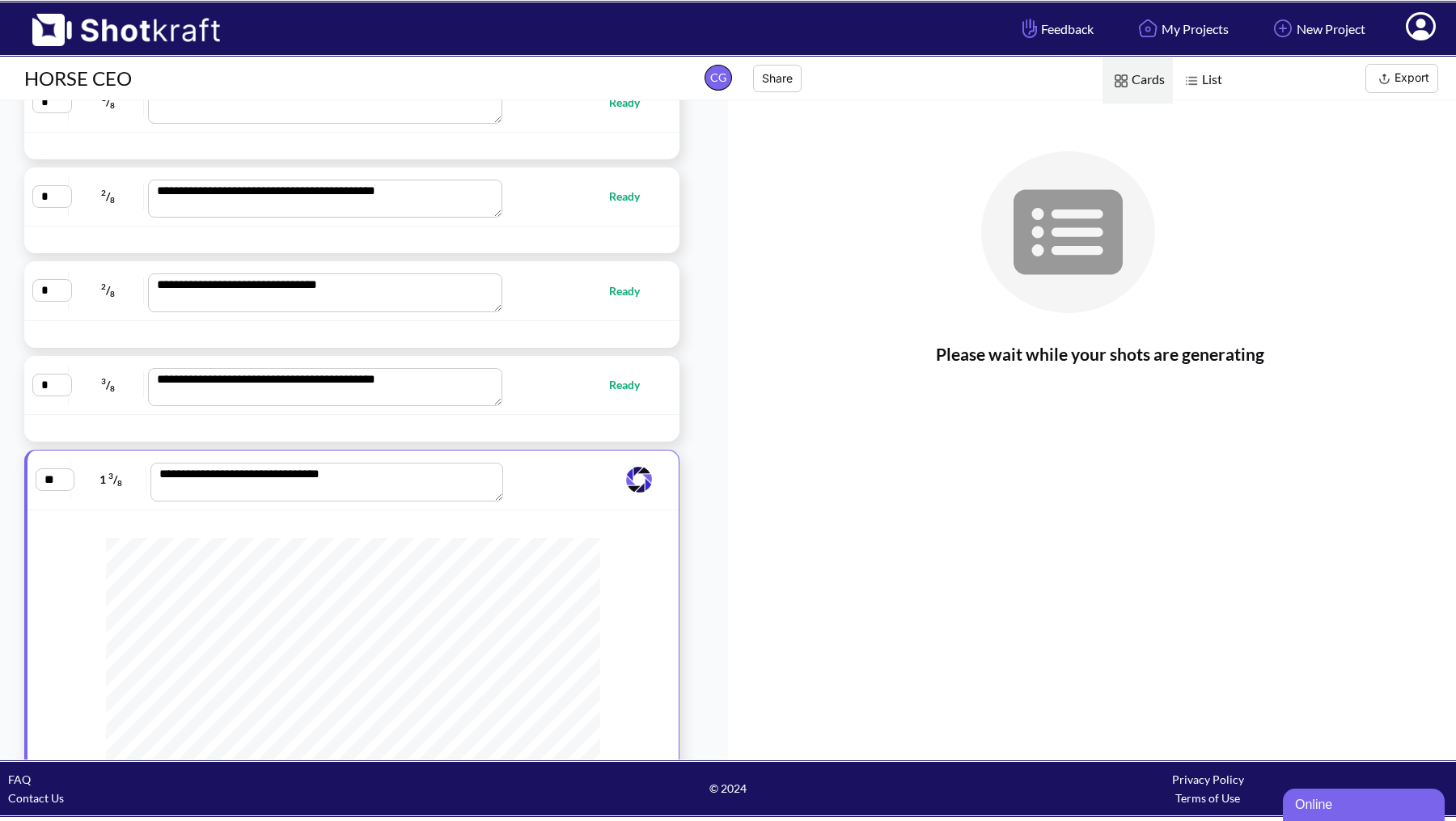
click at [645, 473] on img at bounding box center [639, 479] width 33 height 33
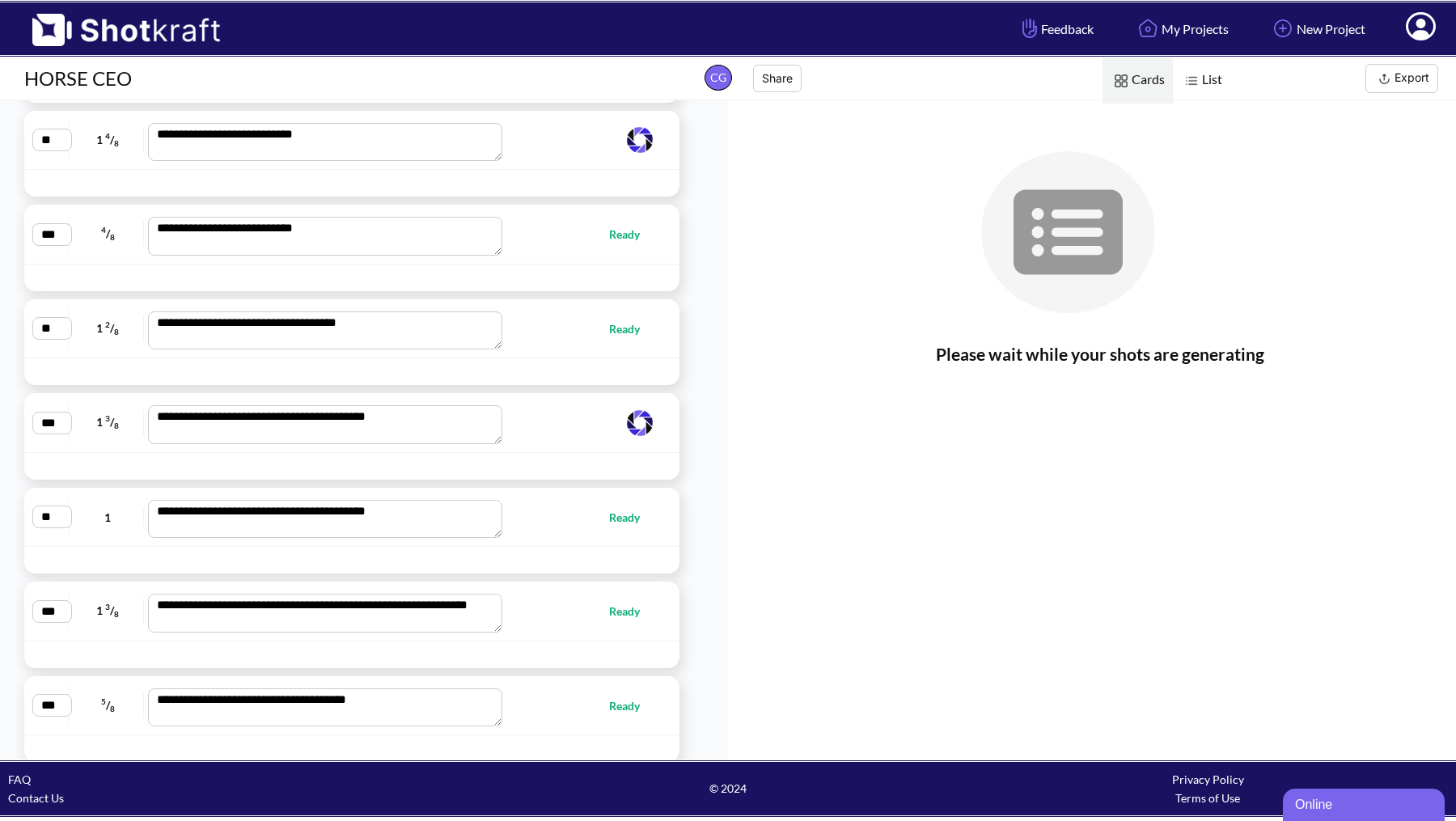
scroll to position [1510, 0]
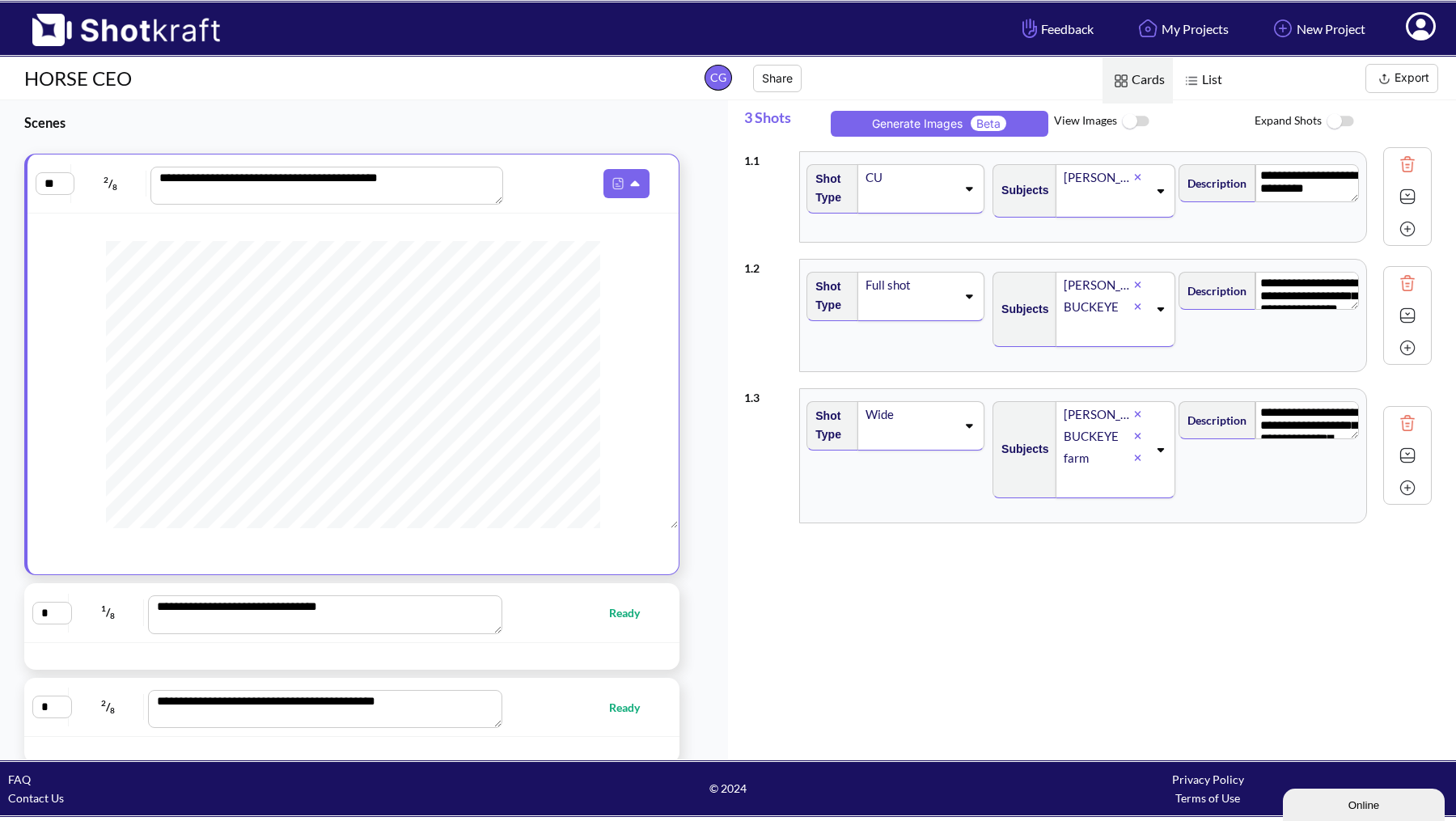
click at [1118, 109] on img at bounding box center [1136, 122] width 37 height 35
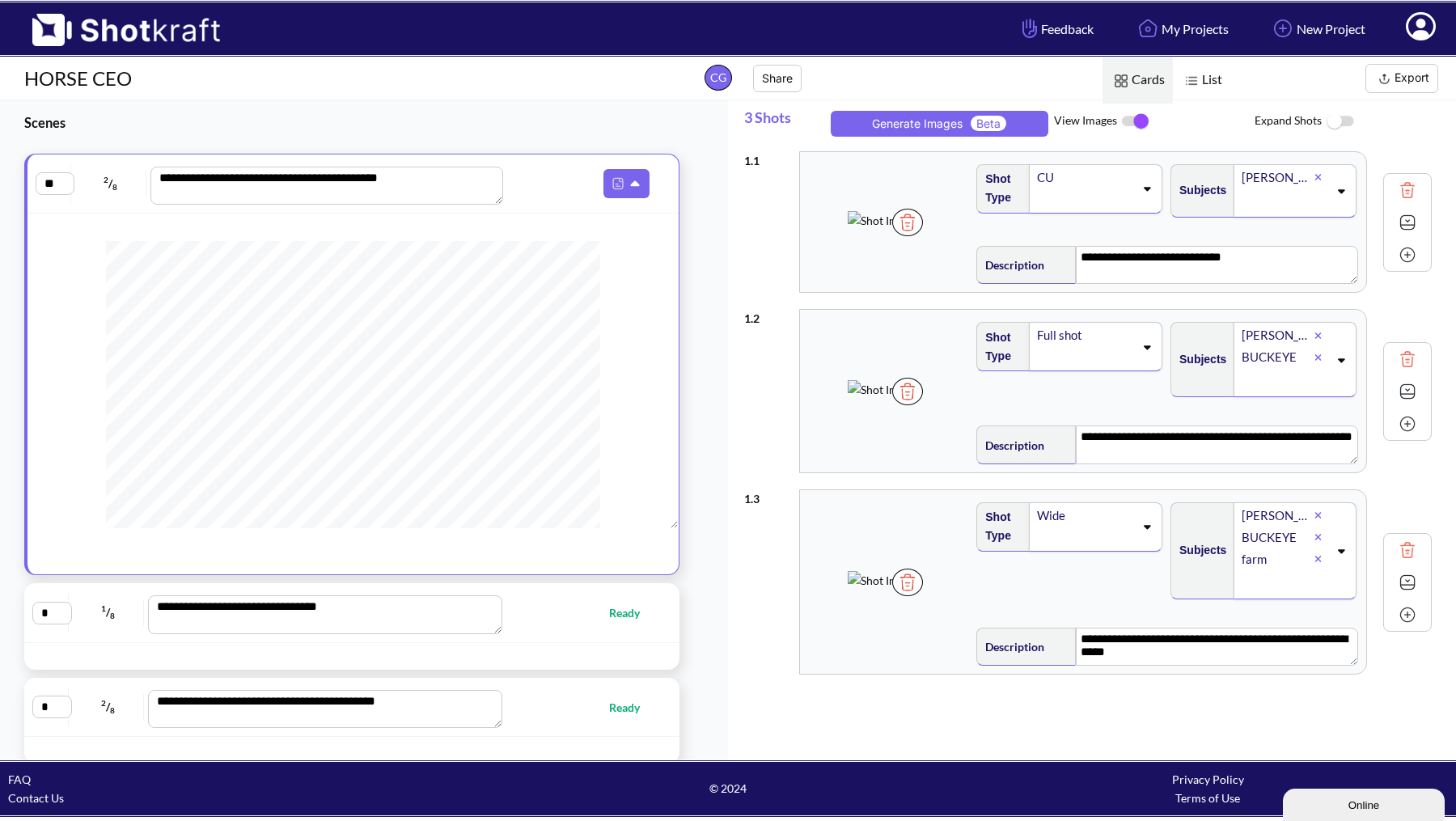
click at [1142, 119] on img at bounding box center [1136, 121] width 37 height 34
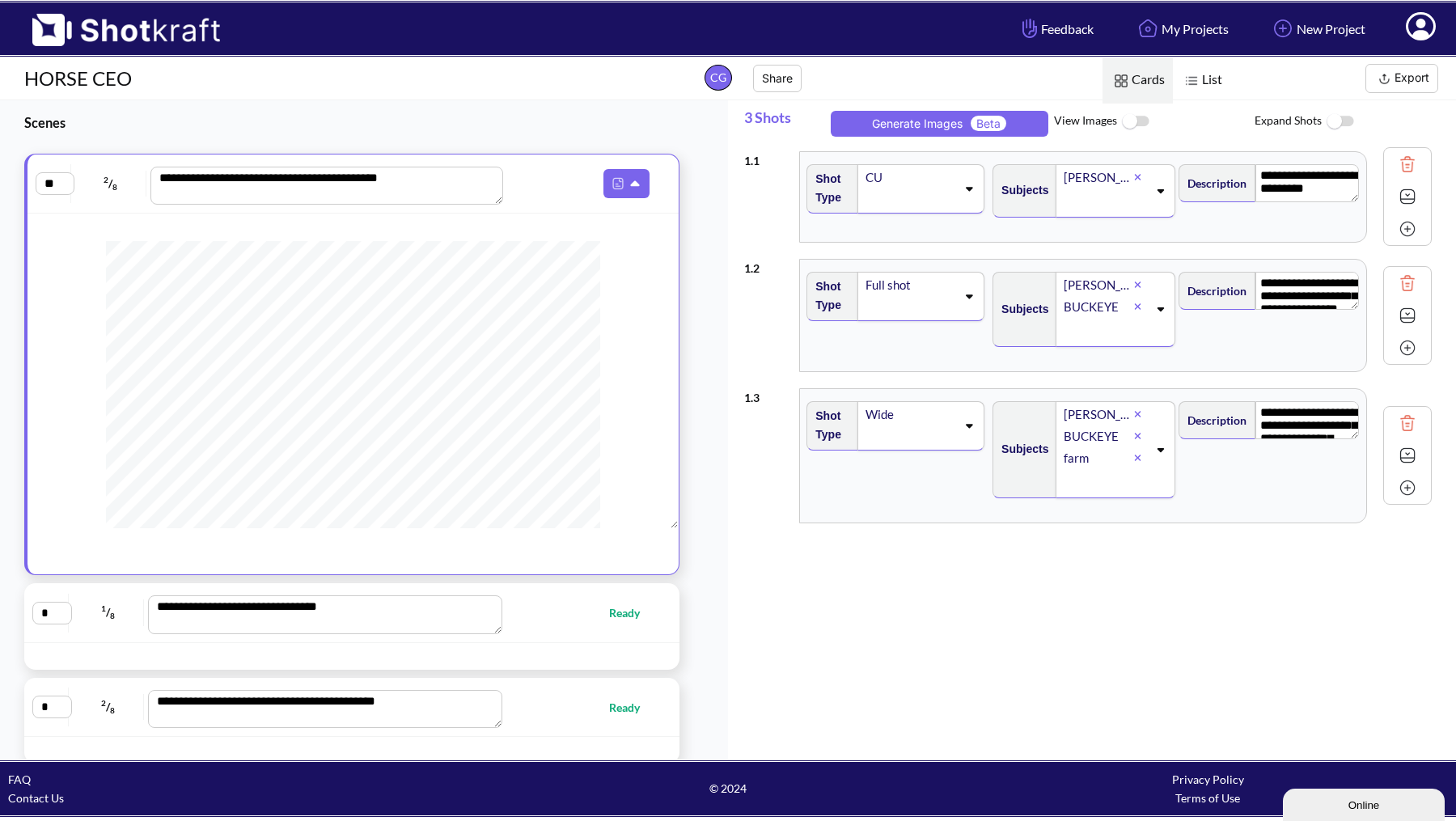
click at [1412, 78] on button "Export" at bounding box center [1401, 78] width 73 height 29
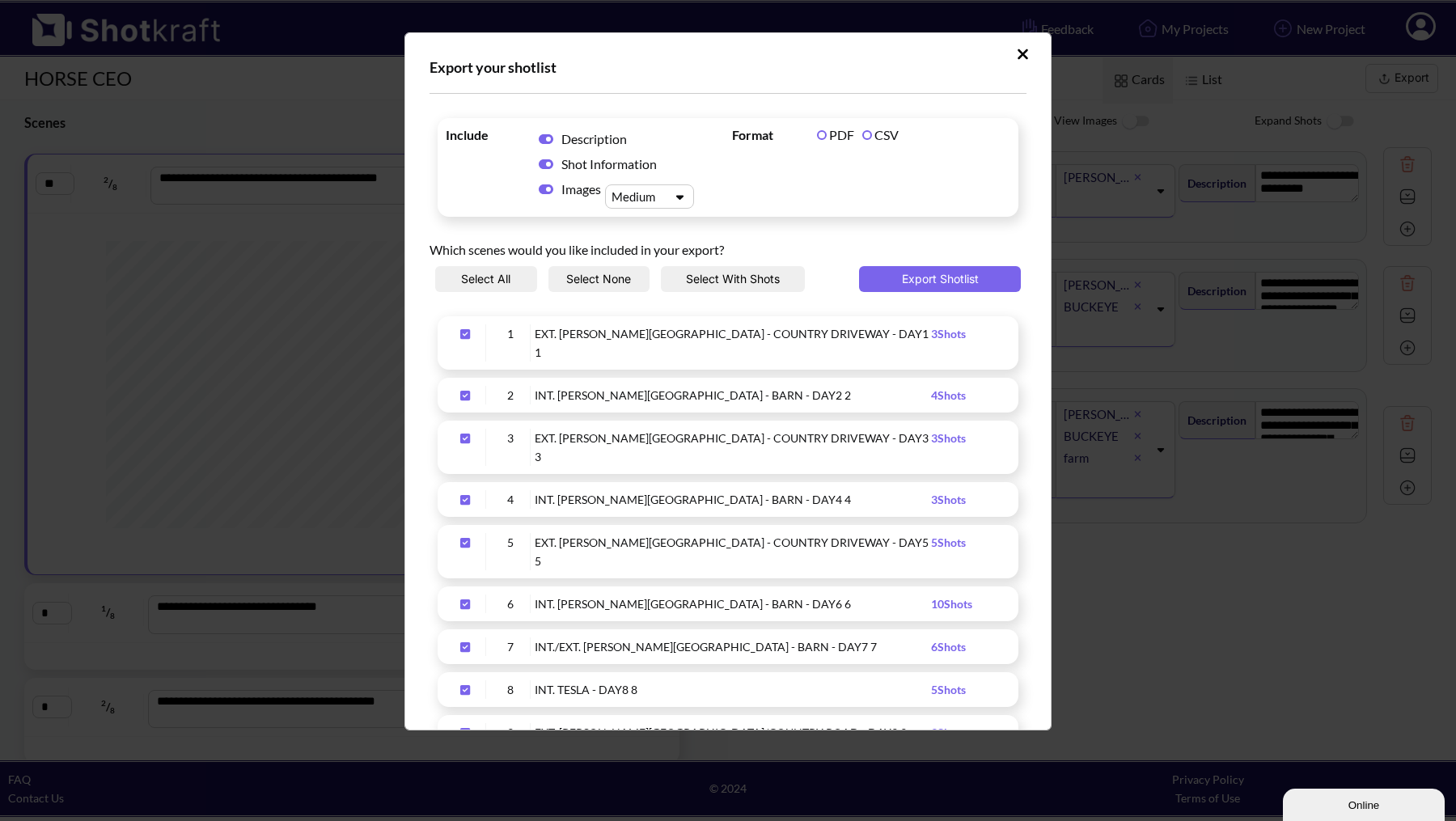
click at [864, 133] on label "CSV" at bounding box center [881, 134] width 37 height 15
click at [584, 194] on span "Images" at bounding box center [583, 188] width 43 height 17
click at [545, 187] on icon "Upload Script" at bounding box center [545, 189] width 14 height 13
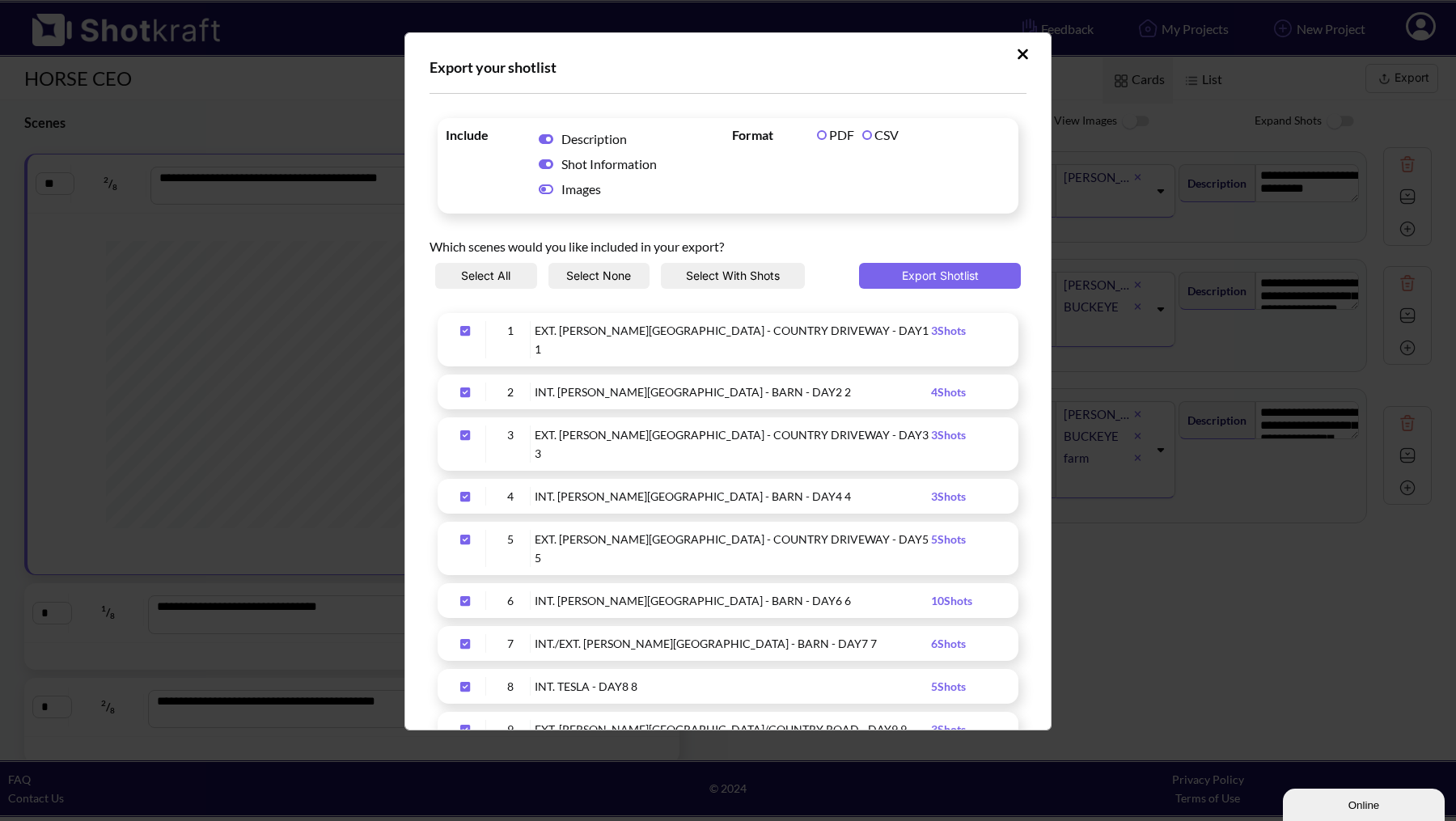
click at [871, 326] on div "EXT. [PERSON_NAME][GEOGRAPHIC_DATA] - COUNTRY DRIVEWAY - DAY1 1" at bounding box center [732, 339] width 396 height 38
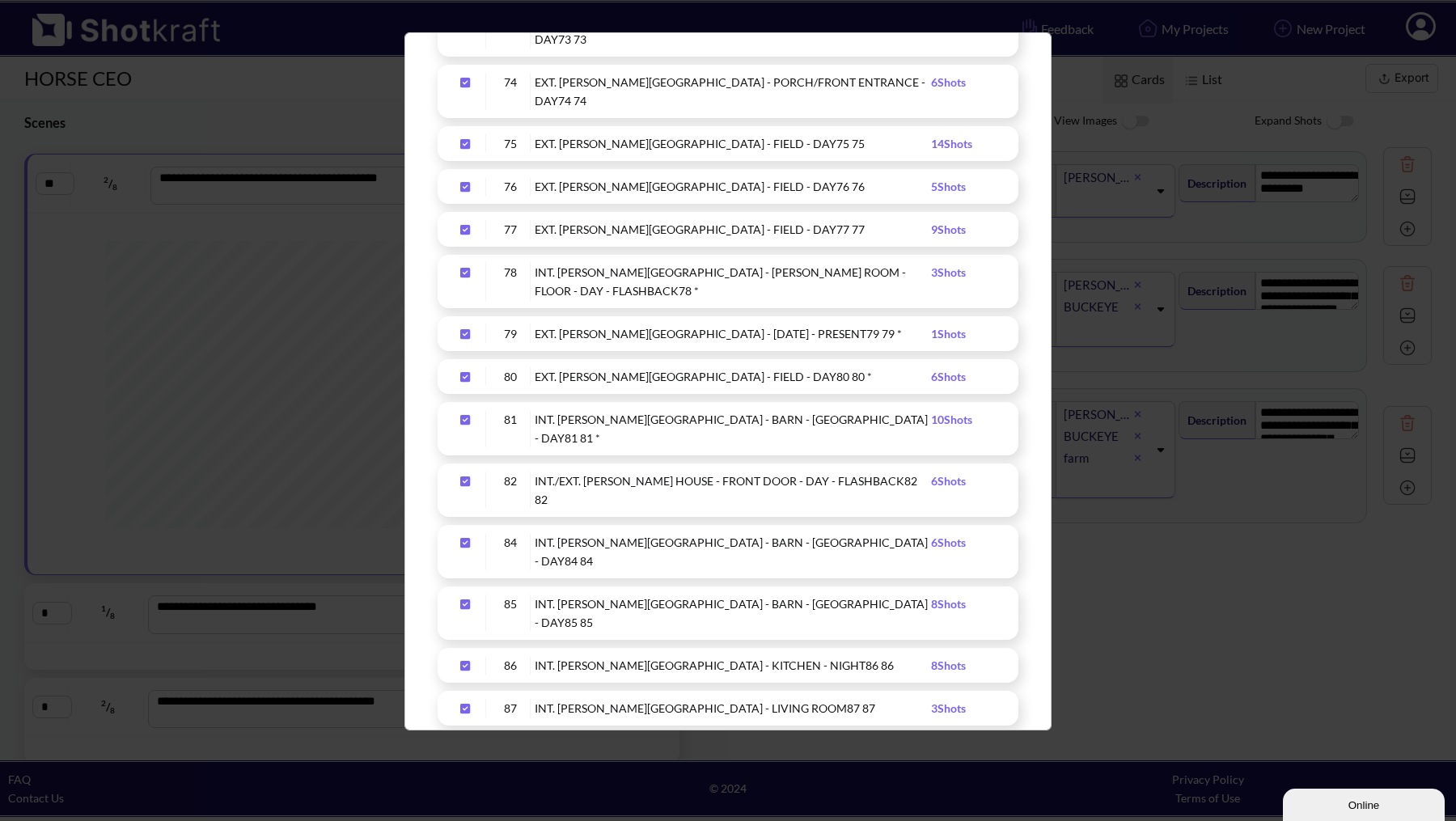
scroll to position [5080, 0]
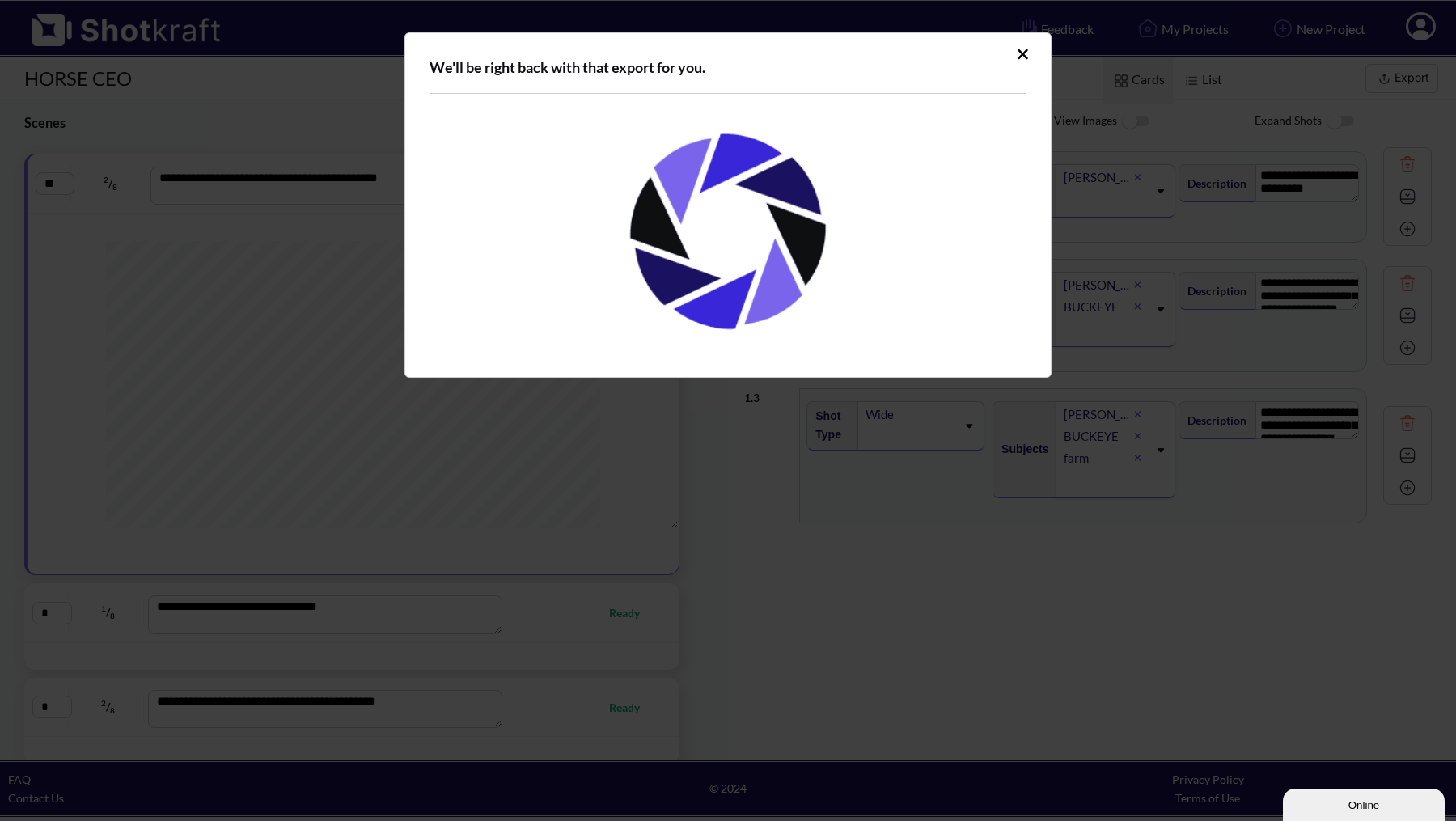
scroll to position [0, 0]
